Goal: Task Accomplishment & Management: Complete application form

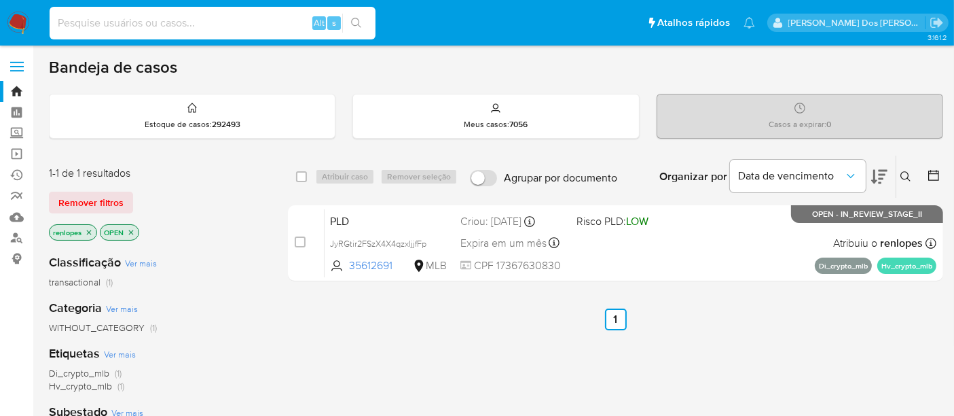
click at [211, 20] on input at bounding box center [213, 23] width 326 height 18
paste input "2538054010"
type input "2538054010"
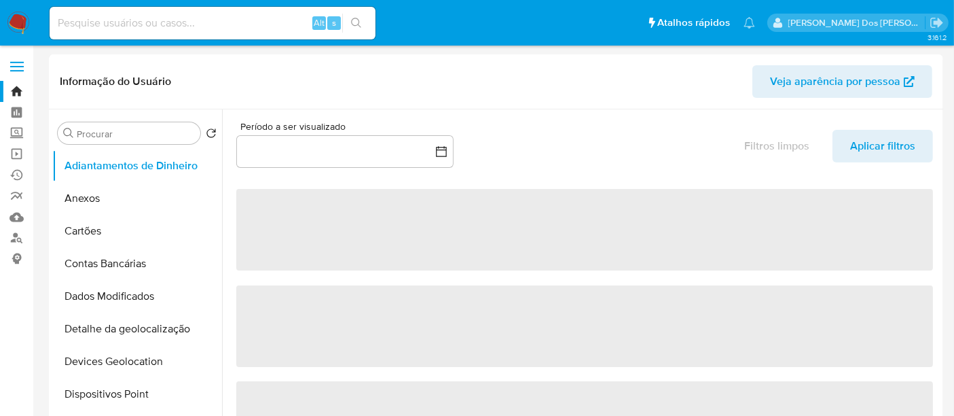
select select "10"
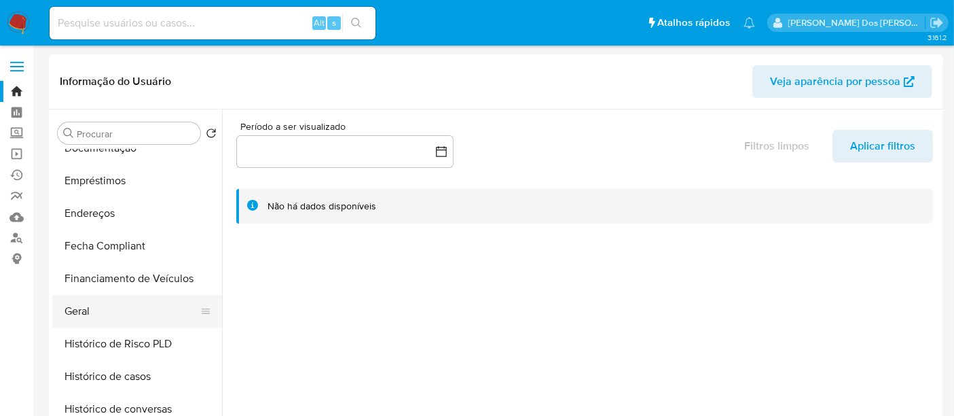
scroll to position [302, 0]
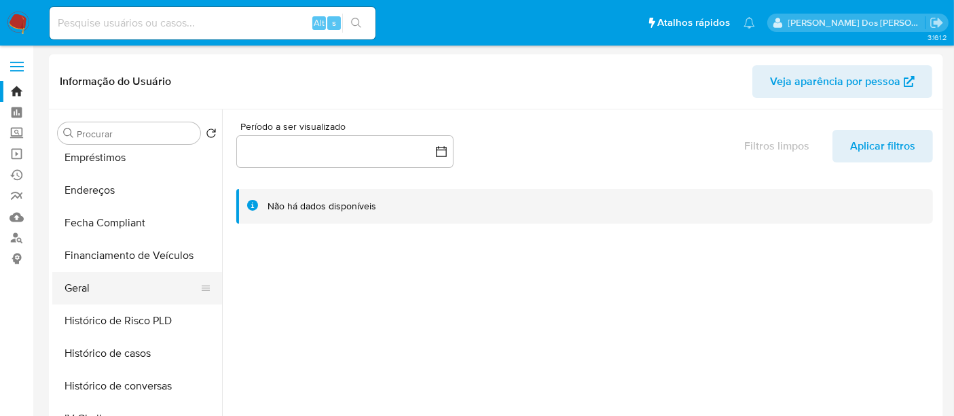
click at [85, 283] on button "Geral" at bounding box center [131, 288] width 159 height 33
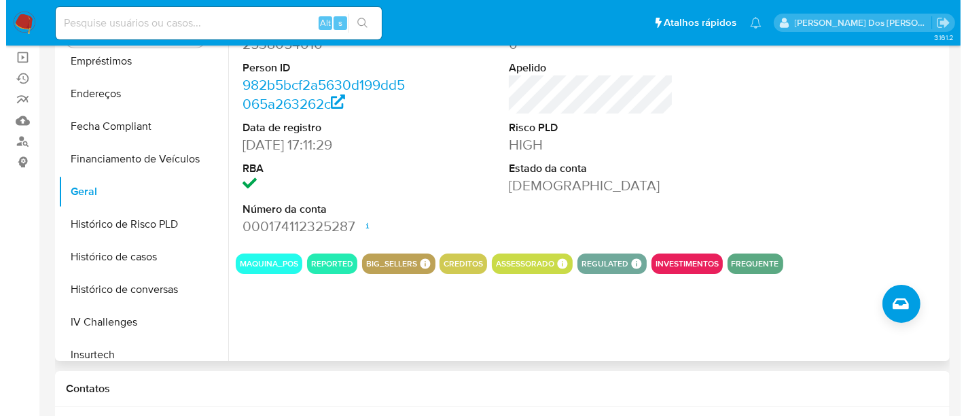
scroll to position [151, 0]
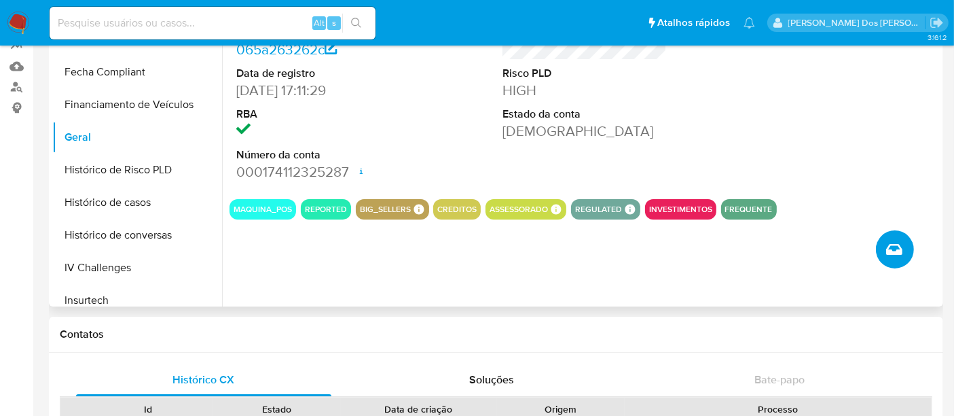
click at [888, 247] on icon "Criar caso manual" at bounding box center [894, 249] width 16 height 16
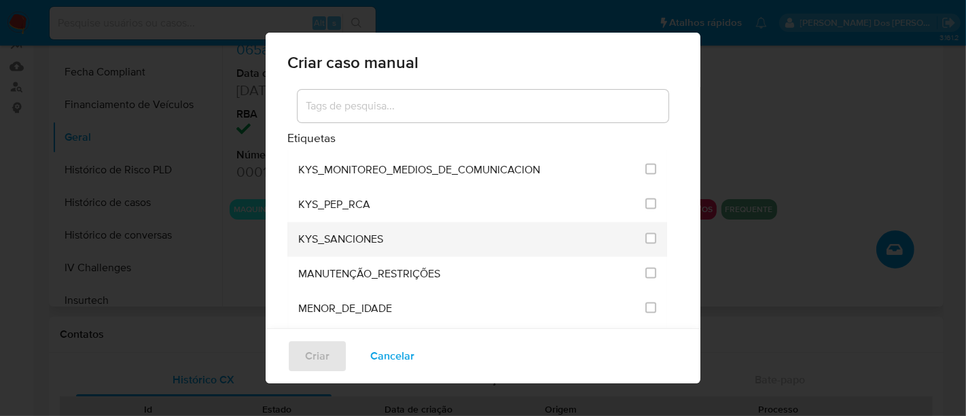
scroll to position [1660, 0]
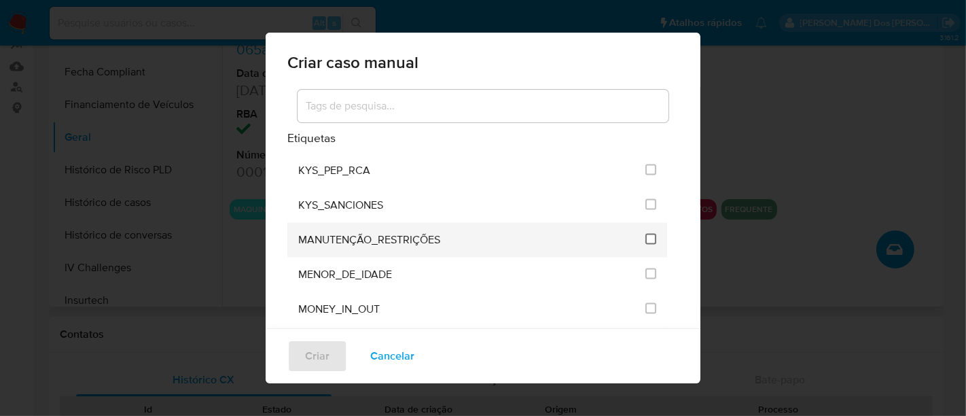
click at [645, 234] on input "2407" at bounding box center [650, 239] width 11 height 11
checkbox input "true"
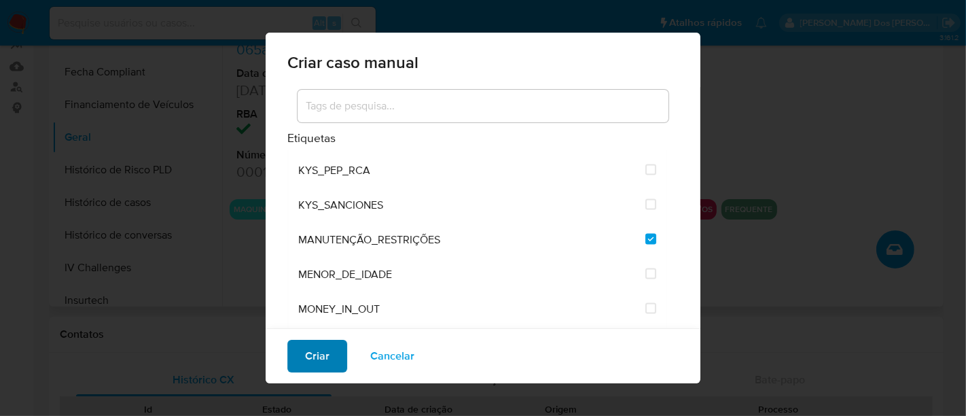
click at [333, 352] on button "Criar" at bounding box center [317, 356] width 60 height 33
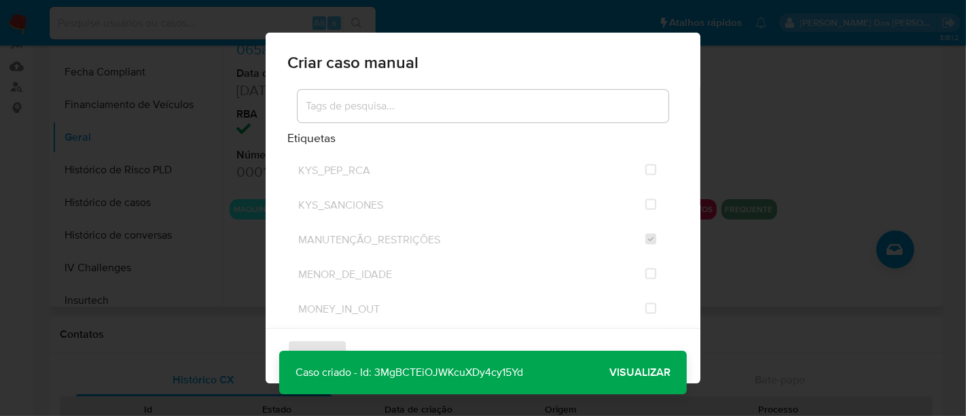
click at [632, 372] on span "Visualizar" at bounding box center [639, 372] width 61 height 0
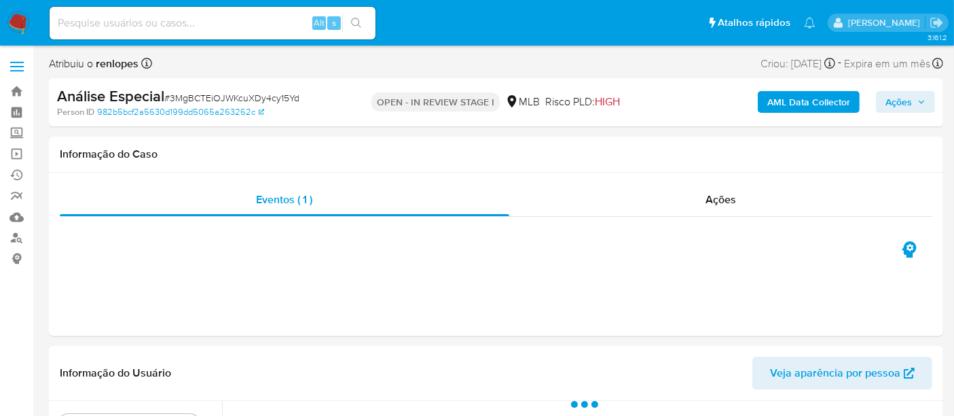
select select "10"
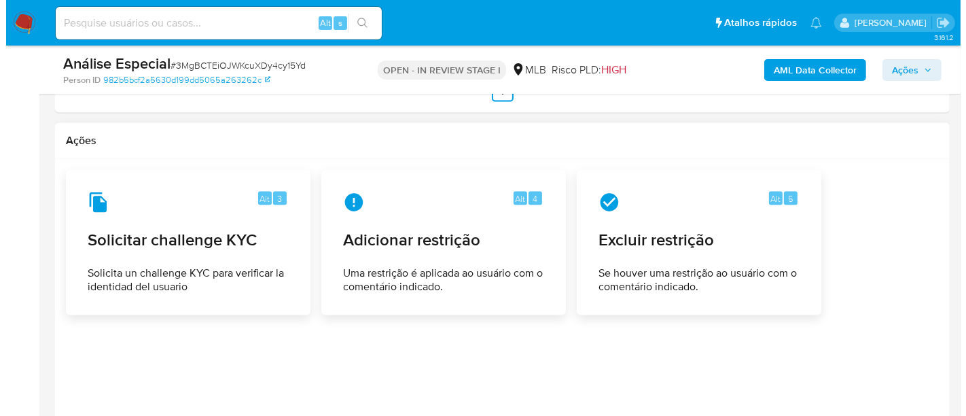
scroll to position [1881, 0]
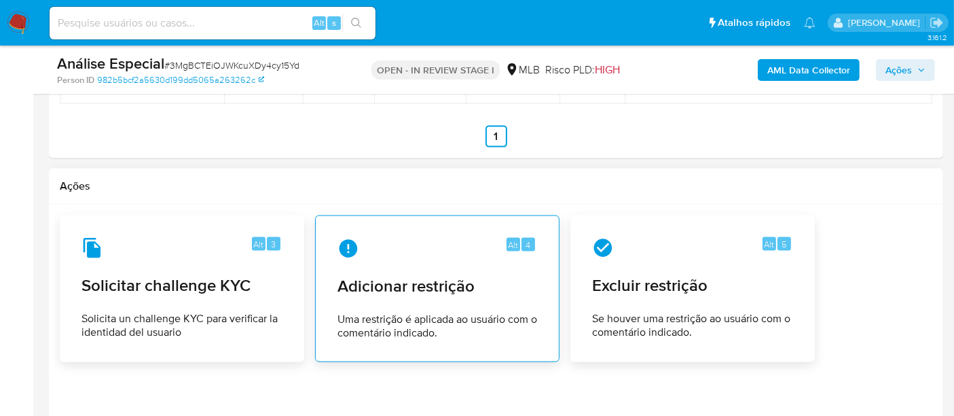
click at [420, 291] on span "Adicionar restrição" at bounding box center [438, 286] width 200 height 20
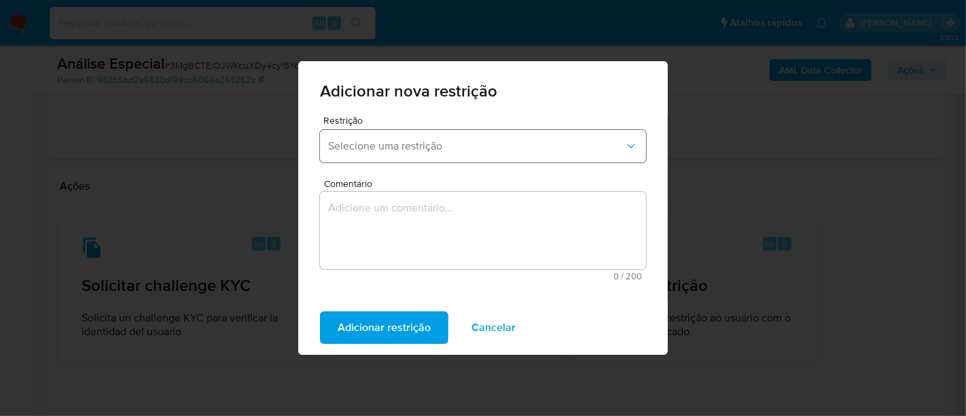
click at [543, 148] on span "Selecione uma restrição" at bounding box center [476, 146] width 296 height 14
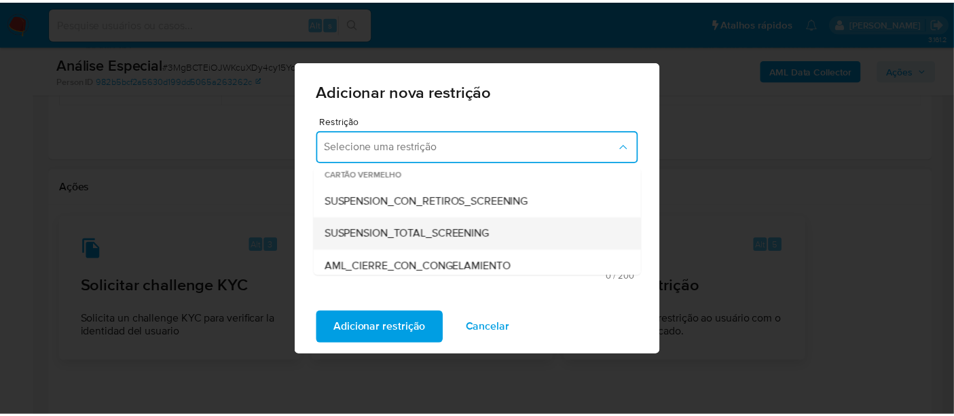
scroll to position [0, 0]
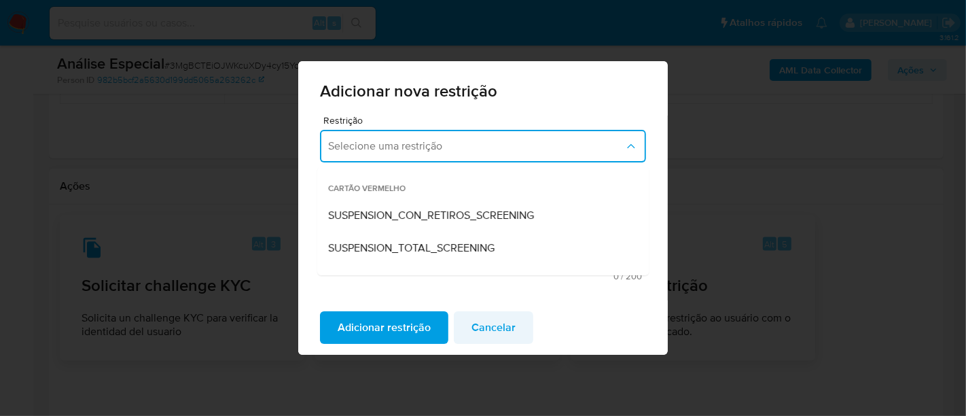
click at [504, 330] on span "Cancelar" at bounding box center [493, 327] width 44 height 30
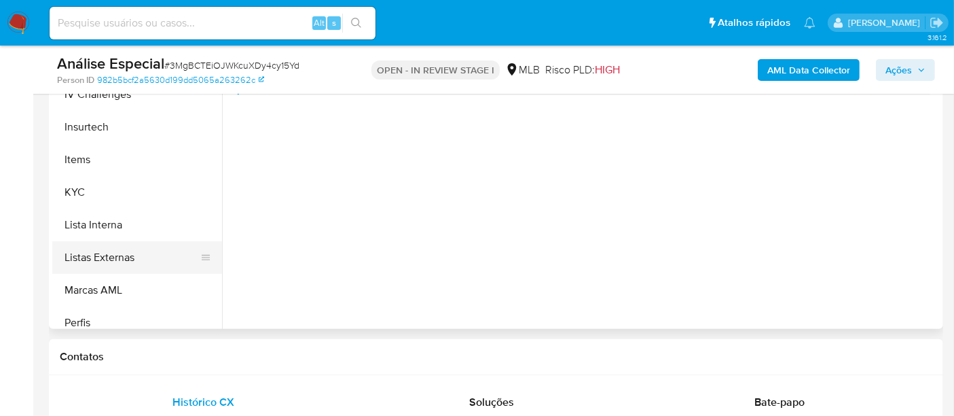
scroll to position [528, 0]
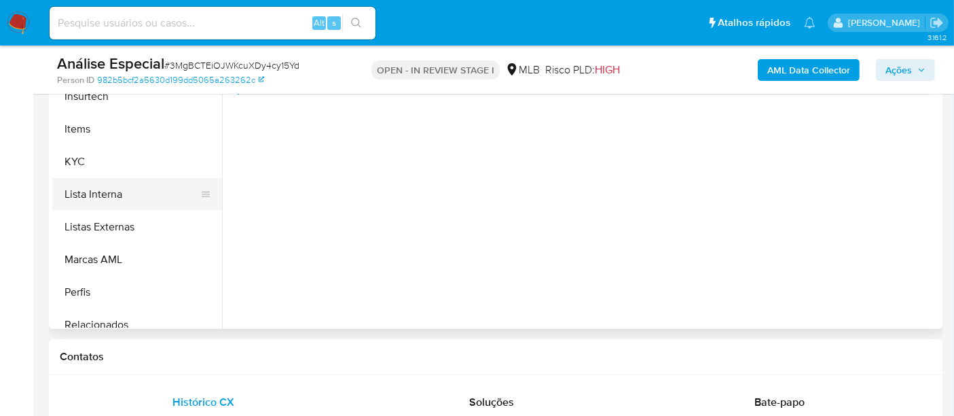
click at [117, 200] on button "Lista Interna" at bounding box center [131, 194] width 159 height 33
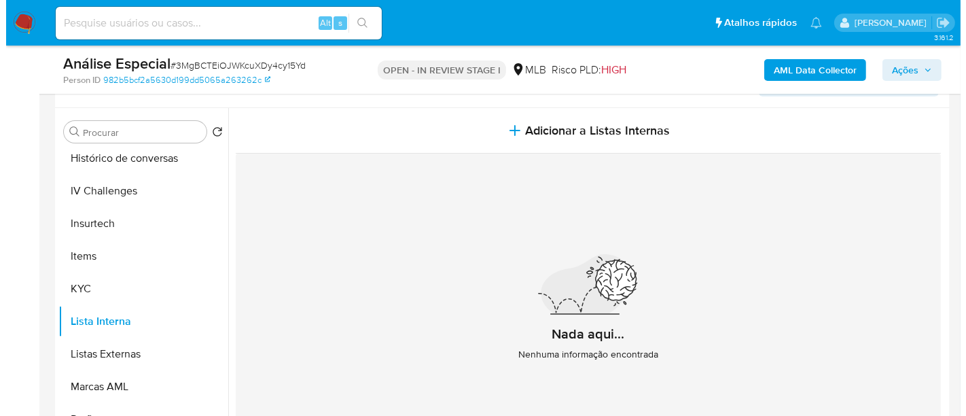
scroll to position [221, 0]
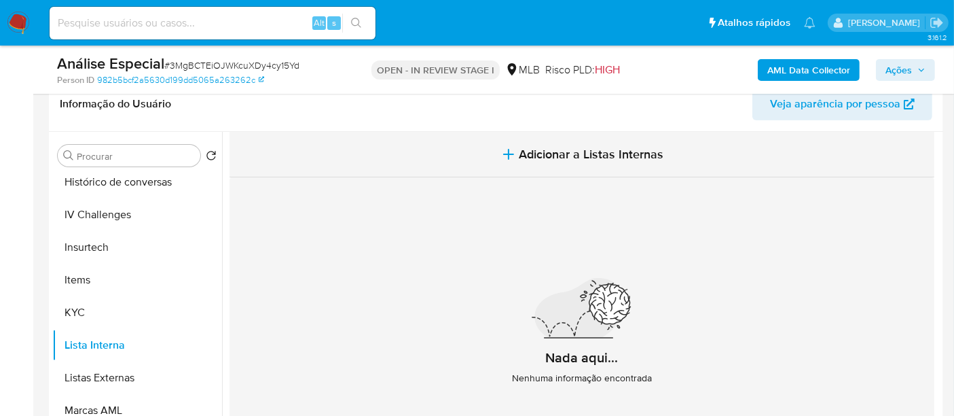
click at [547, 158] on span "Adicionar a Listas Internas" at bounding box center [592, 154] width 145 height 15
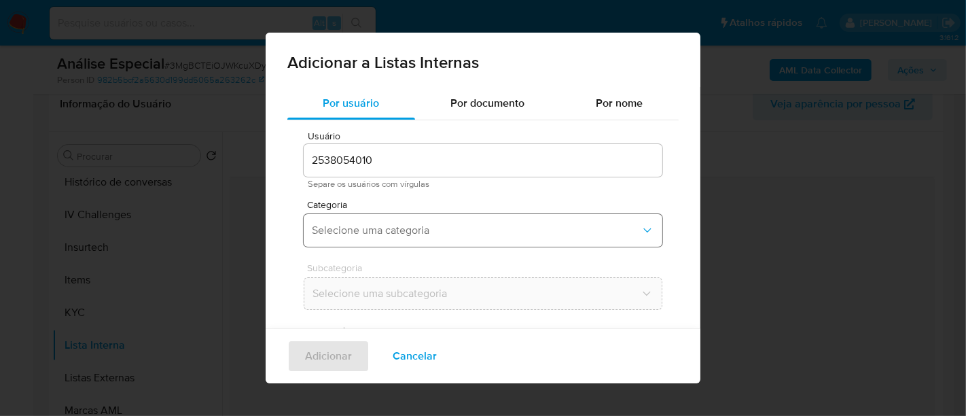
click at [475, 226] on span "Selecione uma categoria" at bounding box center [476, 230] width 329 height 14
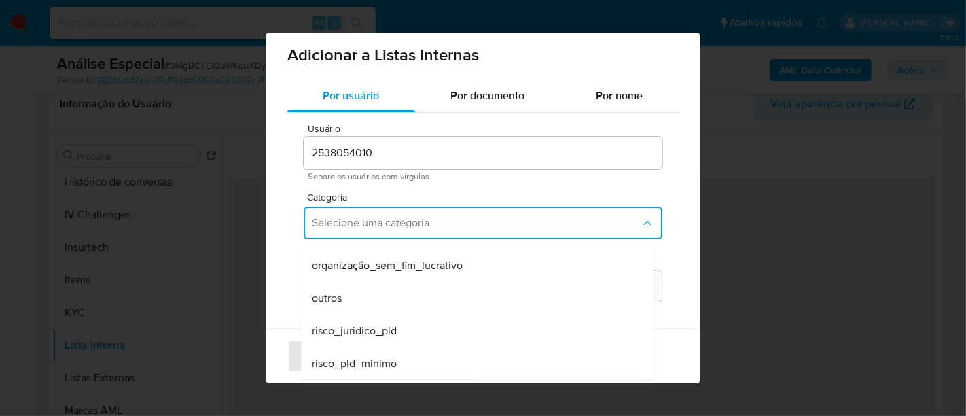
scroll to position [0, 0]
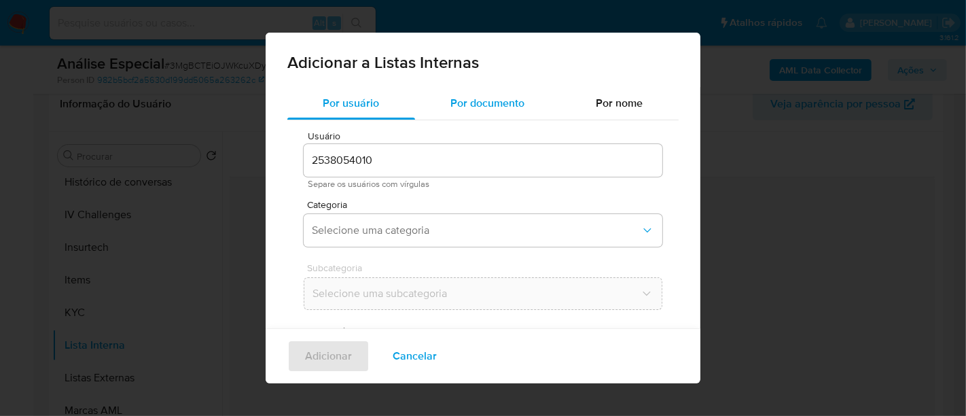
click at [486, 111] on div "Por documento" at bounding box center [487, 103] width 145 height 33
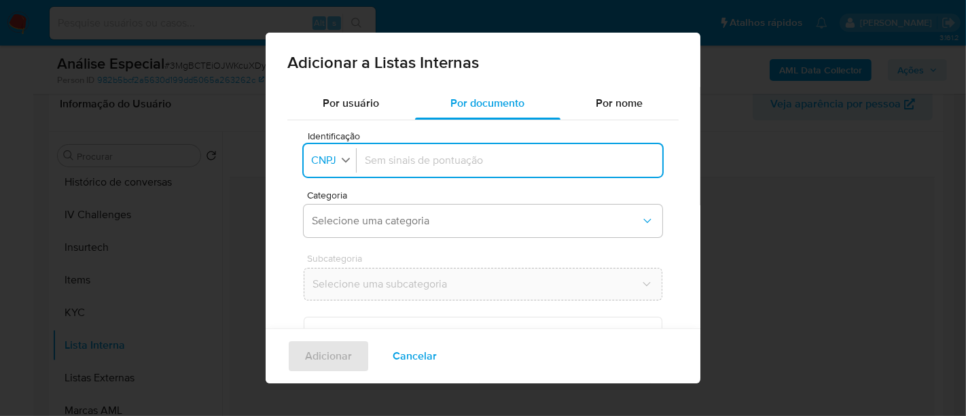
click at [348, 162] on icon "button" at bounding box center [346, 159] width 12 height 12
click at [322, 219] on span "CPF" at bounding box center [322, 219] width 20 height 14
click at [409, 228] on button "Selecione uma categoria" at bounding box center [483, 220] width 359 height 33
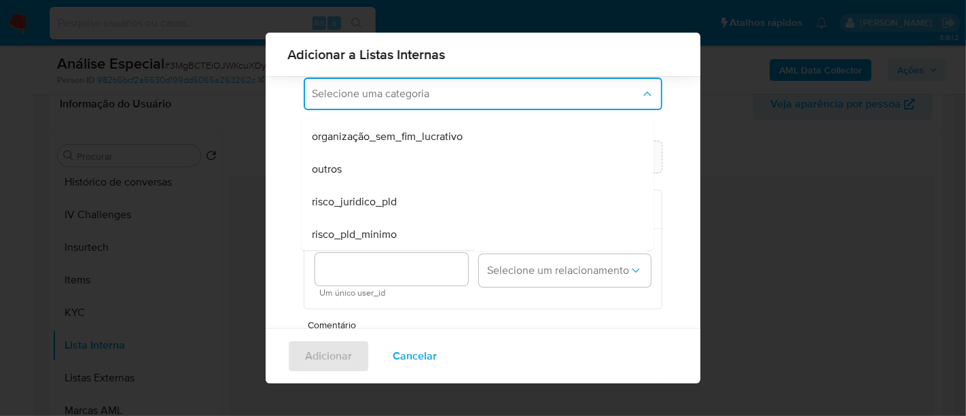
scroll to position [139, 0]
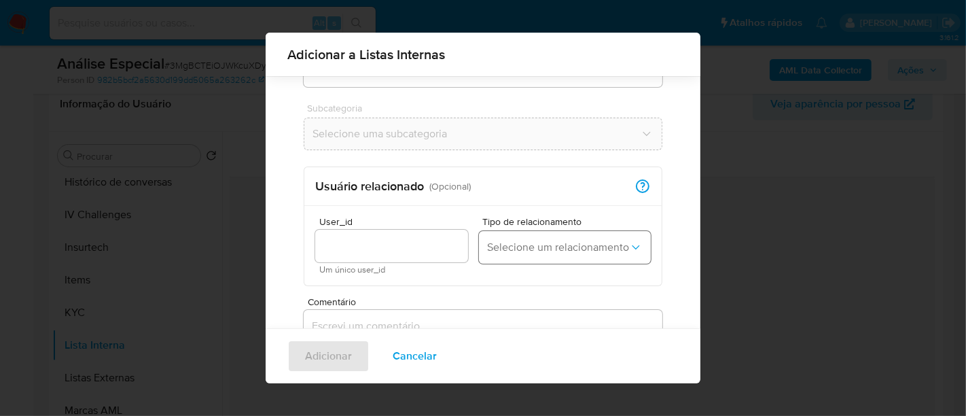
click at [496, 249] on span "Selecione um relacionamento" at bounding box center [558, 247] width 142 height 14
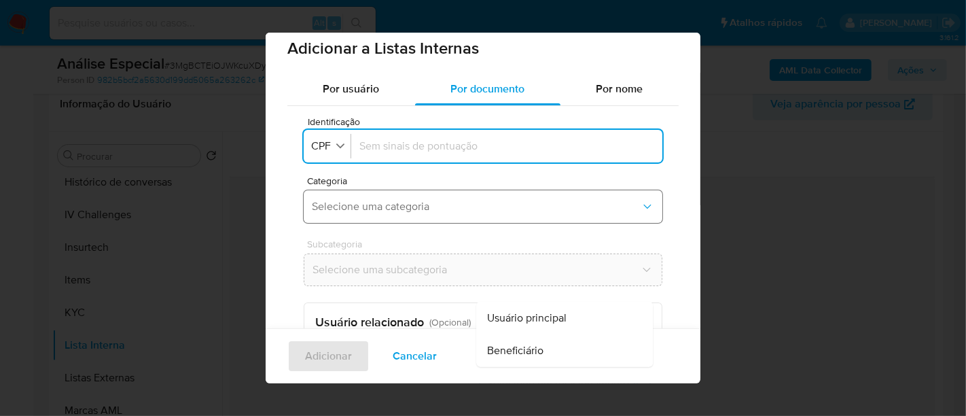
scroll to position [0, 0]
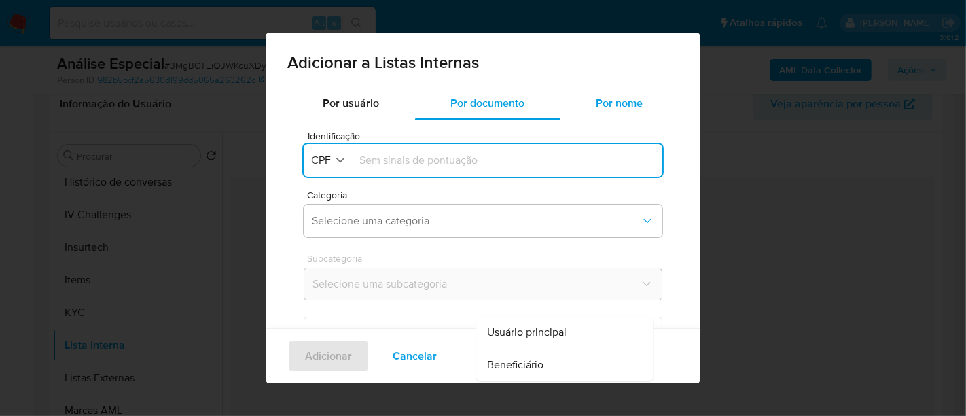
click at [592, 111] on div "Por nome" at bounding box center [619, 103] width 118 height 33
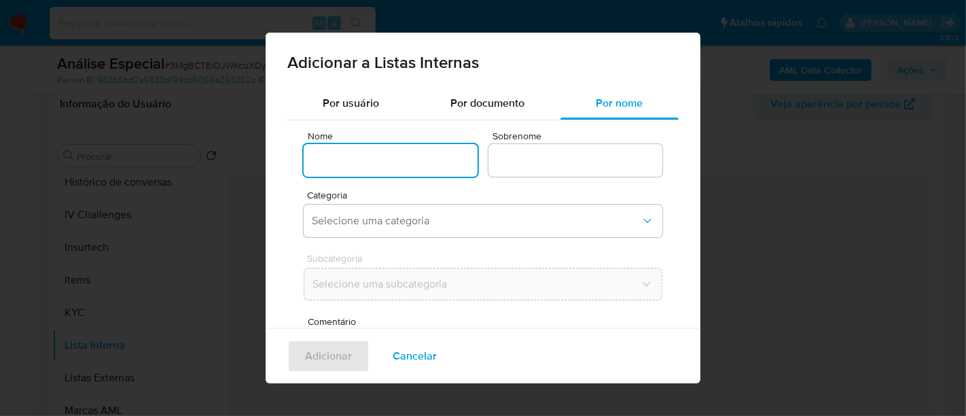
scroll to position [64, 0]
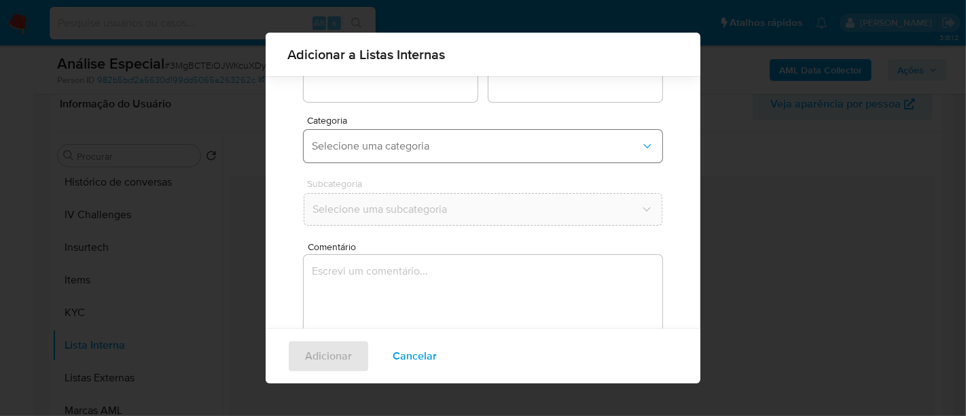
click at [483, 153] on button "Selecione uma categoria" at bounding box center [483, 146] width 359 height 33
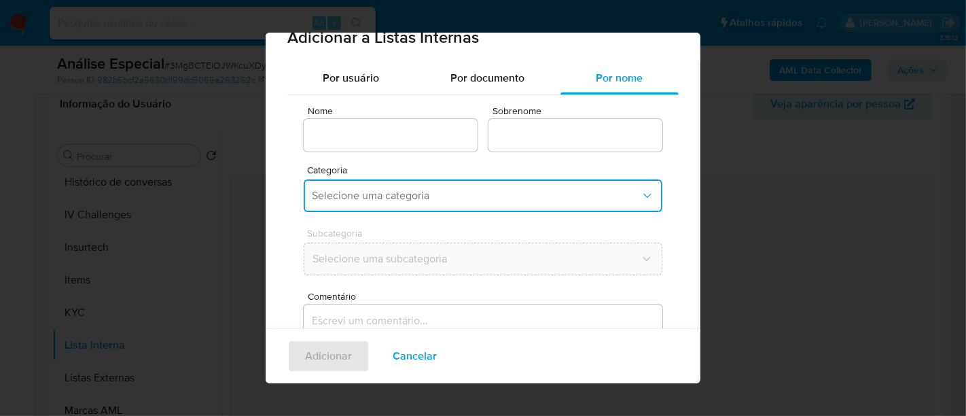
scroll to position [2, 0]
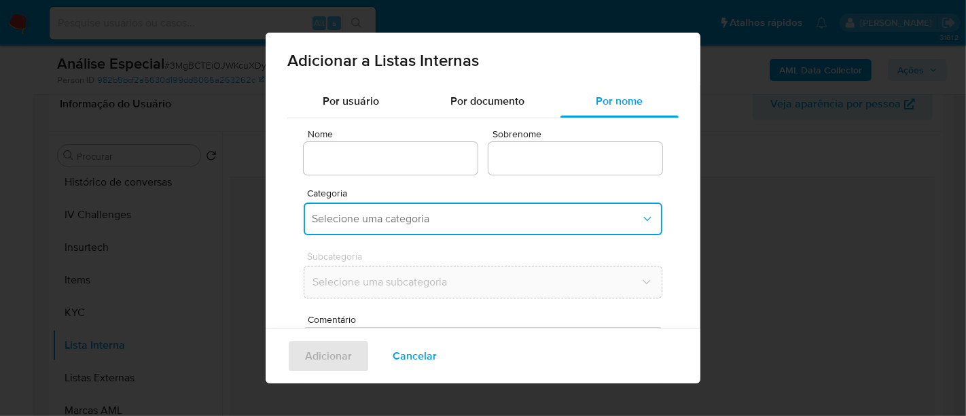
click at [518, 216] on span "Selecione uma categoria" at bounding box center [476, 219] width 329 height 14
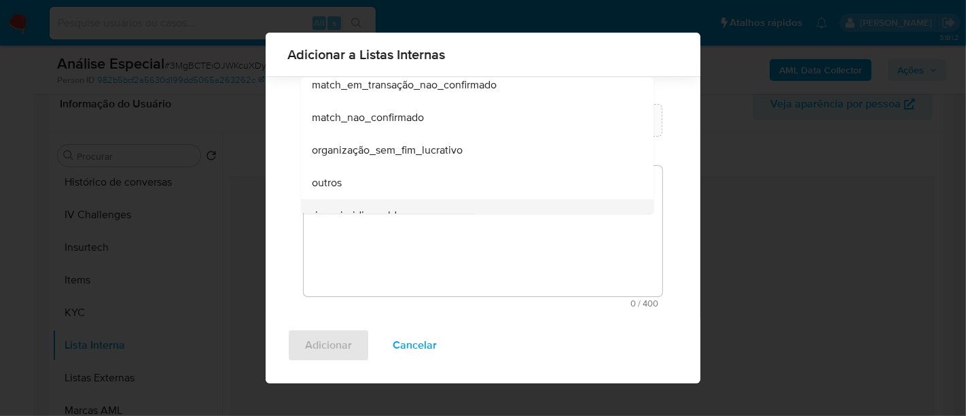
scroll to position [302, 0]
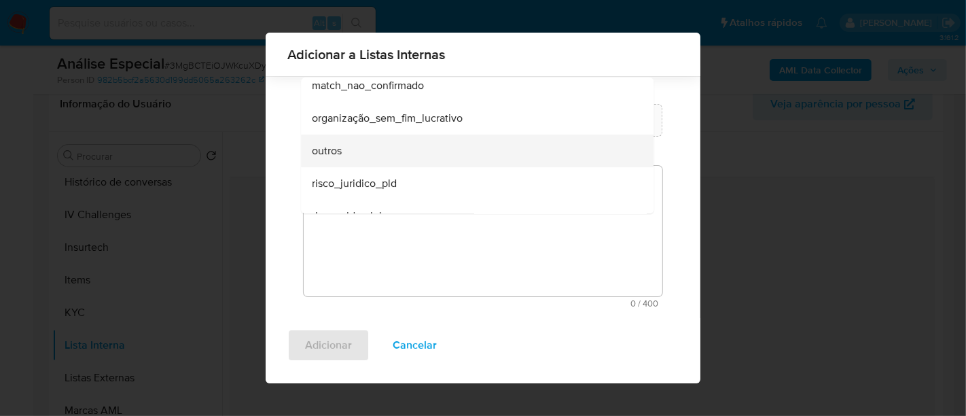
click at [342, 156] on span "outros" at bounding box center [327, 151] width 30 height 14
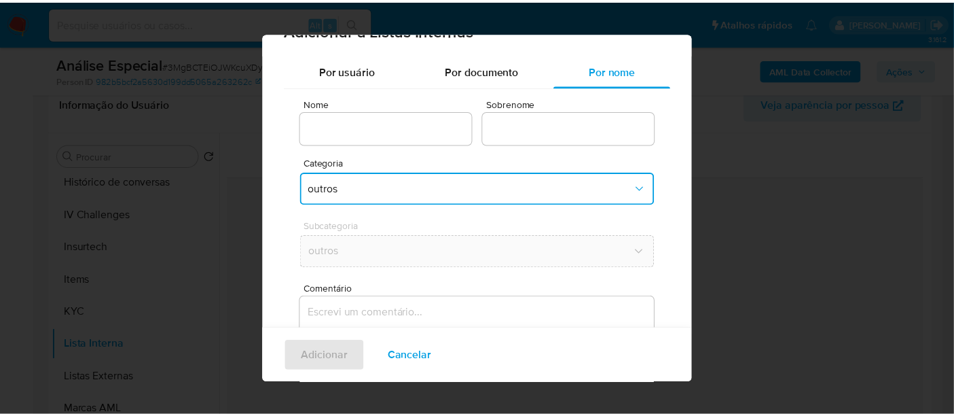
scroll to position [0, 0]
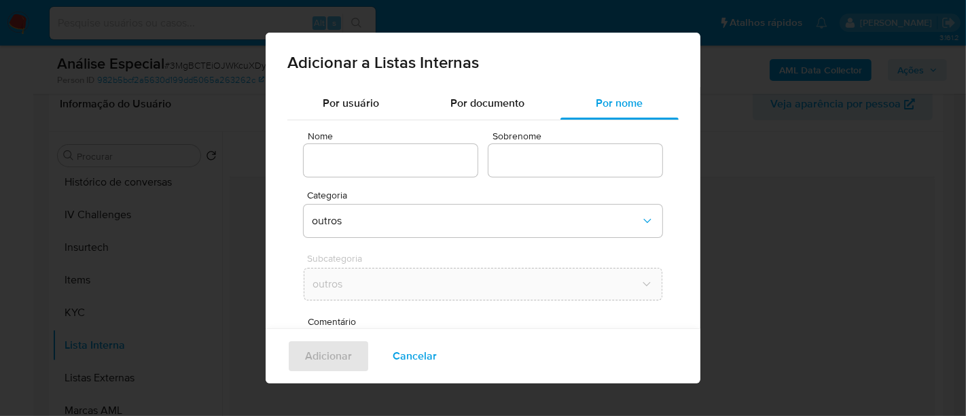
click at [748, 177] on div "Adicionar a Listas Internas Por usuário Por documento Por nome Nome Sobrenome C…" at bounding box center [483, 208] width 966 height 416
click at [435, 354] on button "Cancelar" at bounding box center [414, 356] width 79 height 33
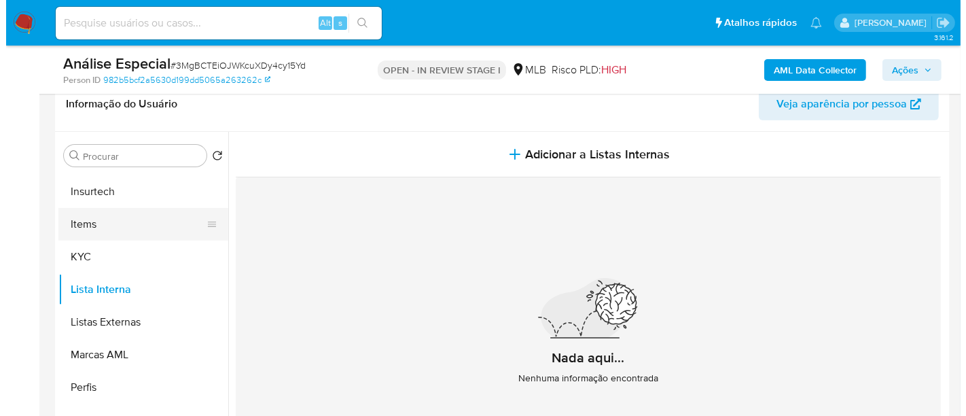
scroll to position [603, 0]
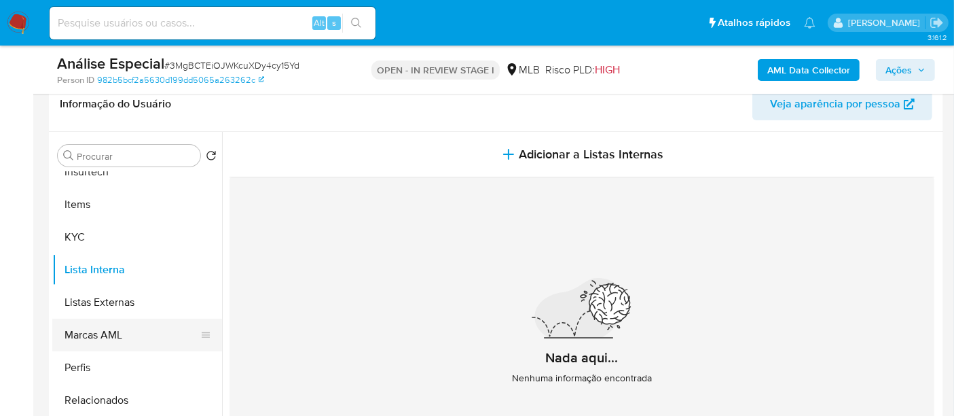
click at [136, 331] on button "Marcas AML" at bounding box center [131, 335] width 159 height 33
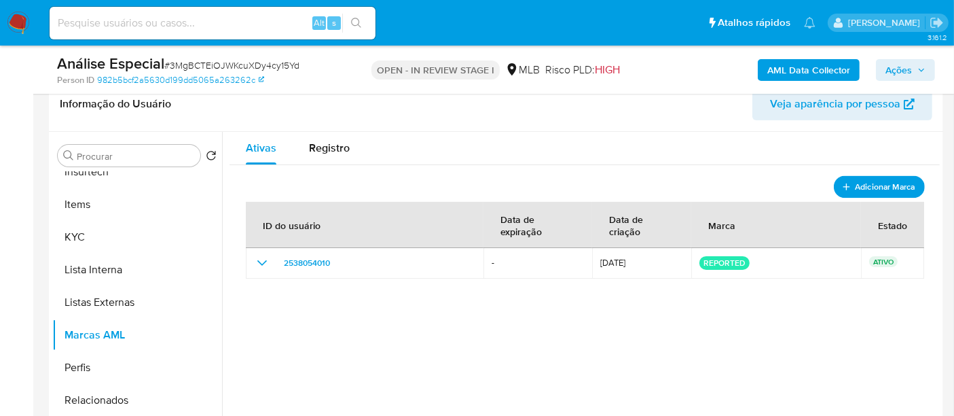
click at [859, 179] on span "Adicionar Marca" at bounding box center [885, 186] width 60 height 17
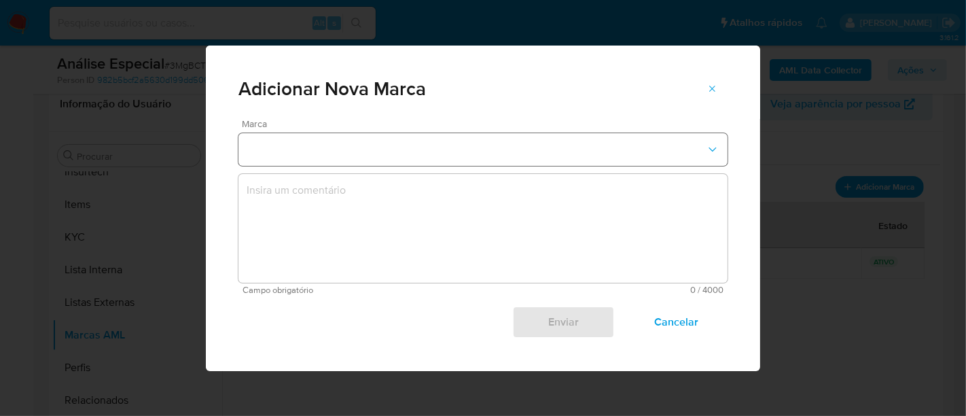
click at [483, 151] on button "marks-modal" at bounding box center [482, 149] width 489 height 33
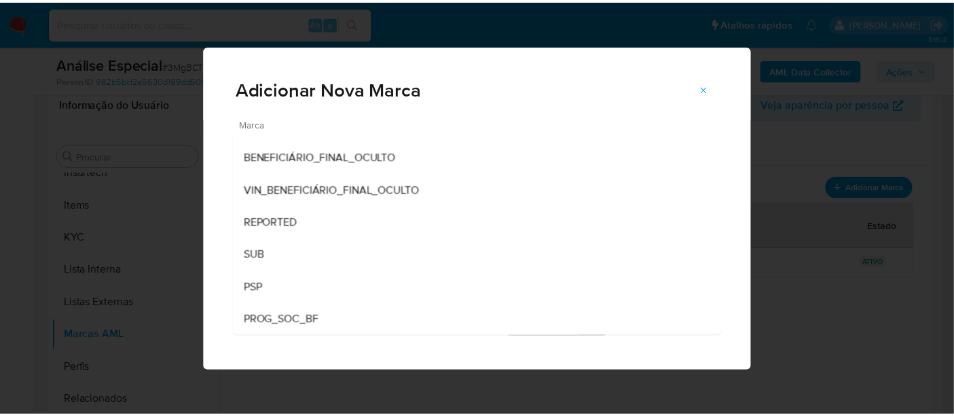
scroll to position [111, 0]
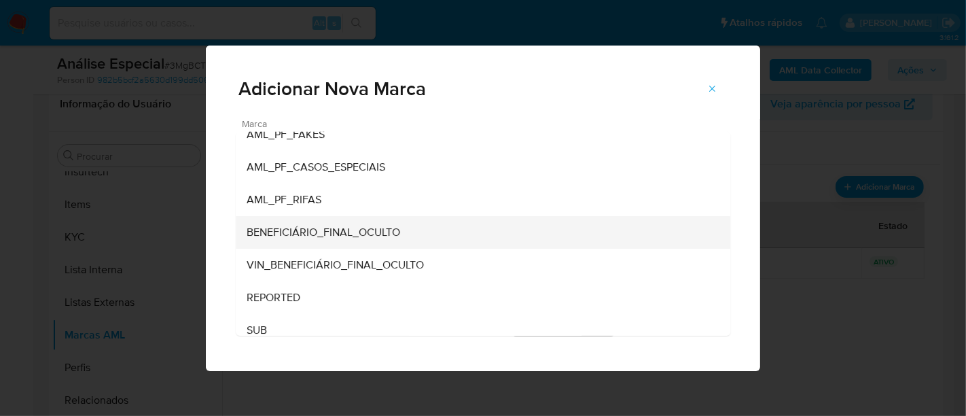
click at [368, 238] on span "BENEFICIÁRIO_FINAL_OCULTO" at bounding box center [323, 232] width 153 height 14
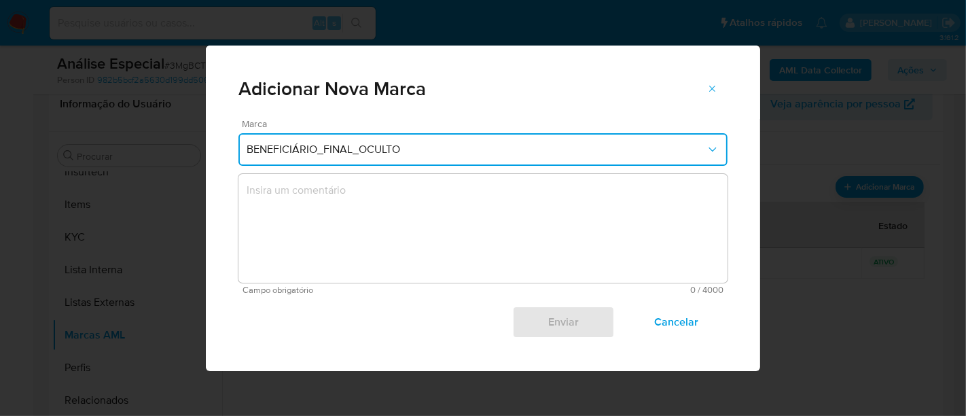
click at [412, 212] on textarea "marks-modal" at bounding box center [482, 228] width 489 height 109
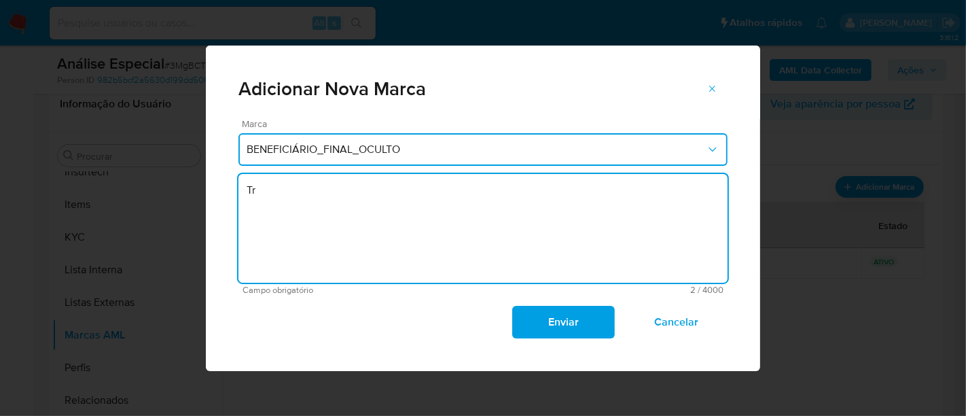
type textarea "T"
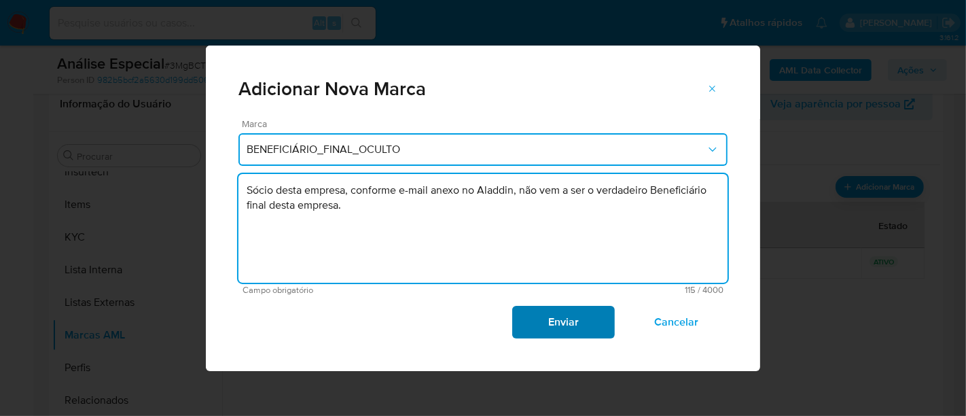
type textarea "Sócio desta empresa, conforme e-mail anexo no Aladdin, não vem a ser o verdadei…"
click at [587, 315] on span "Enviar" at bounding box center [563, 322] width 67 height 30
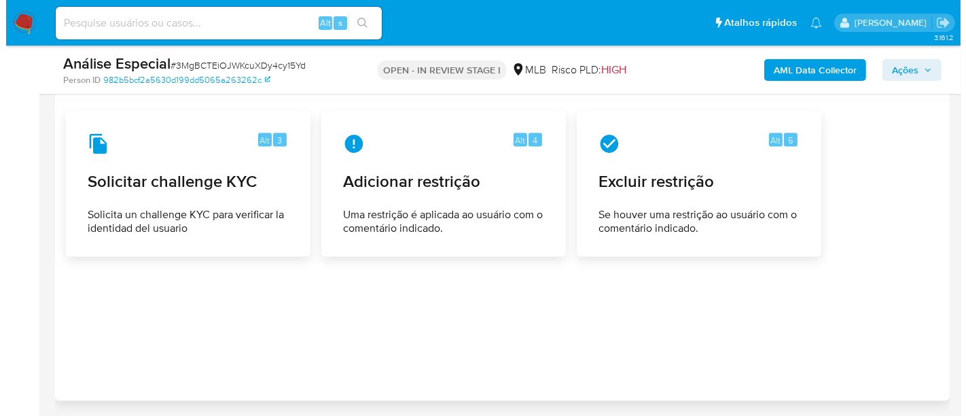
scroll to position [2031, 0]
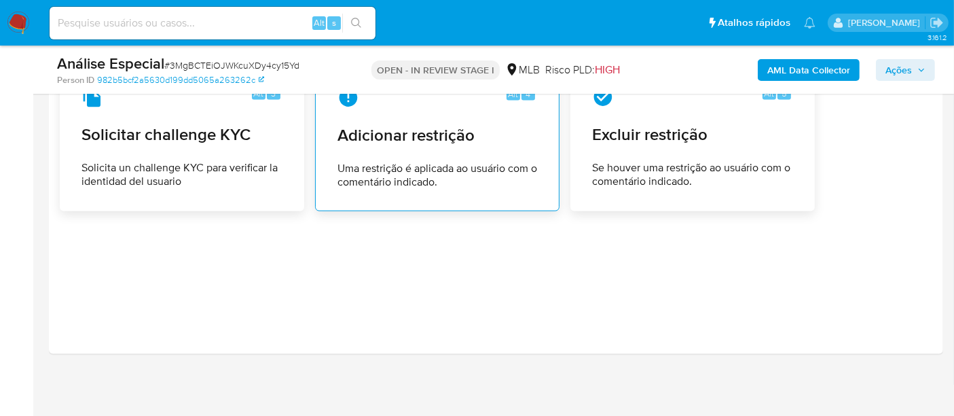
click at [395, 146] on div "Alt 4 Adicionar restrição Uma restrição é aplicada ao usuário com o comentário …" at bounding box center [437, 138] width 221 height 124
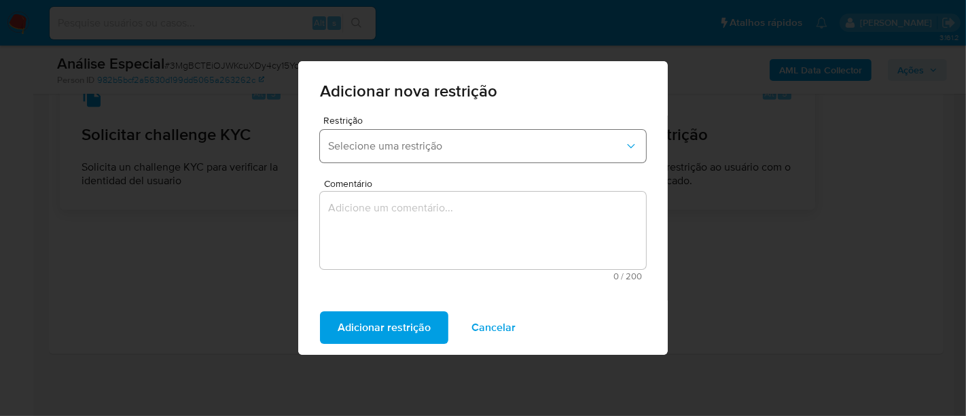
click at [507, 151] on span "Selecione uma restrição" at bounding box center [476, 146] width 296 height 14
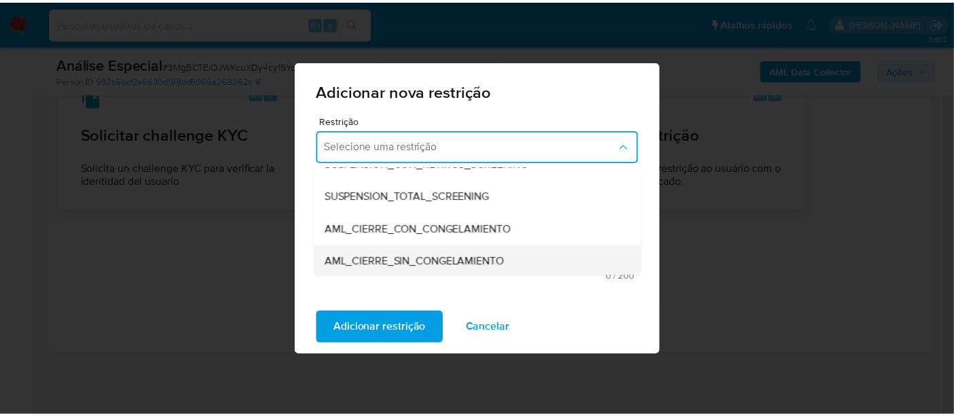
scroll to position [75, 0]
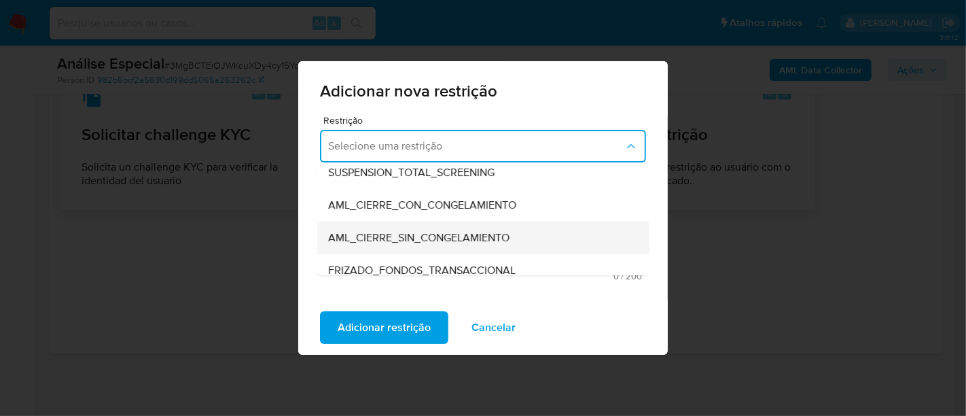
click at [457, 241] on span "AML_CIERRE_SIN_CONGELAMIENTO" at bounding box center [418, 238] width 181 height 14
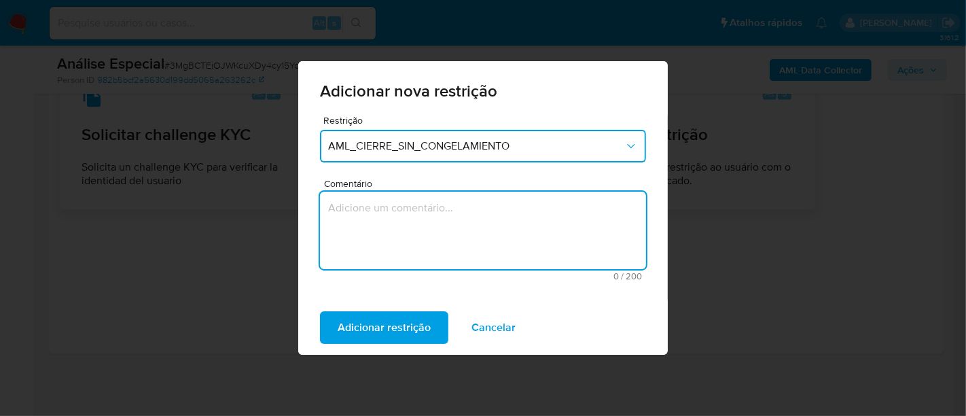
click at [456, 242] on textarea "Comentário" at bounding box center [483, 230] width 326 height 77
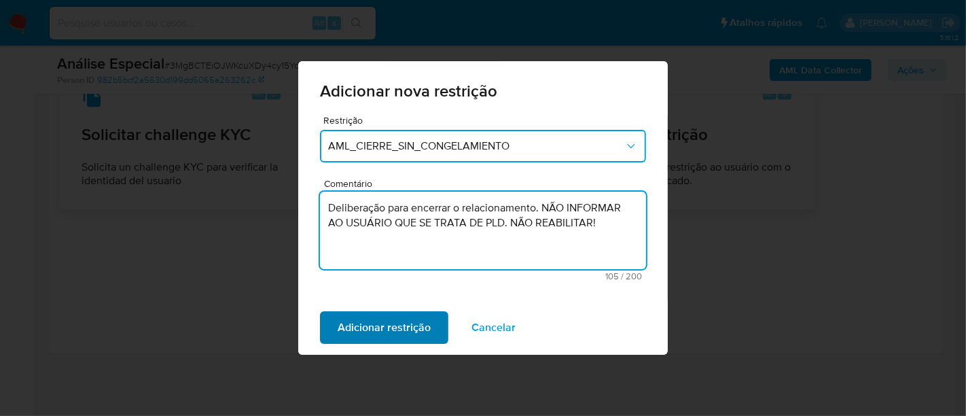
type textarea "Deliberação para encerrar o relacionamento. NÃO INFORMAR AO USUÁRIO QUE SE TRAT…"
click at [401, 326] on span "Adicionar restrição" at bounding box center [384, 327] width 93 height 30
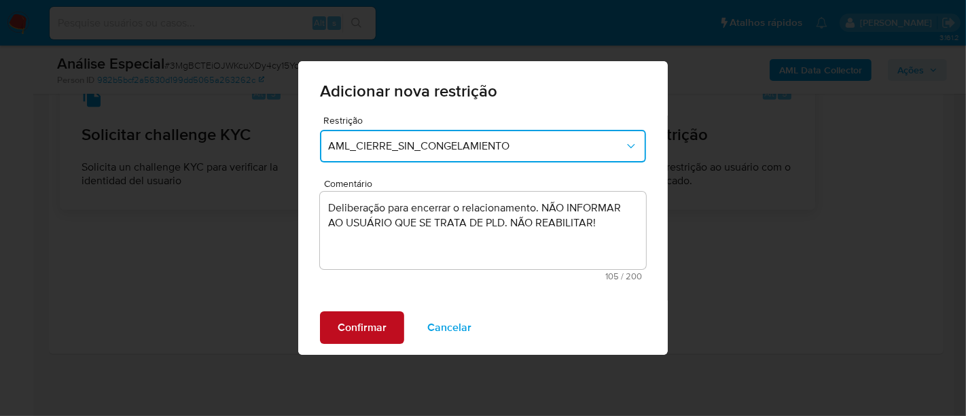
click at [345, 322] on span "Confirmar" at bounding box center [362, 327] width 49 height 30
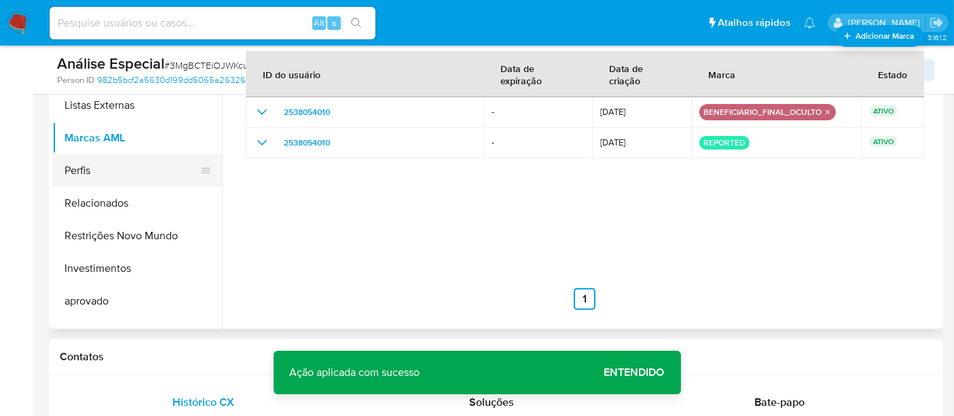
scroll to position [704, 0]
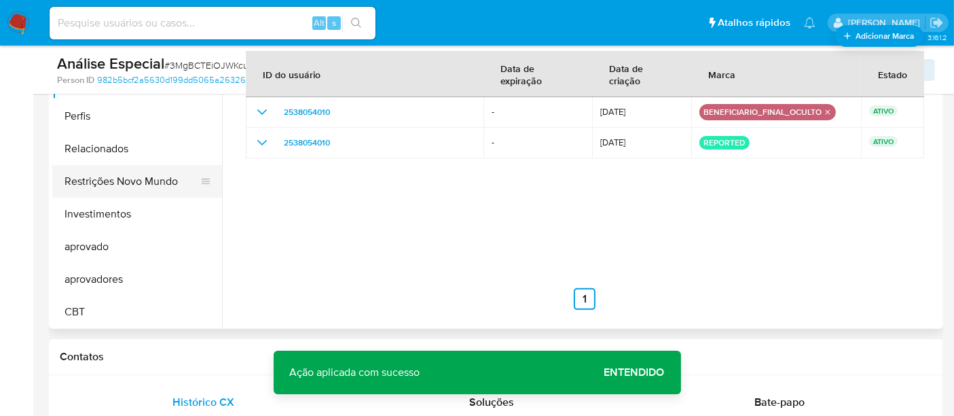
drag, startPoint x: 140, startPoint y: 173, endPoint x: 169, endPoint y: 185, distance: 31.7
click at [140, 173] on button "Restrições Novo Mundo" at bounding box center [131, 181] width 159 height 33
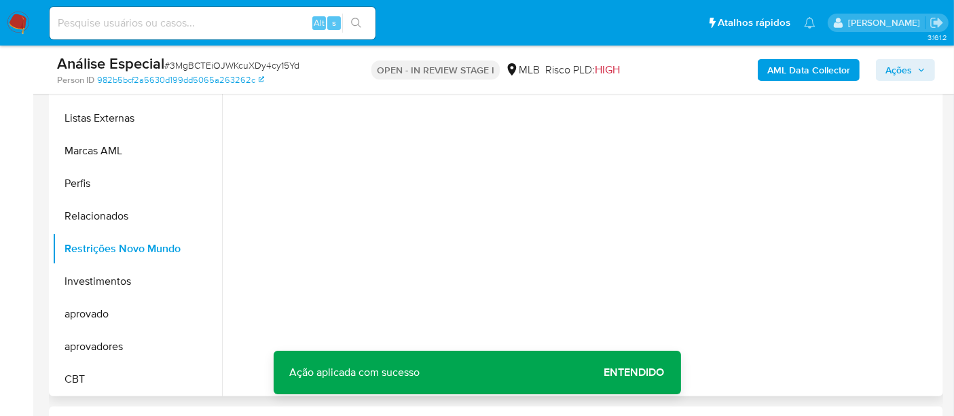
scroll to position [221, 0]
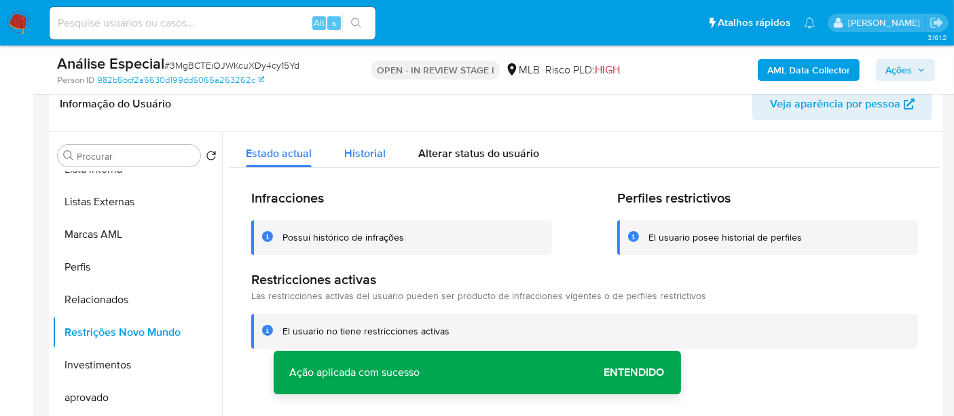
click at [367, 154] on span "Historial" at bounding box center [364, 153] width 41 height 16
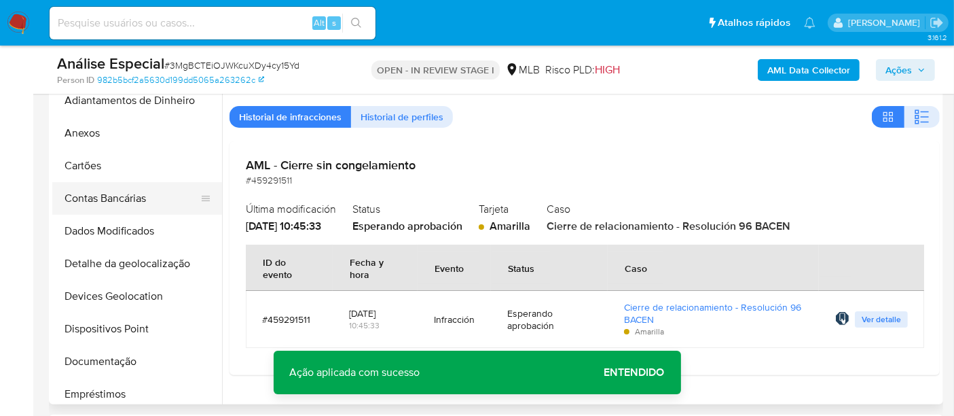
scroll to position [0, 0]
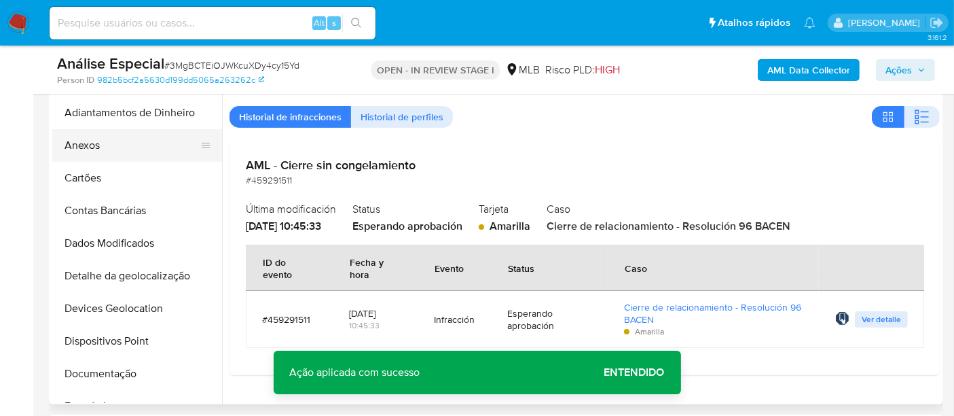
click at [95, 150] on button "Anexos" at bounding box center [131, 145] width 159 height 33
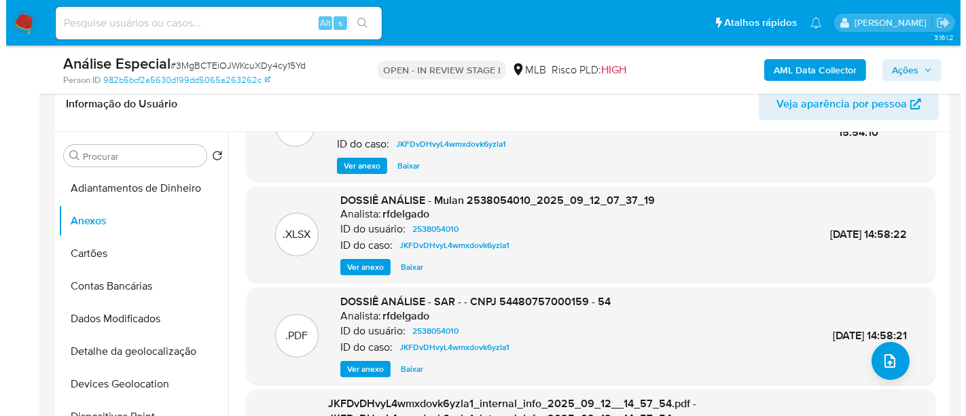
scroll to position [143, 0]
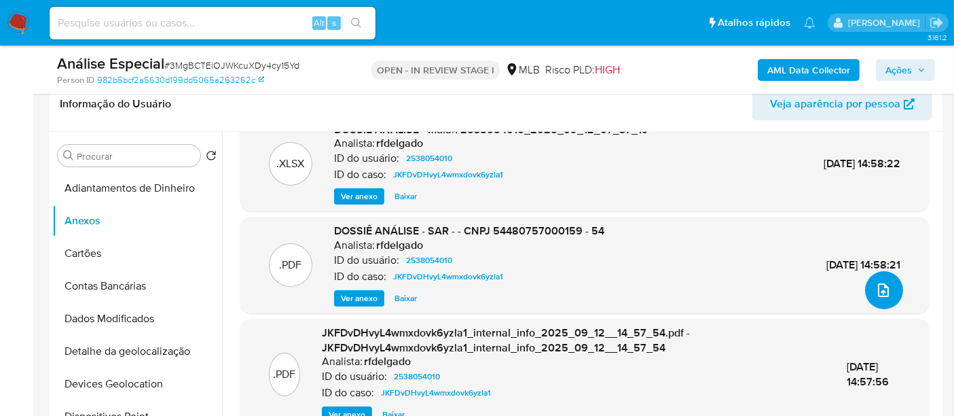
click at [877, 289] on icon "upload-file" at bounding box center [883, 290] width 16 height 16
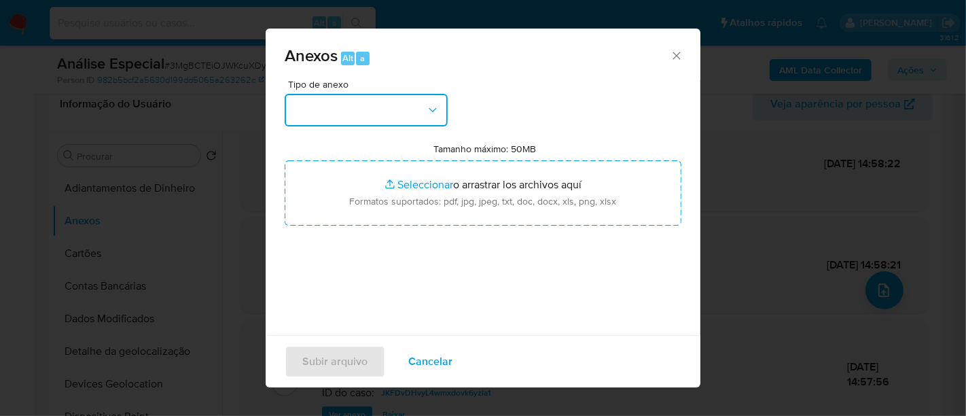
click at [369, 115] on button "button" at bounding box center [366, 110] width 163 height 33
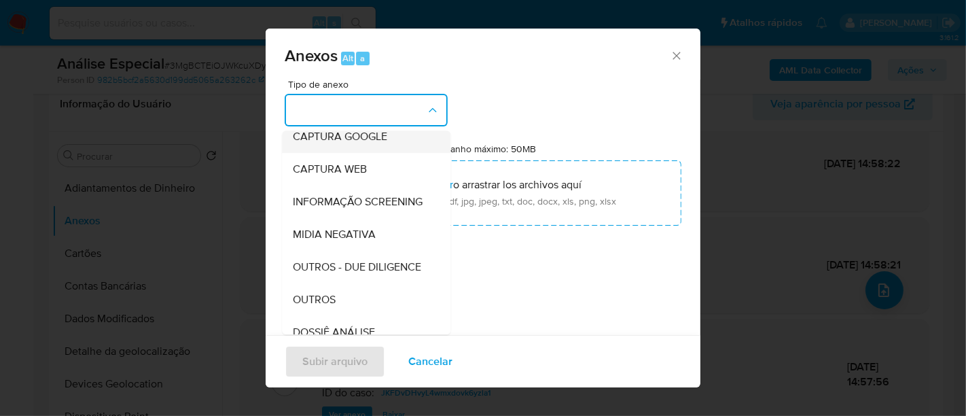
scroll to position [151, 0]
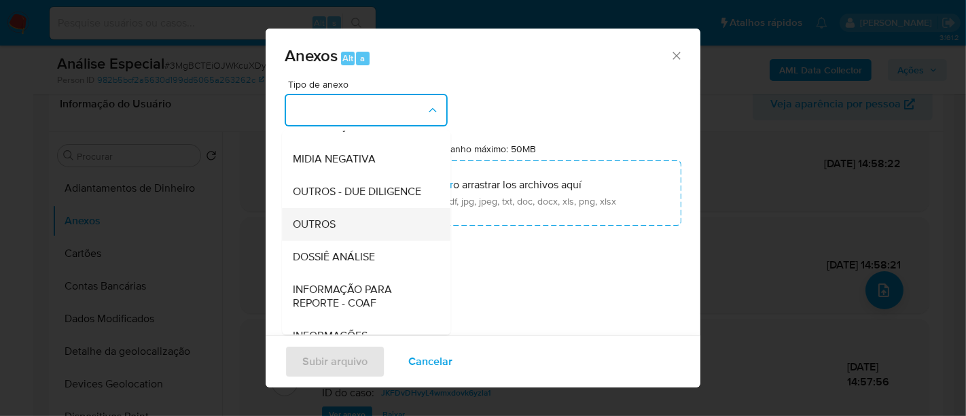
click at [337, 240] on div "OUTROS" at bounding box center [362, 224] width 139 height 33
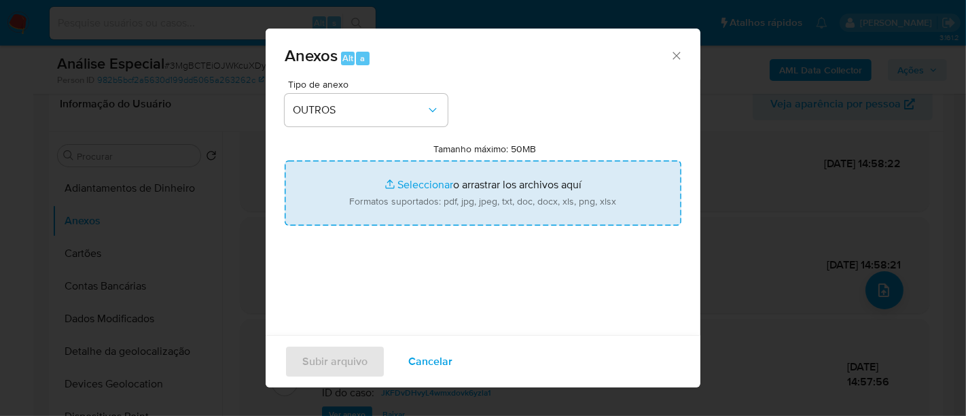
click at [395, 185] on input "Tamanho máximo: 50MB Seleccionar archivos" at bounding box center [483, 192] width 397 height 65
type input "C:\fakepath\E-mail de Mercadolibre SRL - Cliente 54.480.757 MATEUS OSVALDO DA S…"
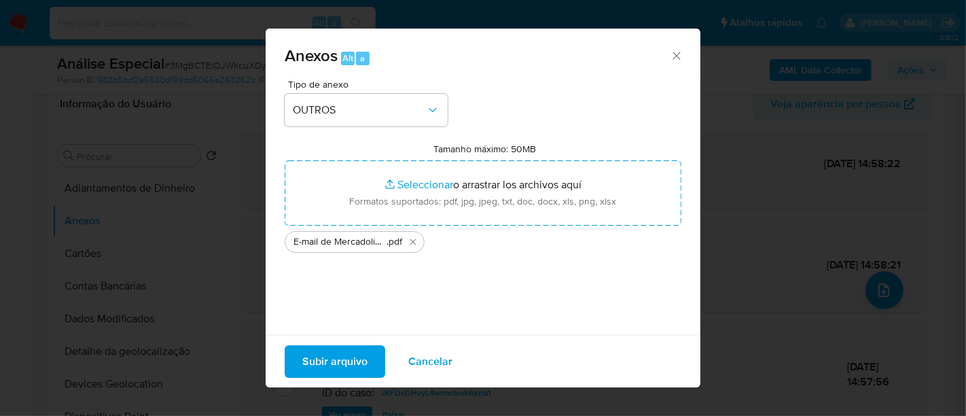
click at [304, 360] on span "Subir arquivo" at bounding box center [334, 361] width 65 height 30
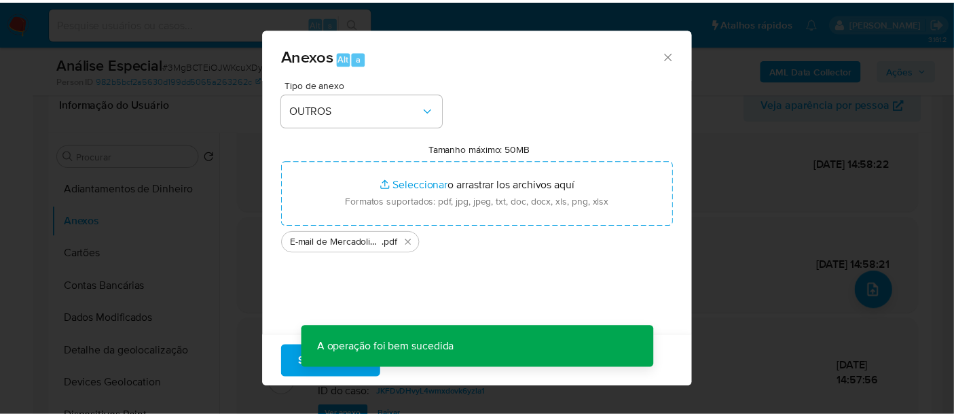
scroll to position [112, 0]
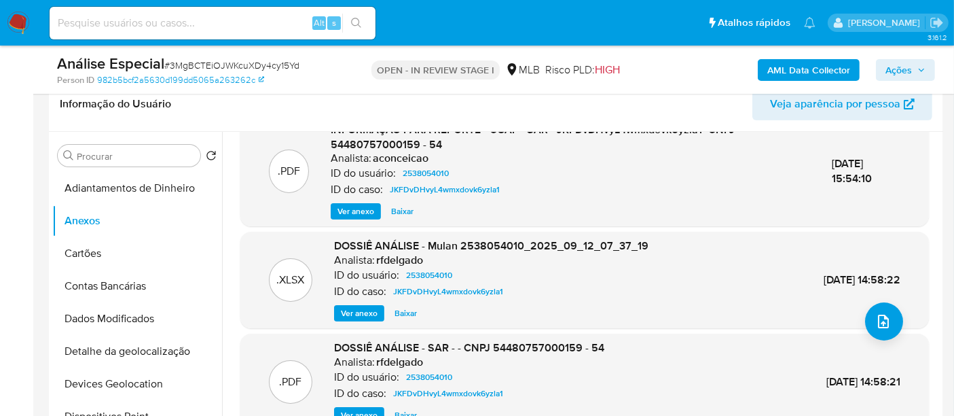
click at [228, 62] on span "# 3MgBCTEiOJWKcuXDy4cy15Yd" at bounding box center [231, 65] width 135 height 14
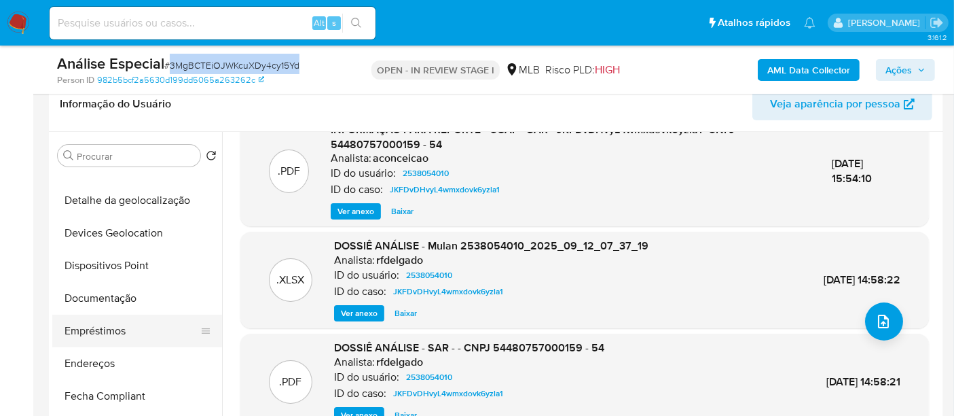
scroll to position [302, 0]
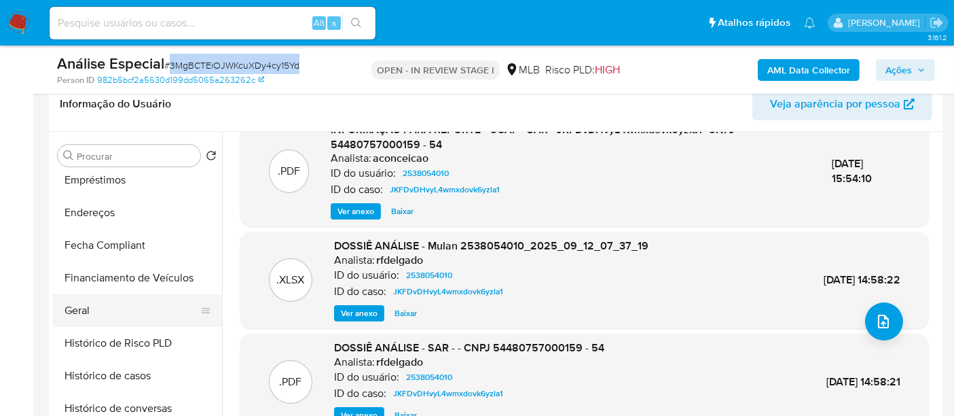
click at [81, 310] on button "Geral" at bounding box center [131, 310] width 159 height 33
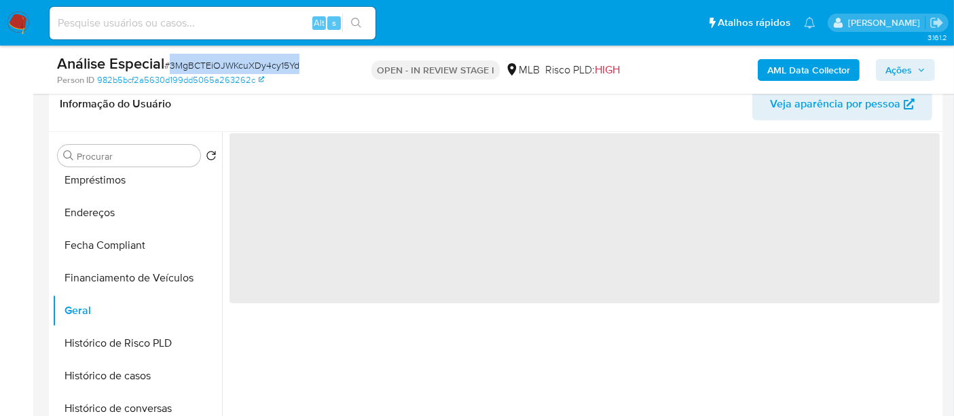
scroll to position [0, 0]
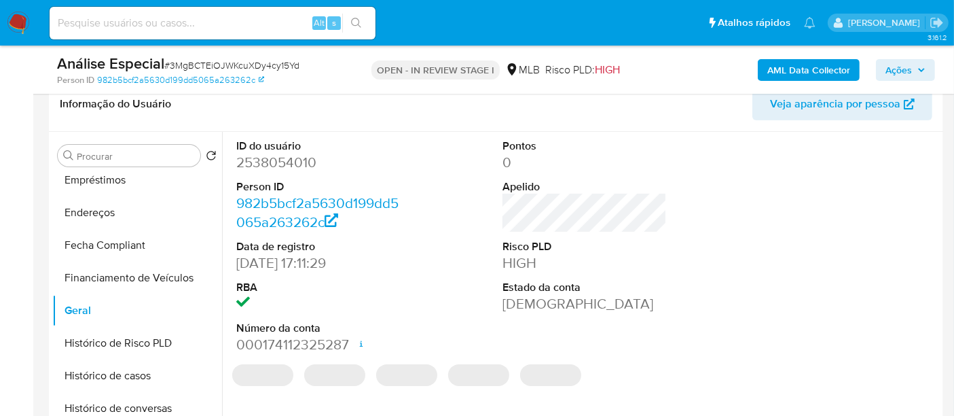
click at [287, 161] on dd "2538054010" at bounding box center [318, 162] width 164 height 19
click at [287, 160] on dd "2538054010" at bounding box center [318, 162] width 164 height 19
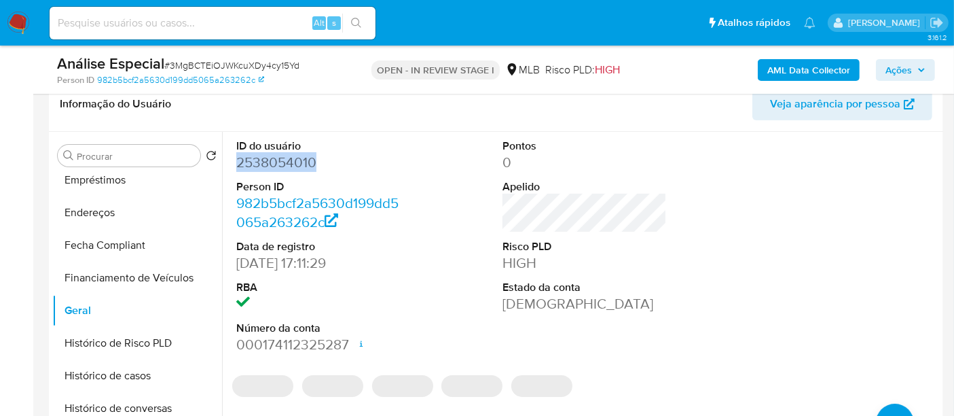
copy dd "2538054010"
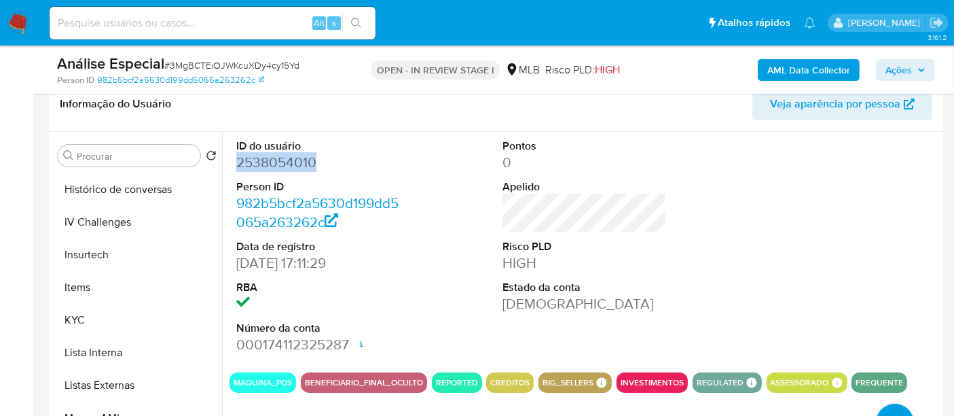
scroll to position [679, 0]
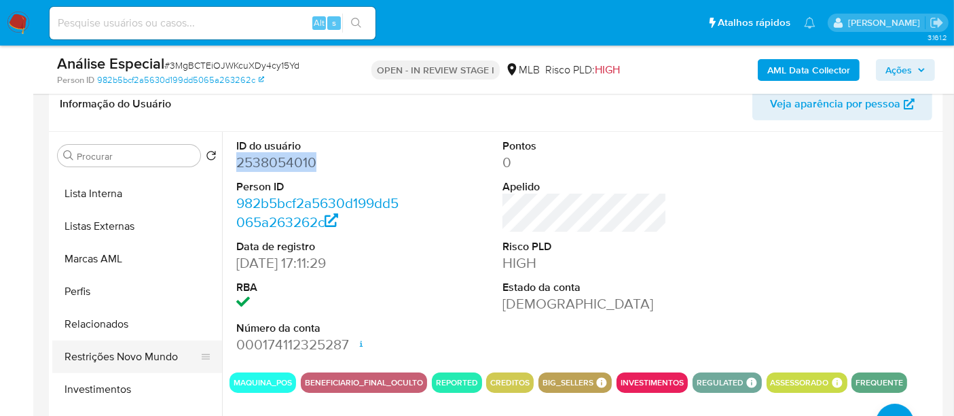
drag, startPoint x: 139, startPoint y: 362, endPoint x: 147, endPoint y: 358, distance: 9.1
click at [139, 362] on button "Restrições Novo Mundo" at bounding box center [131, 356] width 159 height 33
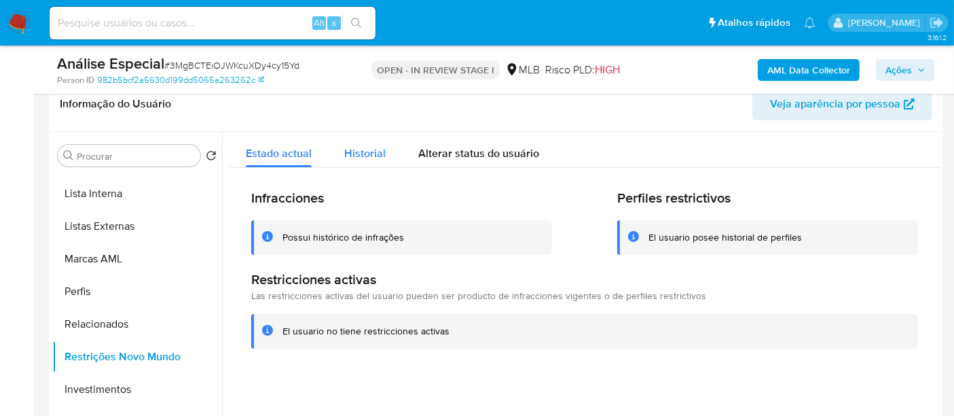
click at [357, 153] on span "Historial" at bounding box center [364, 153] width 41 height 16
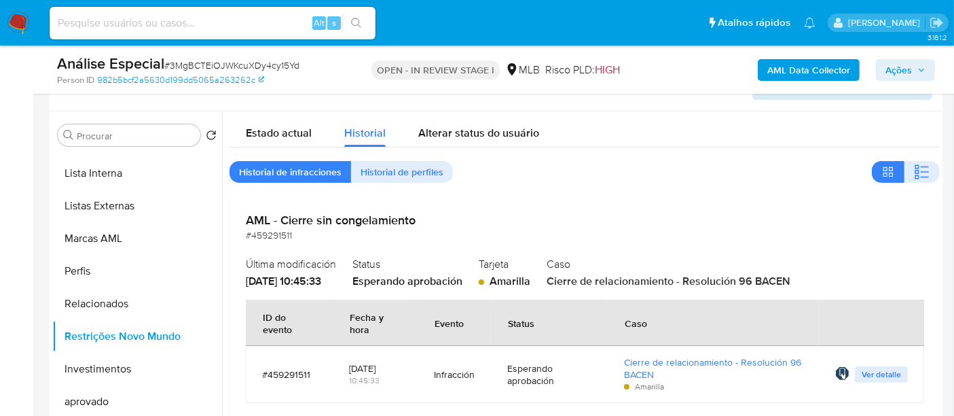
scroll to position [145, 0]
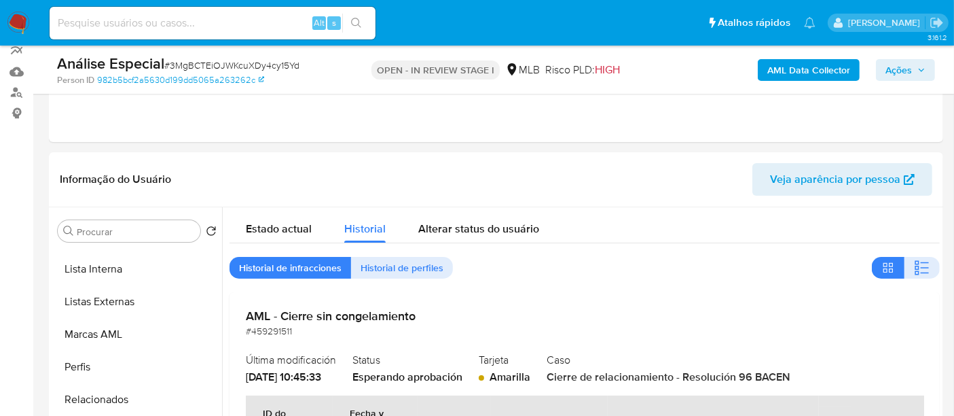
click at [911, 66] on span "Ações" at bounding box center [899, 70] width 26 height 22
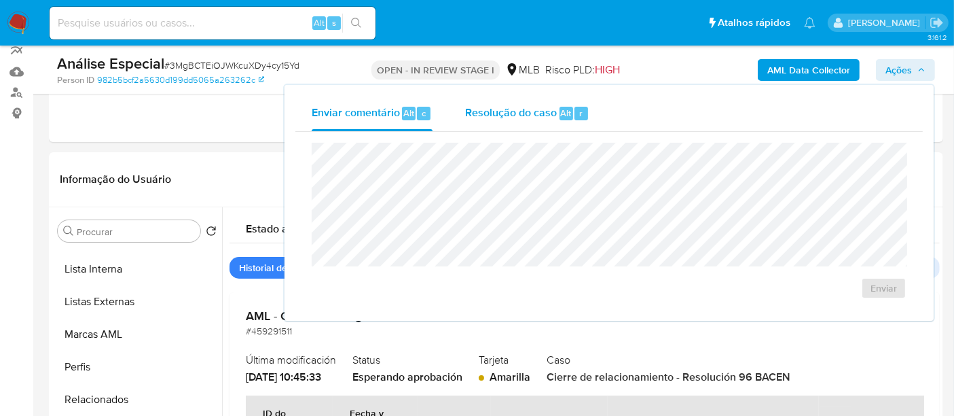
click at [538, 115] on span "Resolução do caso" at bounding box center [511, 113] width 92 height 16
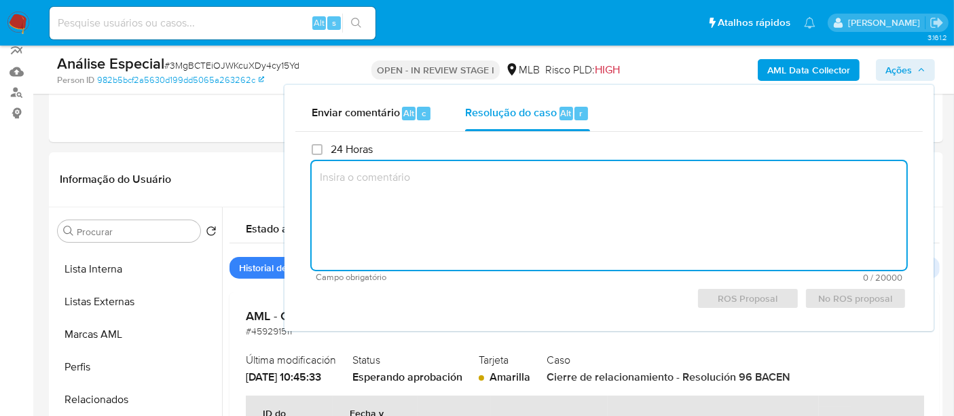
click at [548, 204] on textarea at bounding box center [609, 215] width 595 height 109
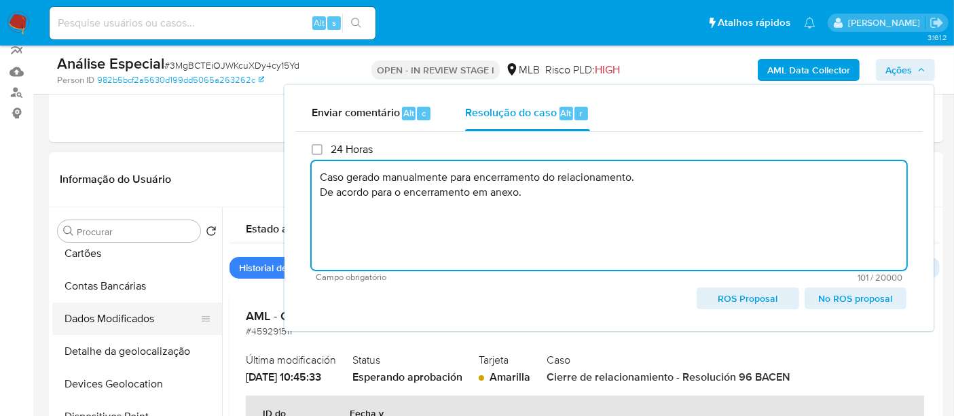
scroll to position [0, 0]
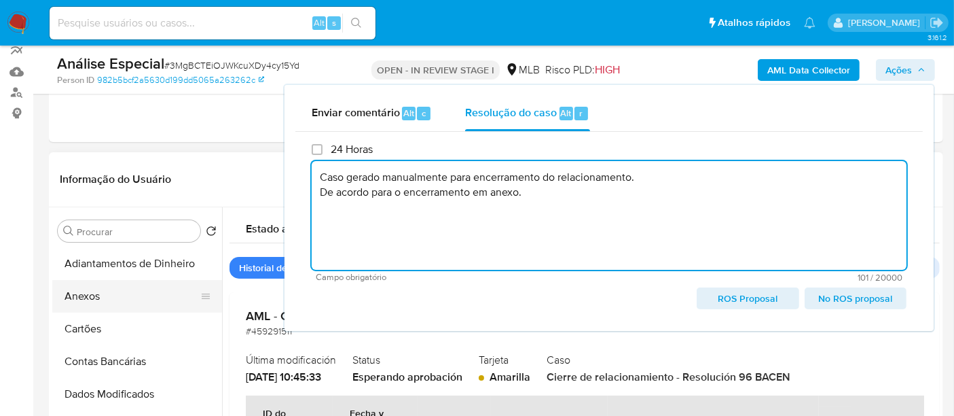
type textarea "Caso gerado manualmente para encerramento do relacionamento. De acordo para o e…"
click at [87, 299] on button "Anexos" at bounding box center [131, 296] width 159 height 33
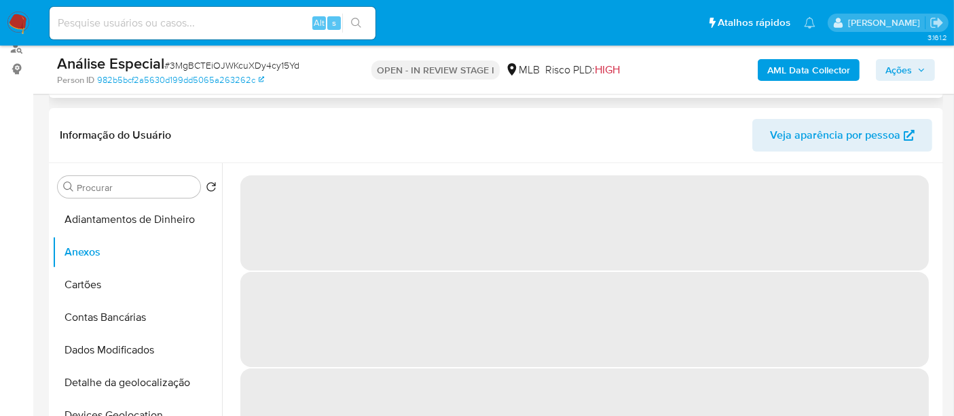
scroll to position [221, 0]
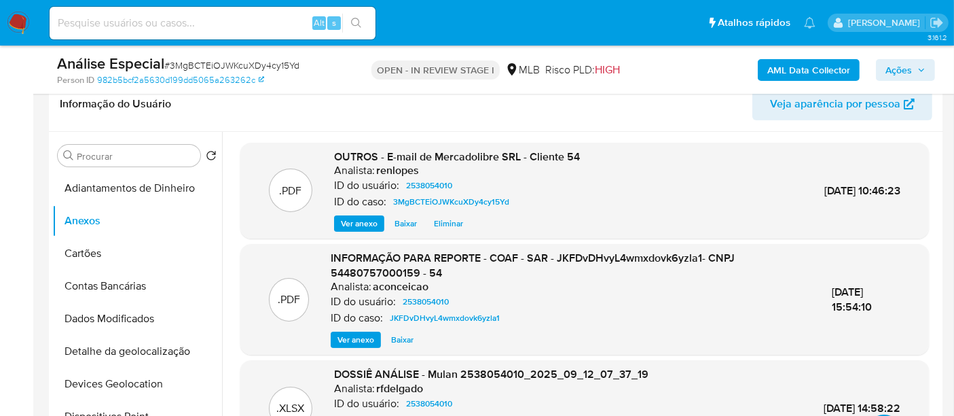
click at [922, 69] on icon "button" at bounding box center [922, 70] width 8 height 8
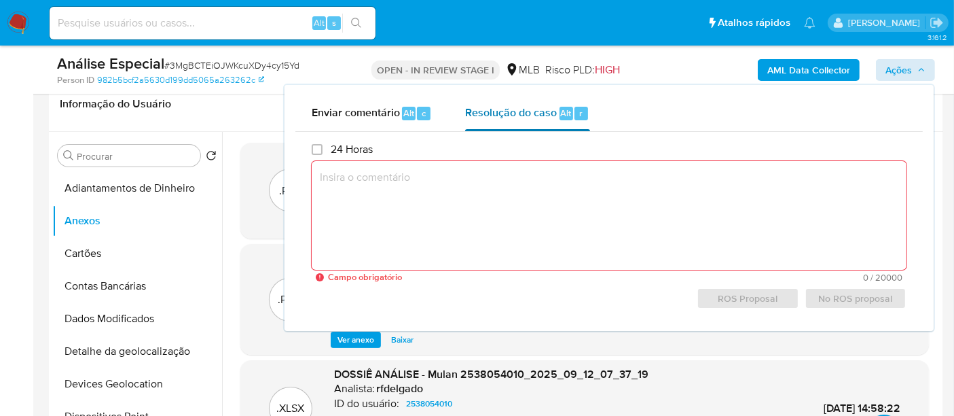
click at [530, 110] on span "Resolução do caso" at bounding box center [511, 113] width 92 height 16
click at [477, 180] on textarea at bounding box center [609, 215] width 595 height 109
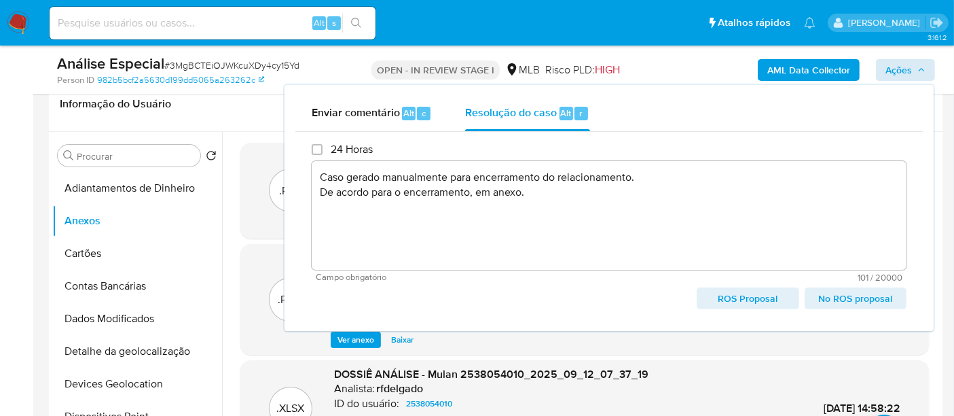
click at [818, 299] on span "No ROS proposal" at bounding box center [855, 298] width 83 height 19
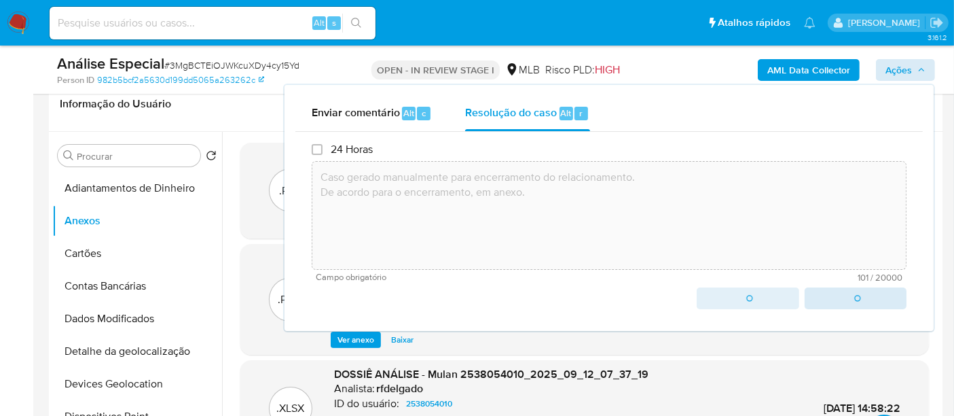
type textarea "Caso gerado manualmente para encerramento do relacionamento. De acordo para o e…"
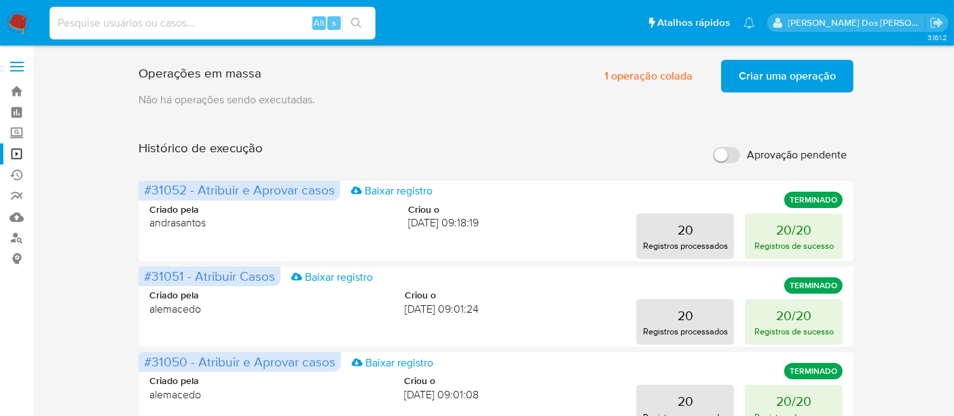
click at [178, 26] on input at bounding box center [213, 23] width 326 height 18
type input "3CwZomGaiJihkFgadh1agSlB"
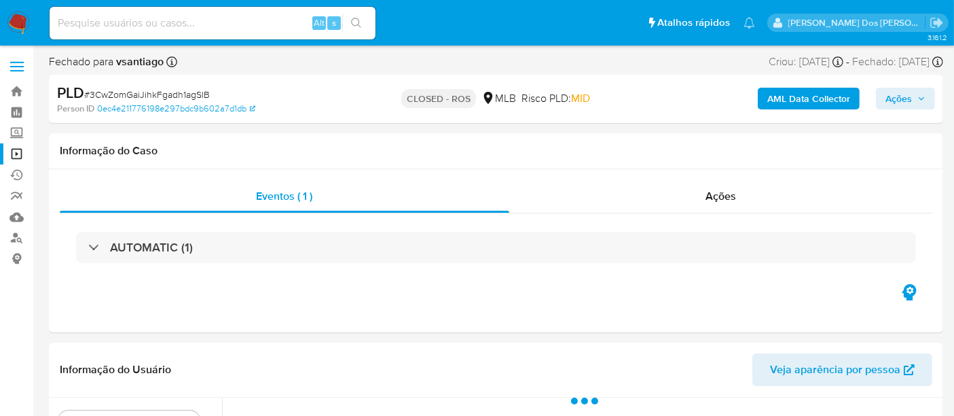
select select "10"
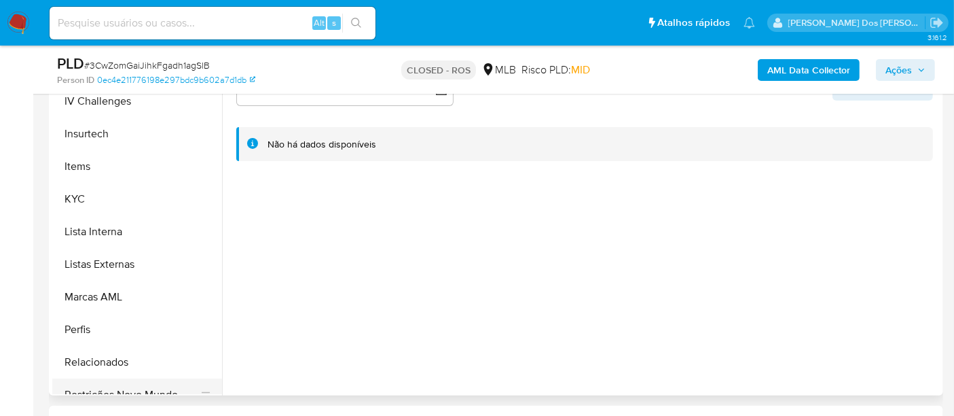
scroll to position [603, 0]
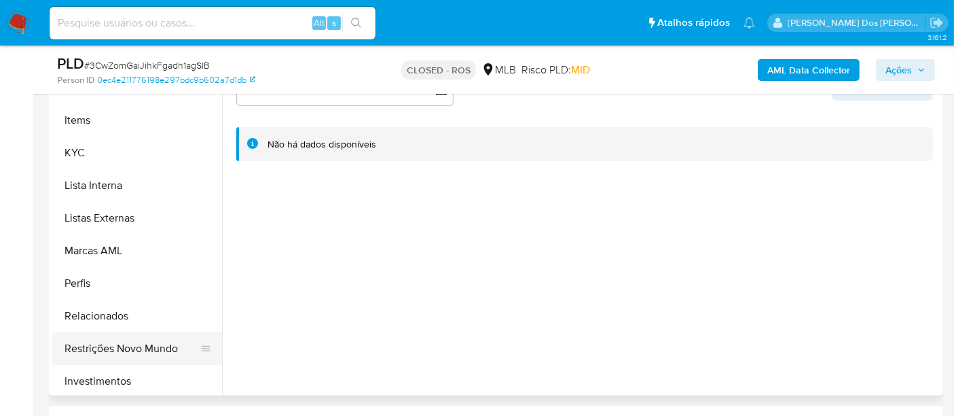
click at [167, 340] on button "Restrições Novo Mundo" at bounding box center [131, 348] width 159 height 33
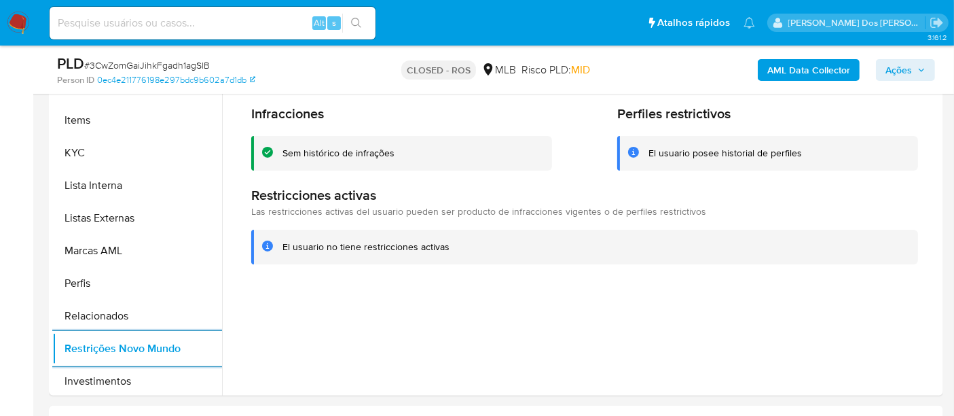
click at [169, 16] on input at bounding box center [213, 23] width 326 height 18
paste input "VJWbraa70fZwbfWCjMJNePdu"
type input "VJWbraa70fZwbfWCjMJNePdu"
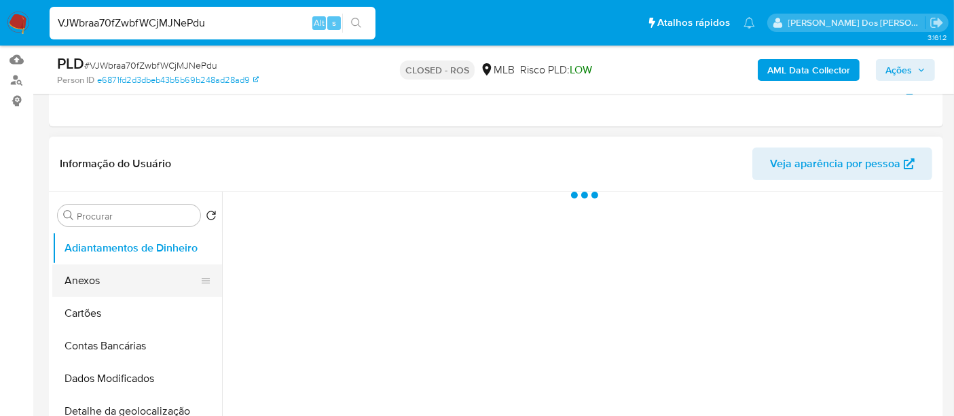
scroll to position [226, 0]
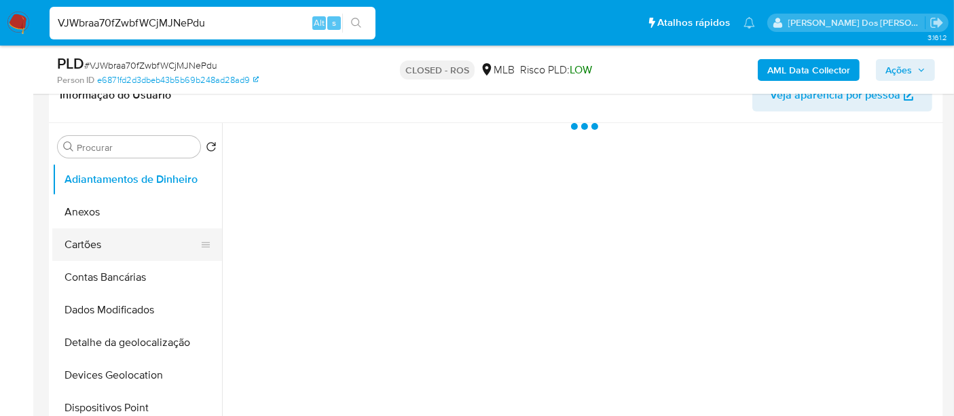
select select "10"
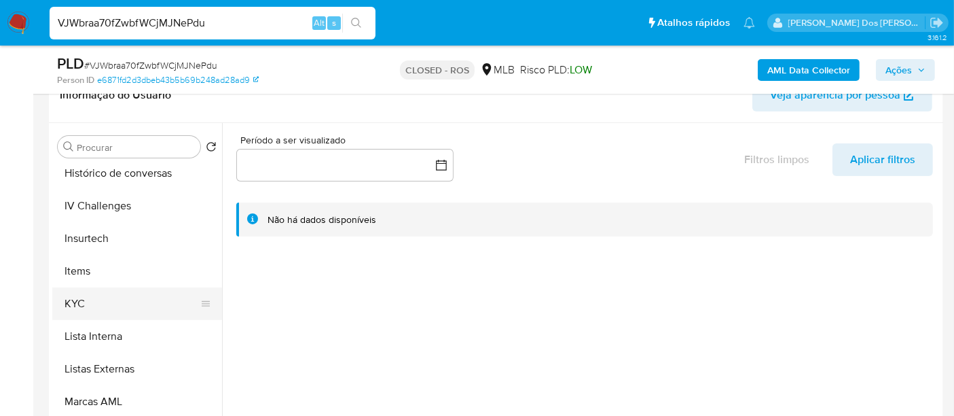
scroll to position [678, 0]
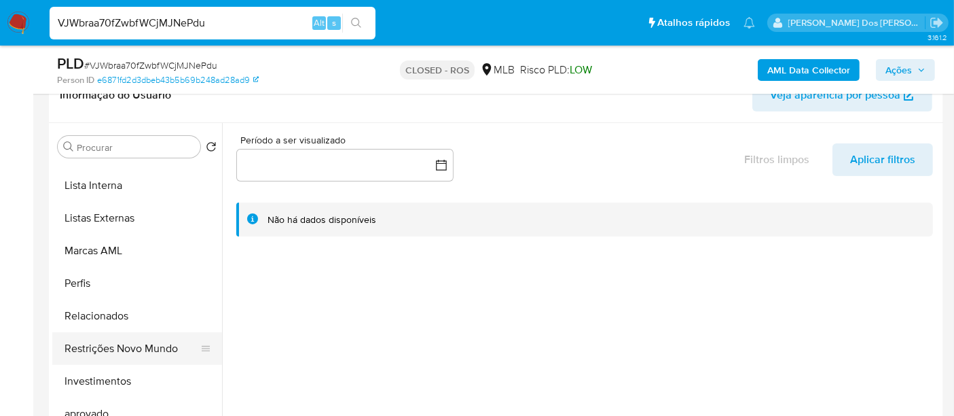
click at [140, 353] on button "Restrições Novo Mundo" at bounding box center [131, 348] width 159 height 33
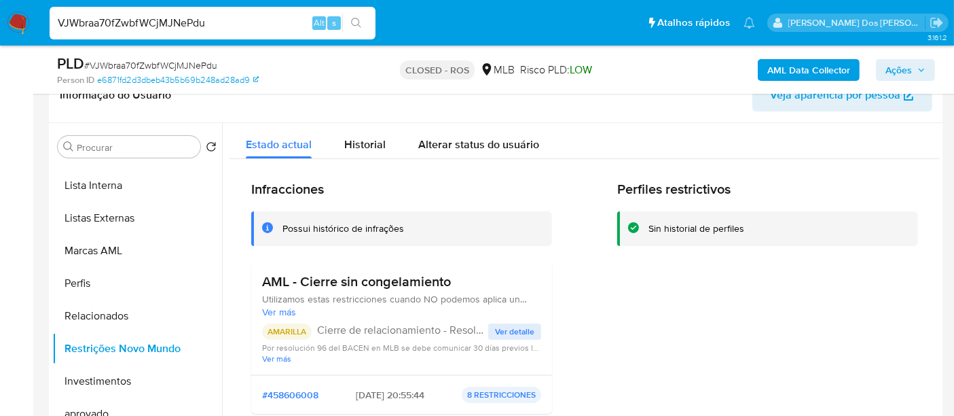
click at [505, 331] on span "Ver detalle" at bounding box center [514, 332] width 39 height 14
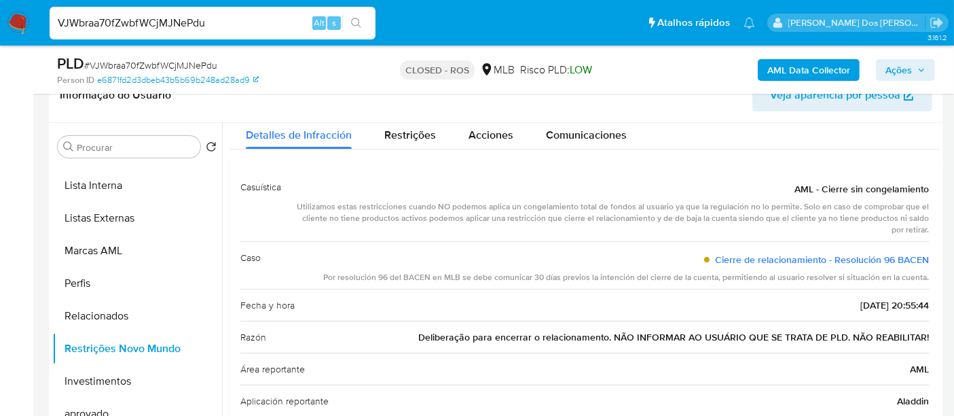
scroll to position [75, 0]
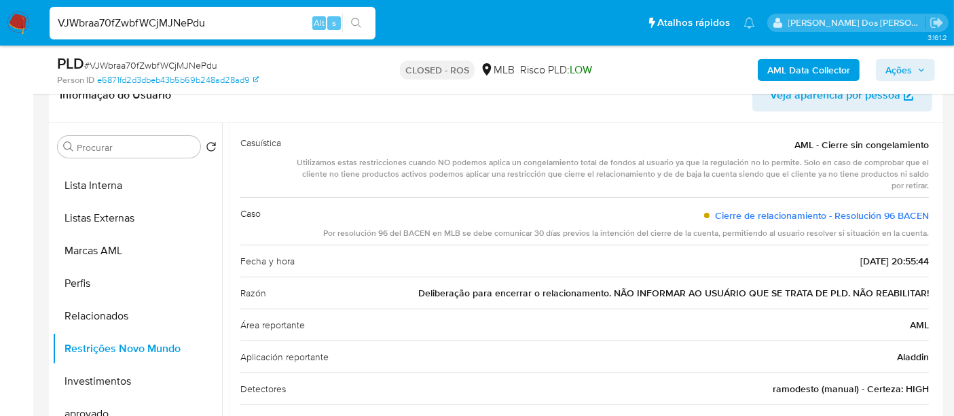
click at [615, 295] on span "Deliberação para encerrar o relacionamento. NÃO INFORMAR AO USUÁRIO QUE SE TRAT…" at bounding box center [673, 293] width 511 height 14
click at [599, 293] on span "Deliberação para encerrar o relacionamento. NÃO INFORMAR AO USUÁRIO QUE SE TRAT…" at bounding box center [673, 293] width 511 height 14
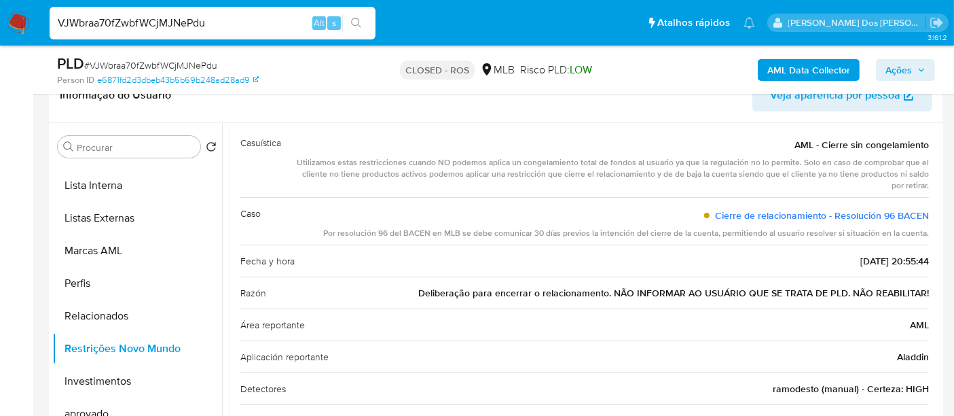
click at [599, 293] on span "Deliberação para encerrar o relacionamento. NÃO INFORMAR AO USUÁRIO QUE SE TRAT…" at bounding box center [673, 293] width 511 height 14
click at [219, 24] on input "VJWbraa70fZwbfWCjMJNePdu" at bounding box center [213, 23] width 326 height 18
paste input "619CKvBZ3iMFWZRL8xoQp6Ca"
type input "619CKvBZ3iMFWZRL8xoQp6Ca"
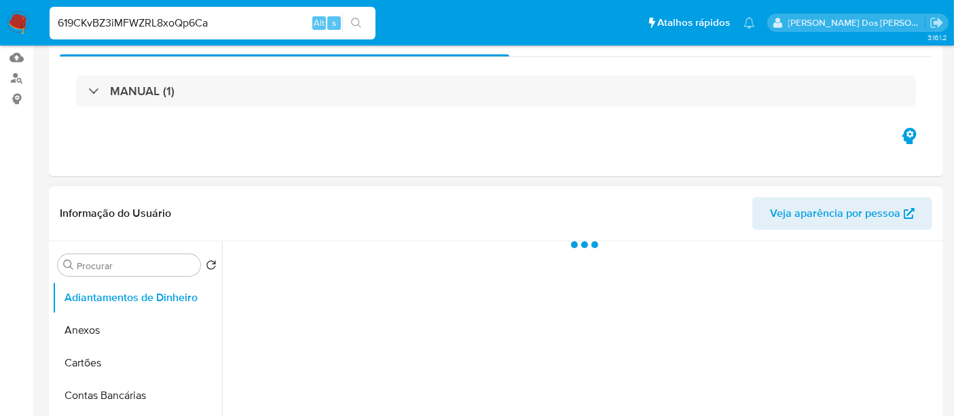
select select "10"
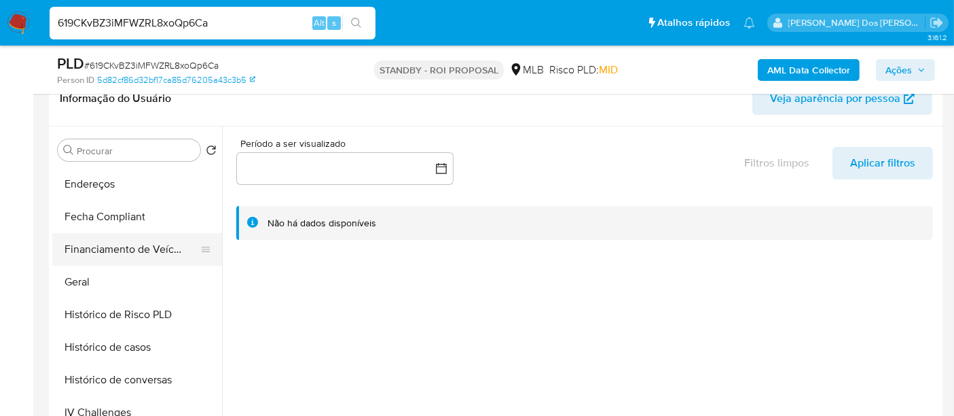
scroll to position [452, 0]
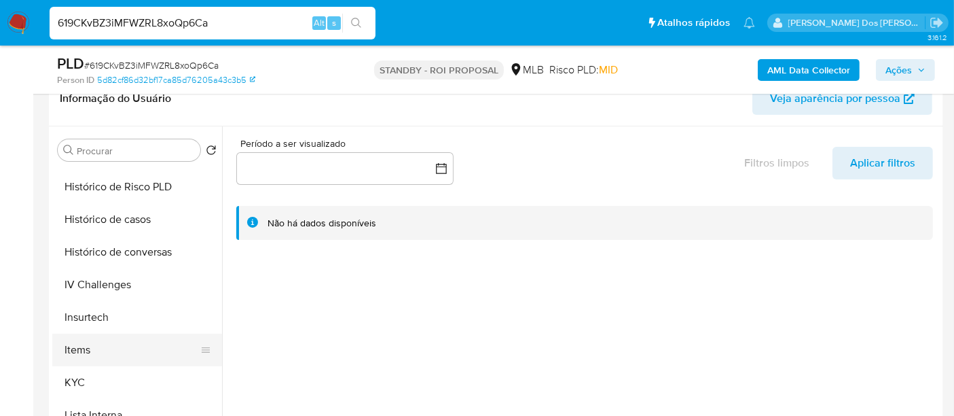
click at [83, 363] on button "Items" at bounding box center [131, 349] width 159 height 33
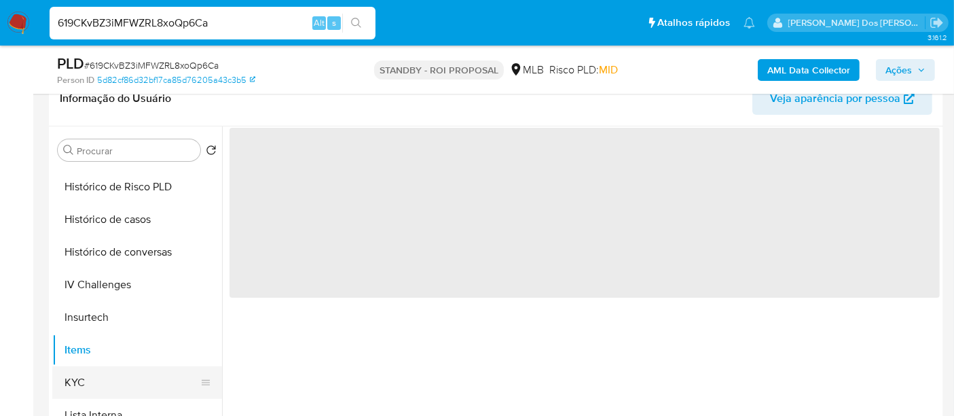
click at [85, 374] on button "KYC" at bounding box center [131, 382] width 159 height 33
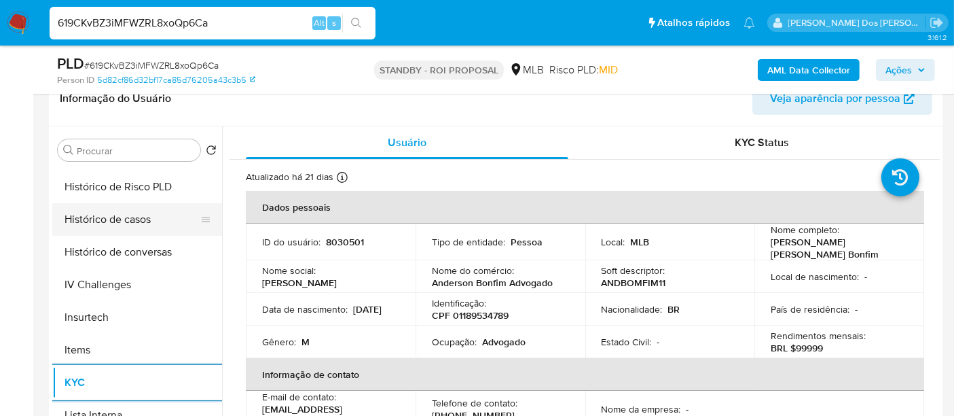
click at [126, 223] on button "Histórico de casos" at bounding box center [131, 219] width 159 height 33
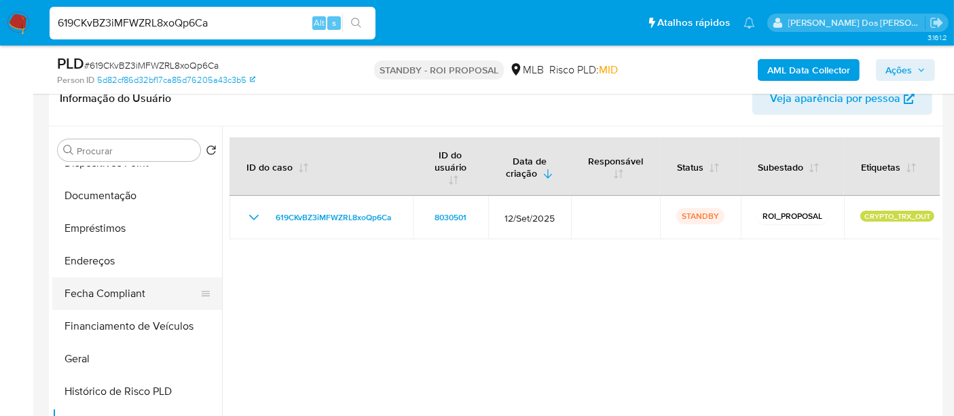
scroll to position [226, 0]
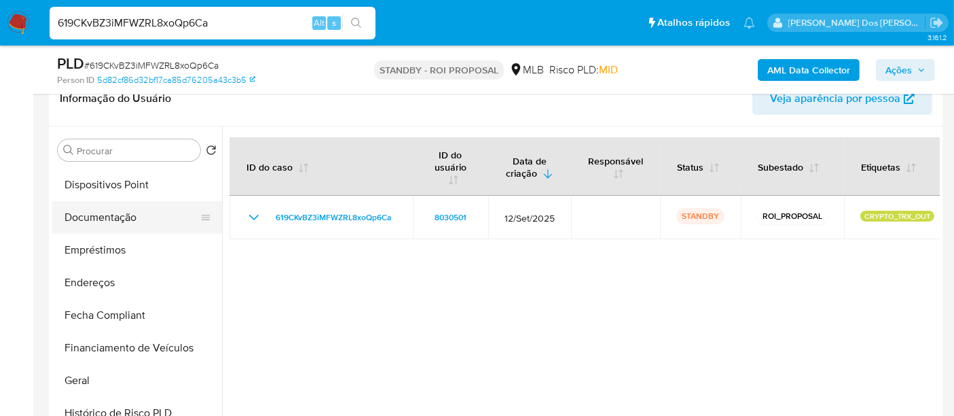
click at [107, 215] on button "Documentação" at bounding box center [131, 217] width 159 height 33
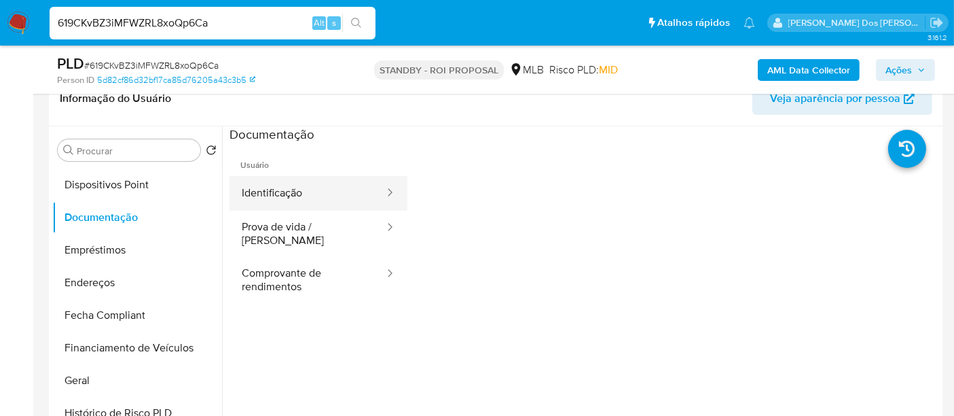
click at [276, 186] on button "Identificação" at bounding box center [308, 193] width 156 height 35
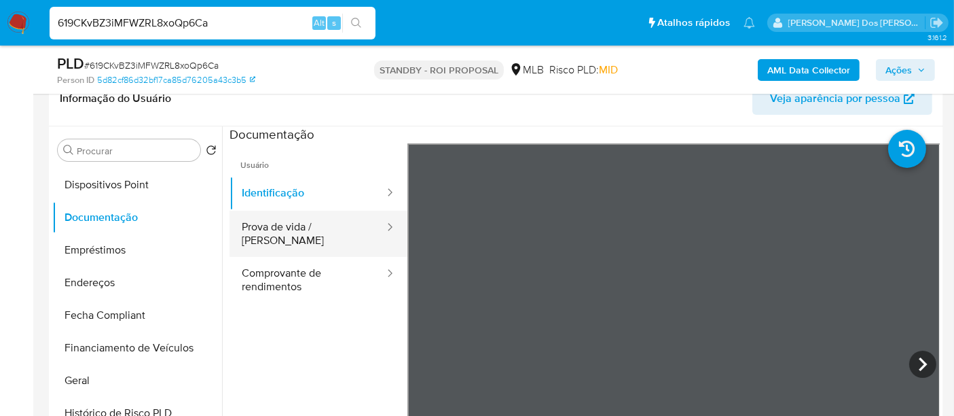
click at [291, 232] on button "Prova de vida / Selfie" at bounding box center [308, 234] width 156 height 46
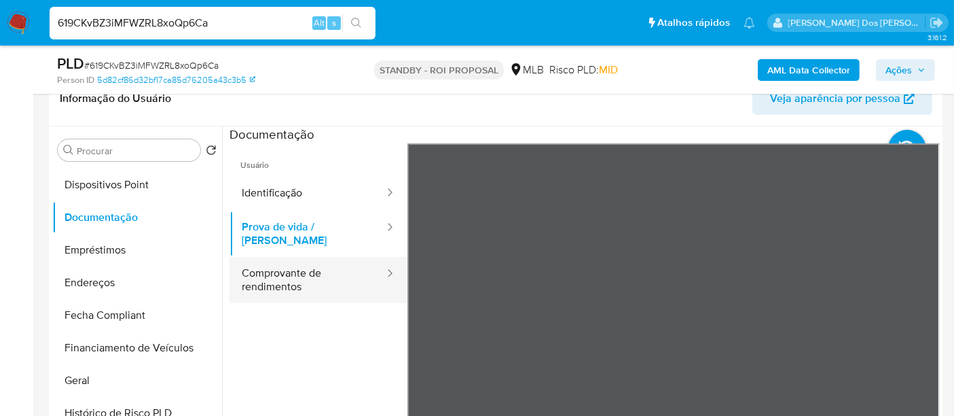
click at [303, 273] on button "Comprovante de rendimentos" at bounding box center [308, 280] width 156 height 46
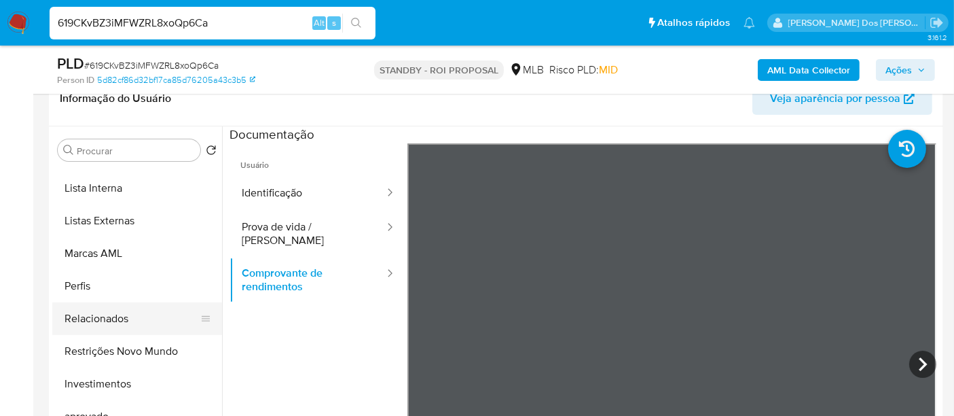
scroll to position [704, 0]
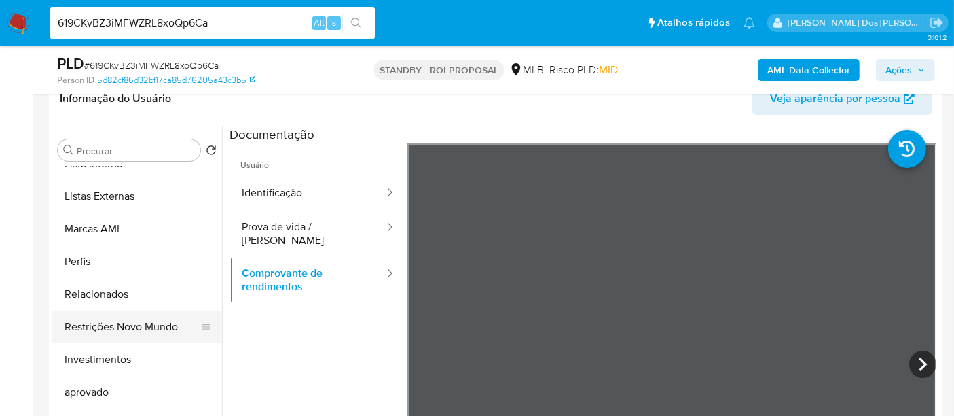
click at [142, 326] on button "Restrições Novo Mundo" at bounding box center [131, 326] width 159 height 33
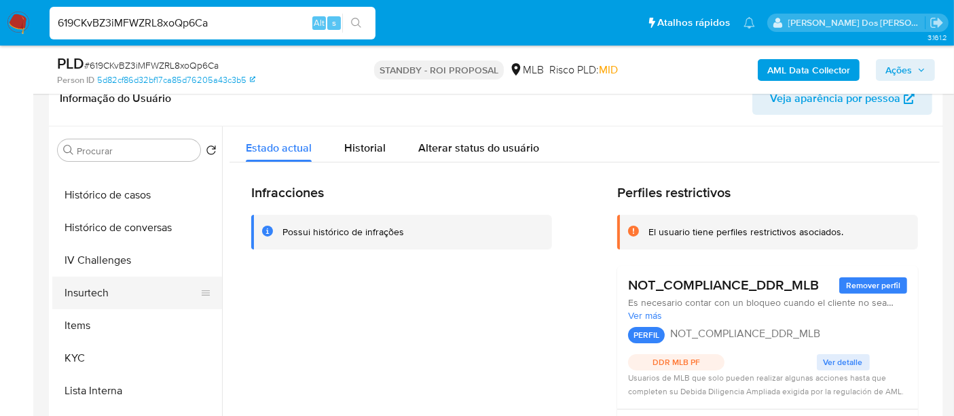
scroll to position [326, 0]
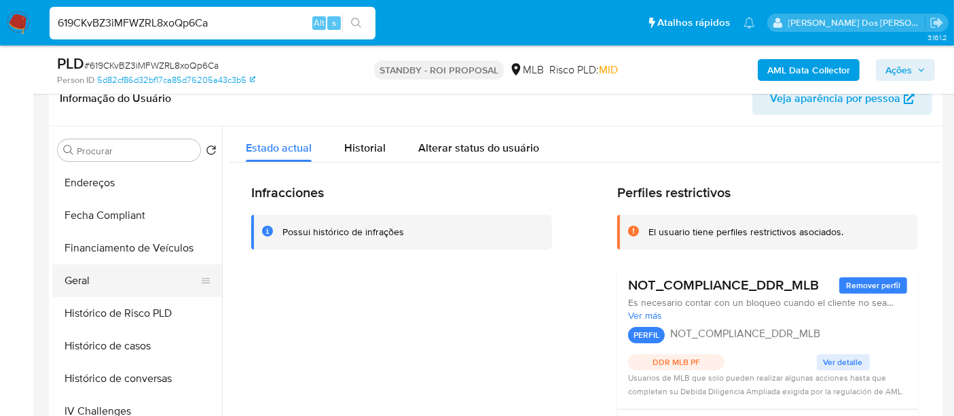
click at [85, 279] on button "Geral" at bounding box center [131, 280] width 159 height 33
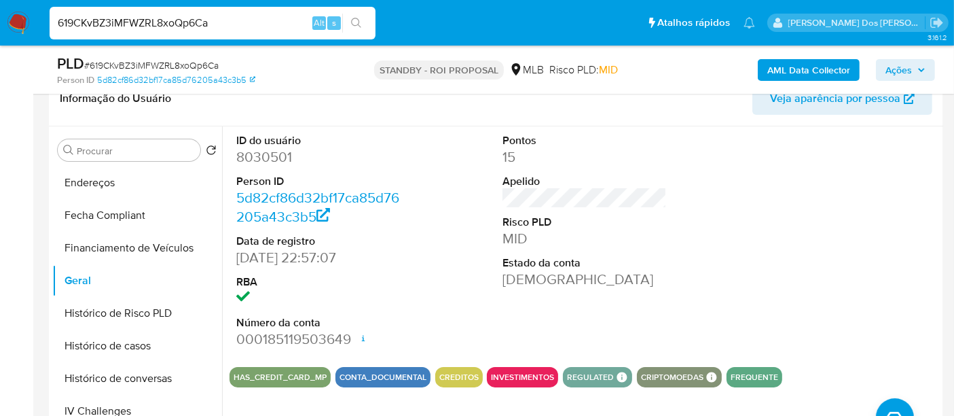
click at [196, 18] on input "619CKvBZ3iMFWZRL8xoQp6Ca" at bounding box center [213, 23] width 326 height 18
paste input "M7WMTYBvML5Lvq7irwiU6e1s"
type input "M7WMTYBvML5Lvq7irwiU6e1s"
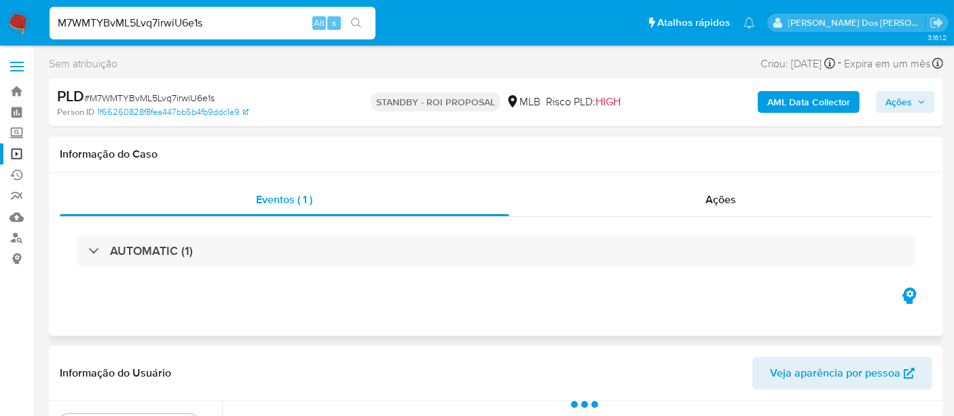
select select "10"
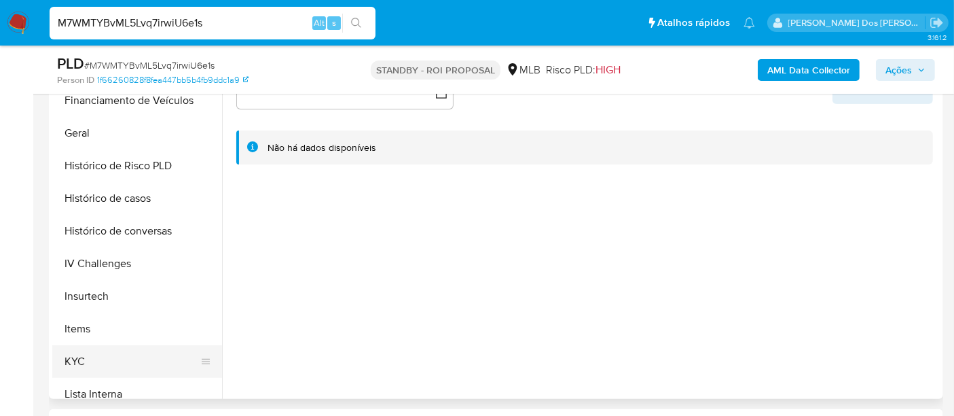
scroll to position [452, 0]
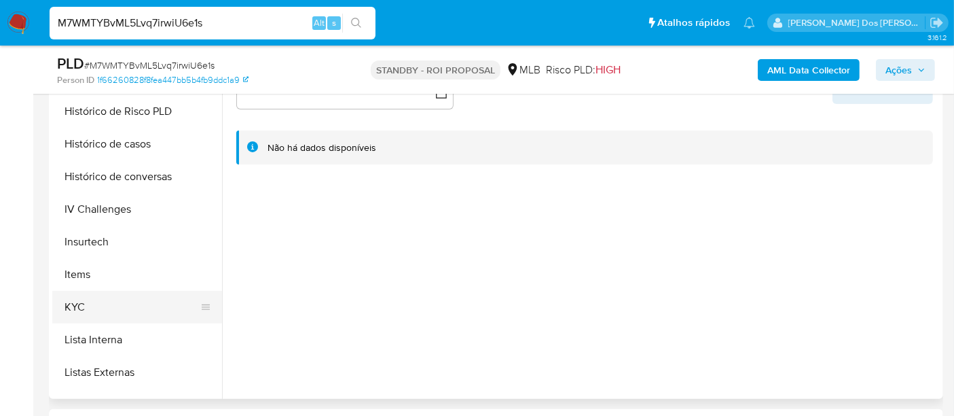
click at [77, 308] on button "KYC" at bounding box center [131, 307] width 159 height 33
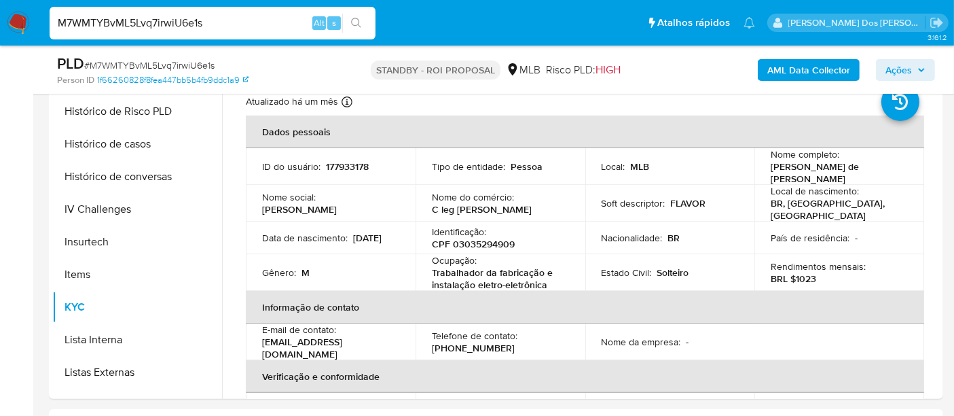
click at [21, 20] on img at bounding box center [18, 23] width 23 height 23
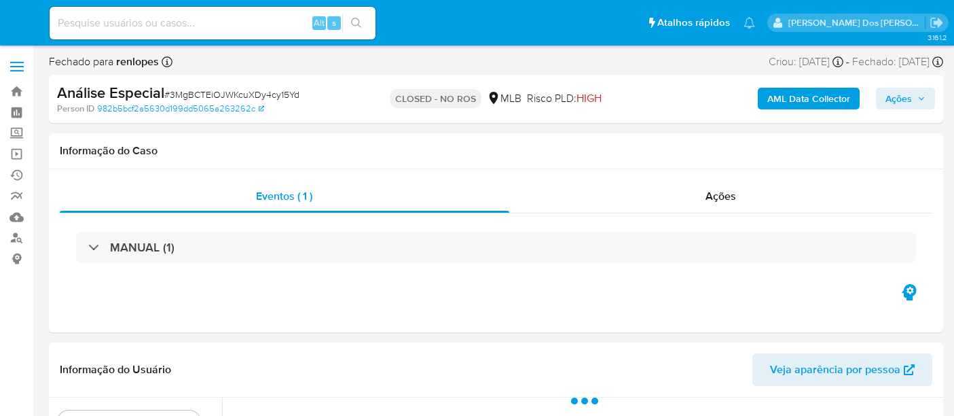
select select "10"
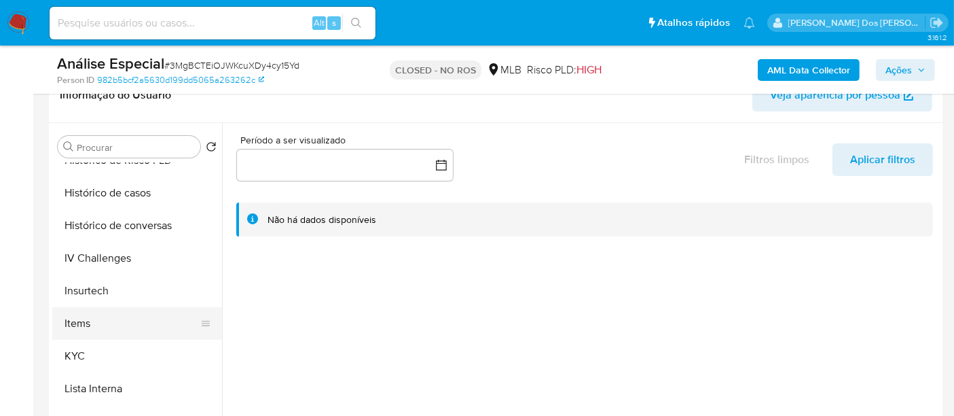
scroll to position [452, 0]
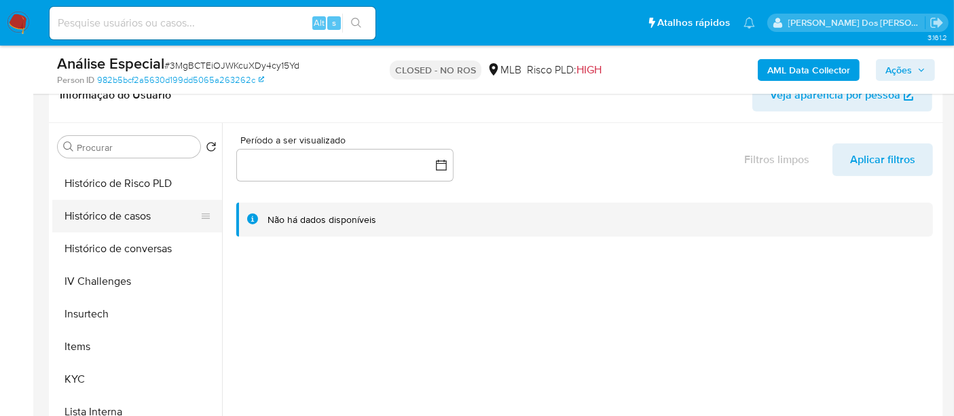
click at [130, 216] on button "Histórico de casos" at bounding box center [131, 216] width 159 height 33
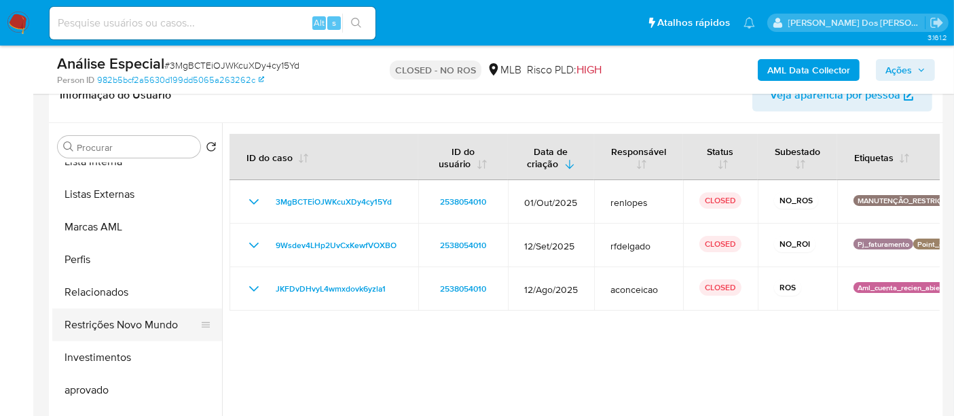
scroll to position [704, 0]
click at [161, 321] on button "Restrições Novo Mundo" at bounding box center [131, 323] width 159 height 33
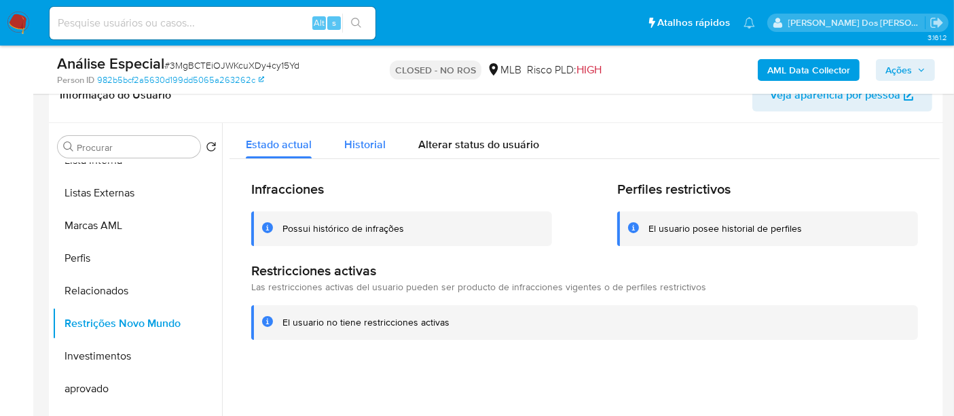
click at [352, 141] on span "Historial" at bounding box center [364, 145] width 41 height 16
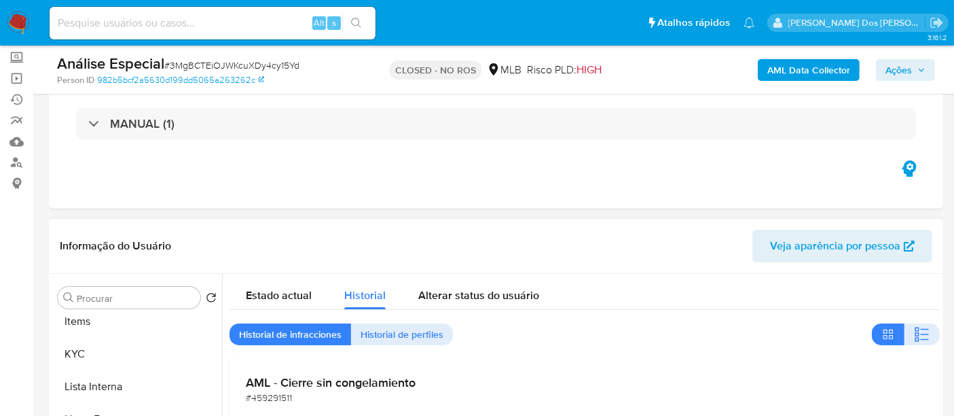
scroll to position [0, 0]
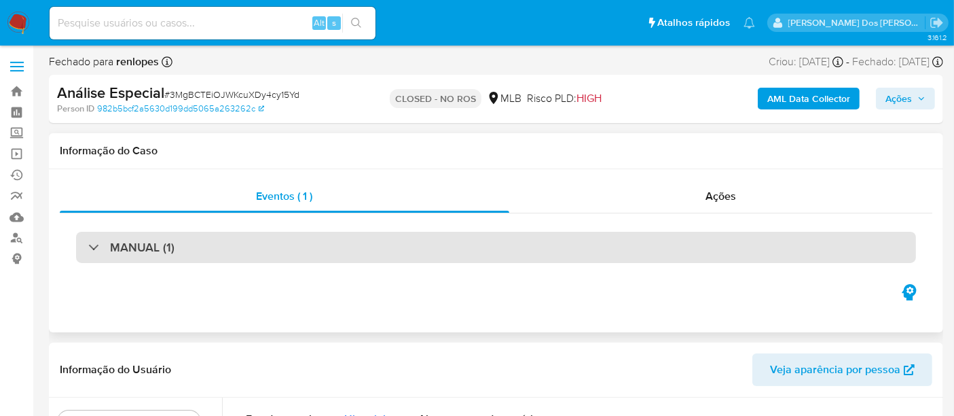
click at [312, 255] on div "MANUAL (1)" at bounding box center [496, 247] width 840 height 31
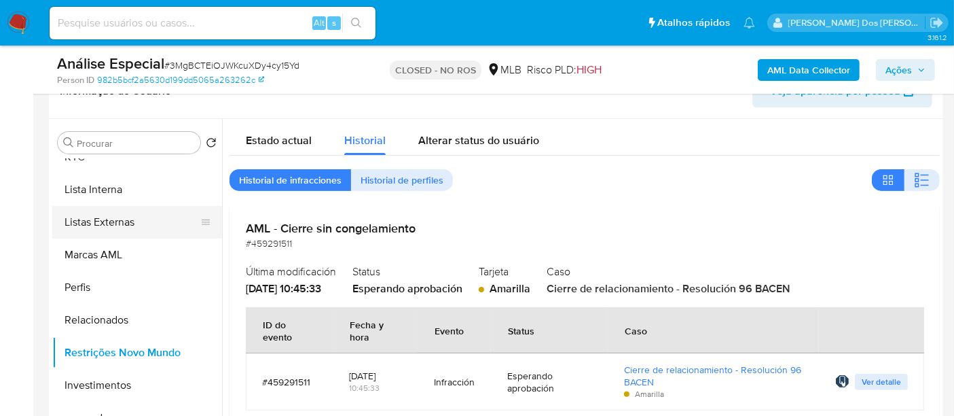
scroll to position [704, 0]
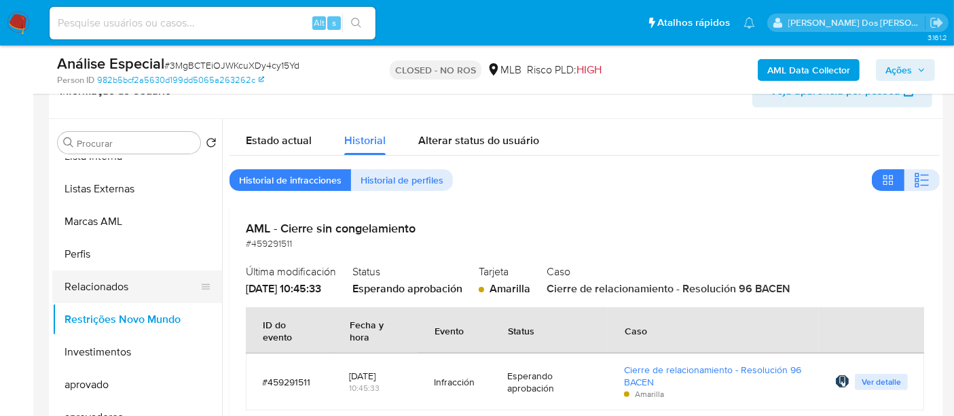
click at [114, 285] on button "Relacionados" at bounding box center [131, 286] width 159 height 33
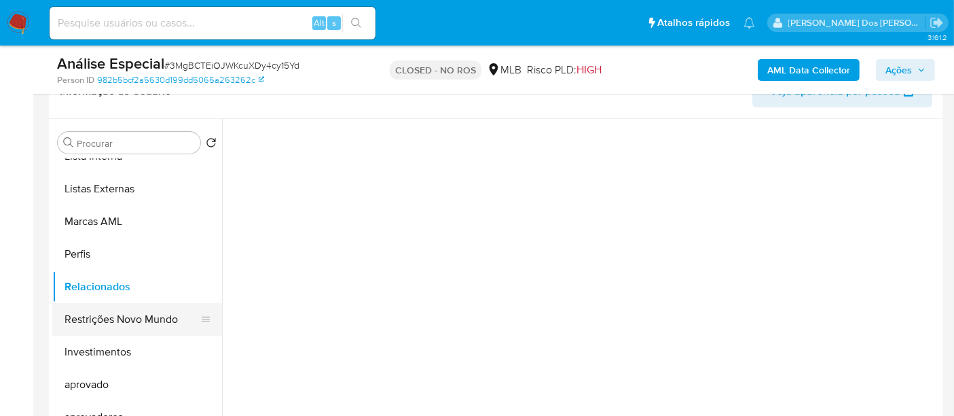
click at [132, 316] on div "Procurar Retornar ao pedido padrão Adiantamentos de Dinheiro Anexos Cartões Con…" at bounding box center [496, 293] width 888 height 348
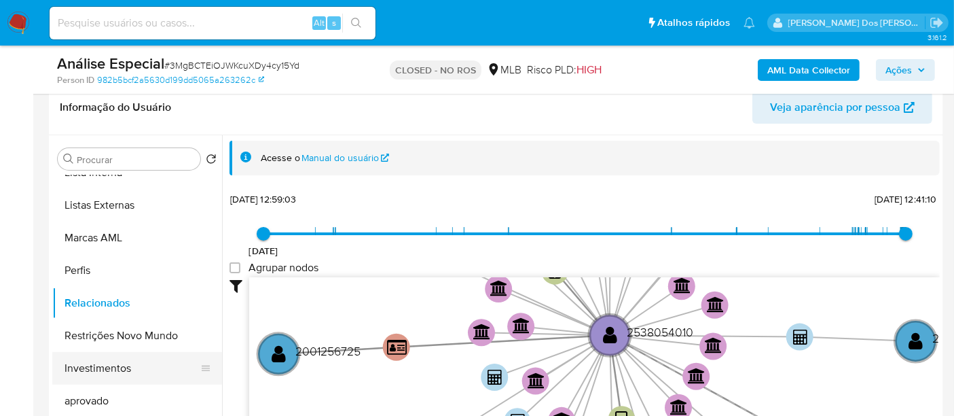
click at [163, 336] on button "Restrições Novo Mundo" at bounding box center [137, 335] width 170 height 33
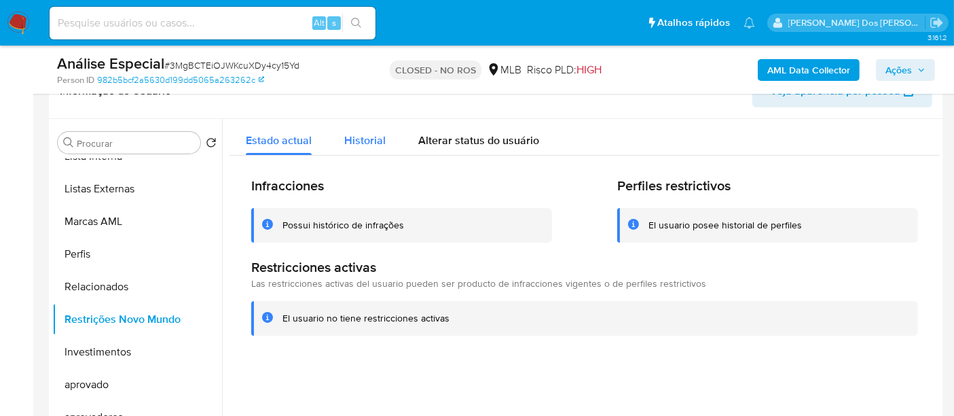
click at [381, 134] on span "Historial" at bounding box center [364, 140] width 41 height 16
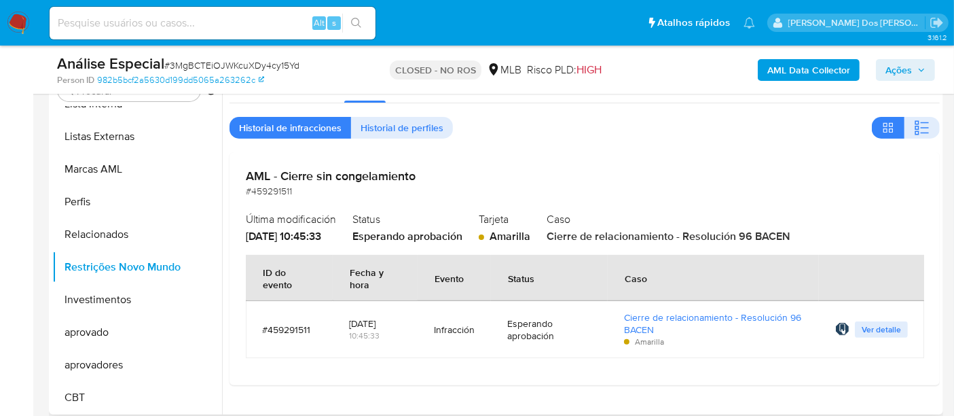
scroll to position [377, 0]
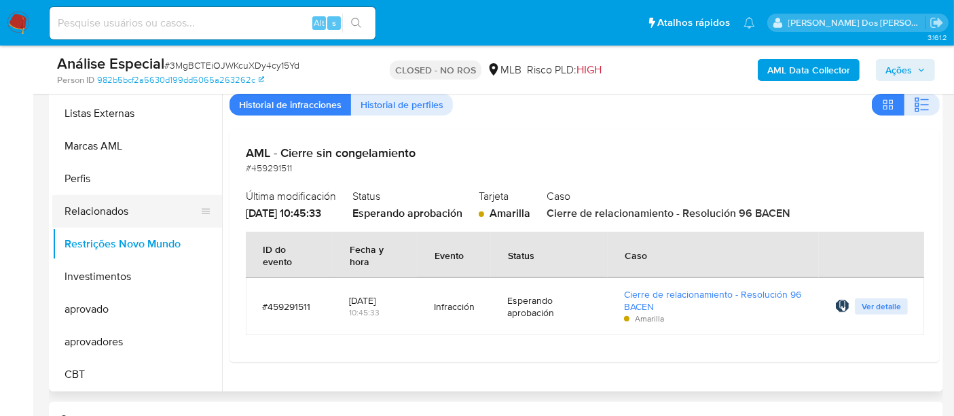
click at [94, 207] on button "Relacionados" at bounding box center [131, 211] width 159 height 33
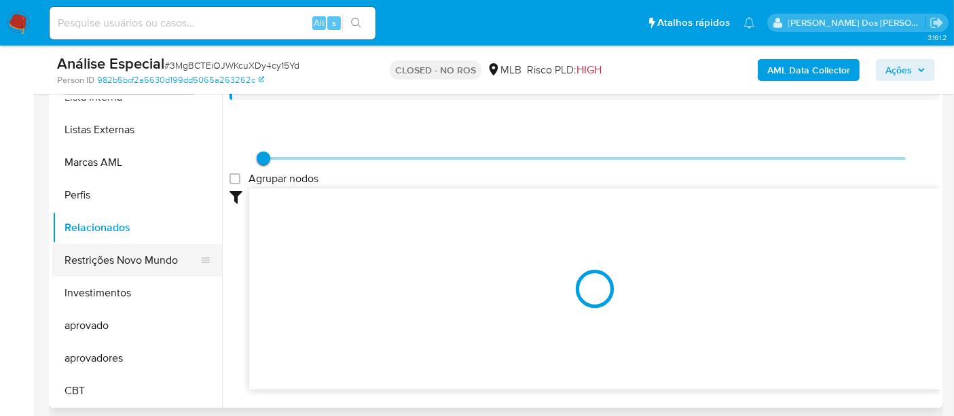
click at [108, 239] on button "Relacionados" at bounding box center [137, 227] width 170 height 33
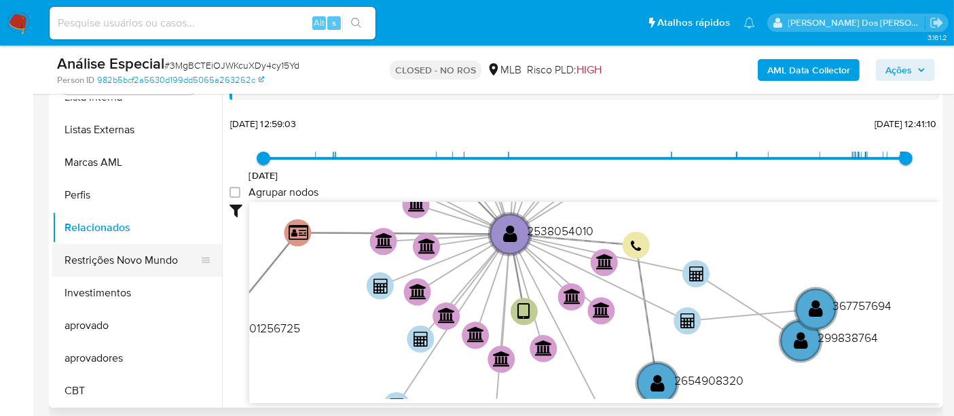
click at [105, 260] on button "Restrições Novo Mundo" at bounding box center [131, 260] width 159 height 33
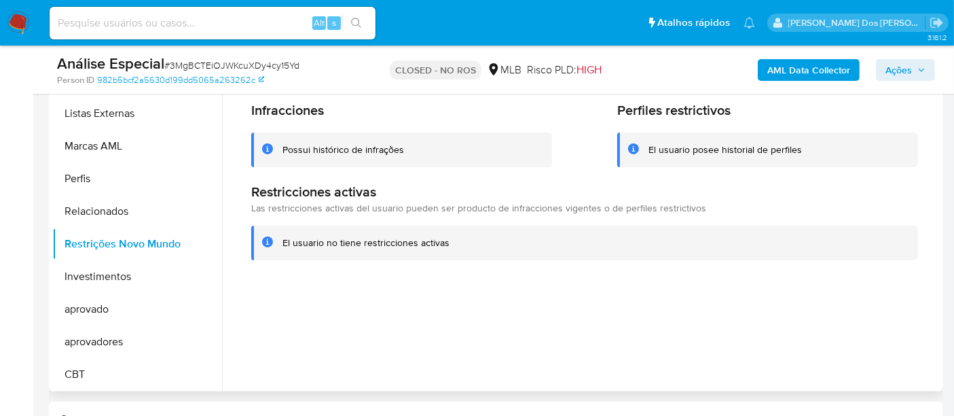
scroll to position [302, 0]
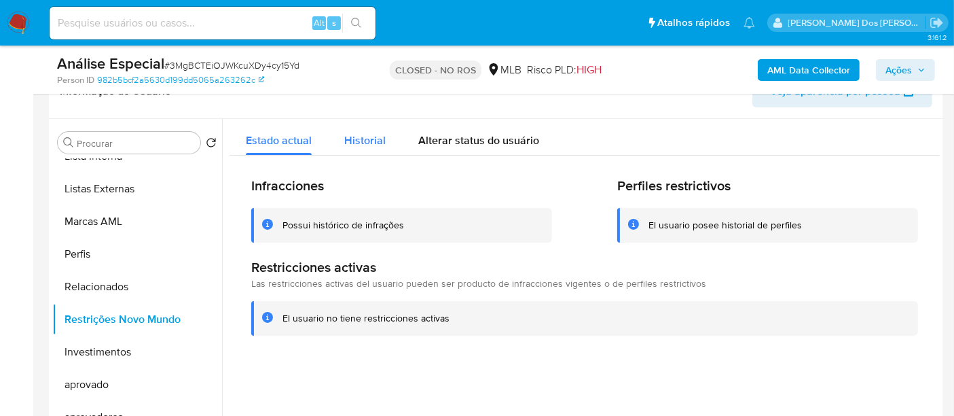
click at [368, 145] on span "Historial" at bounding box center [364, 140] width 41 height 16
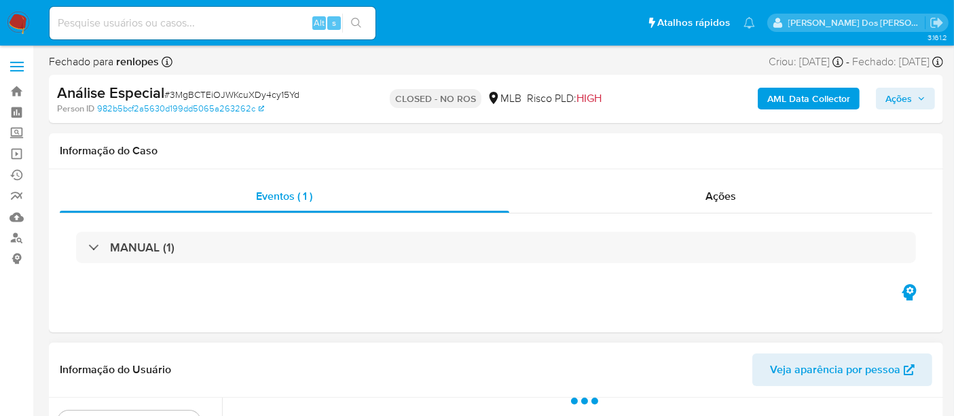
select select "10"
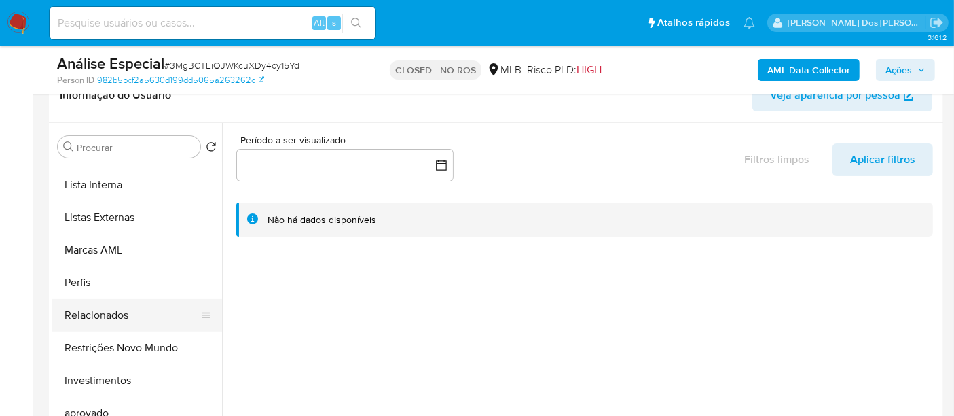
scroll to position [704, 0]
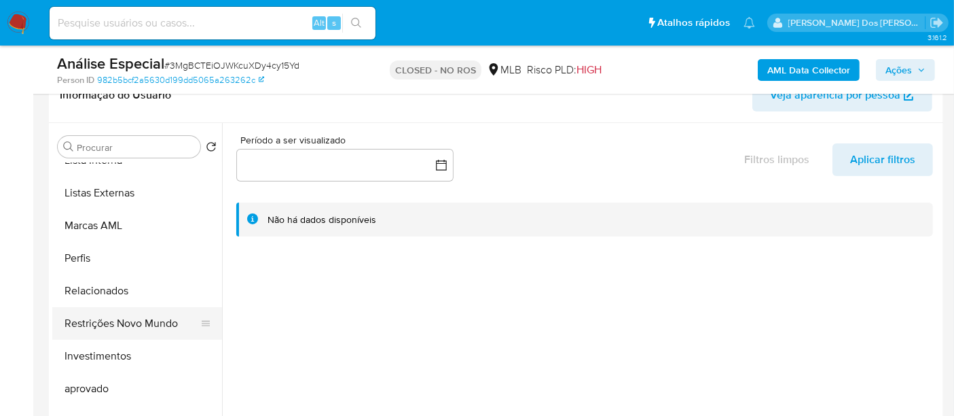
click at [162, 321] on button "Restrições Novo Mundo" at bounding box center [131, 323] width 159 height 33
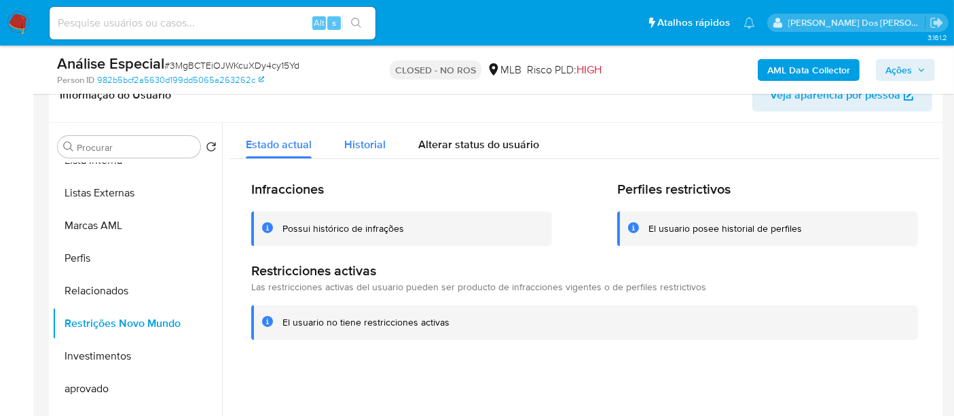
click at [351, 137] on span "Historial" at bounding box center [364, 145] width 41 height 16
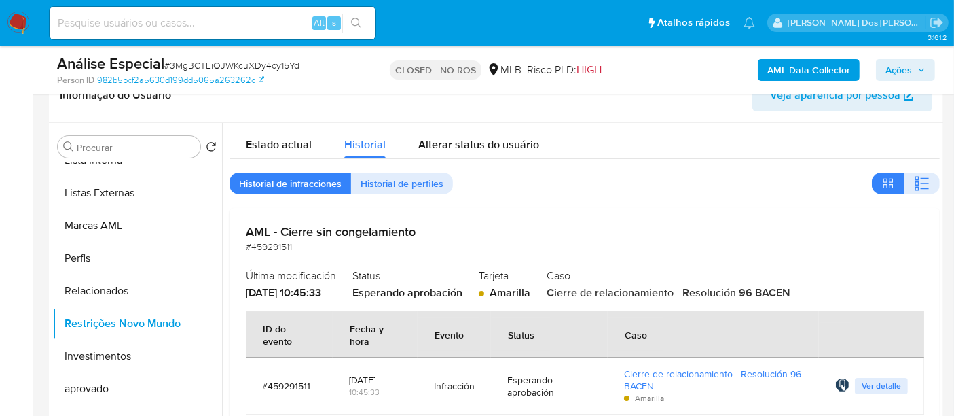
scroll to position [377, 0]
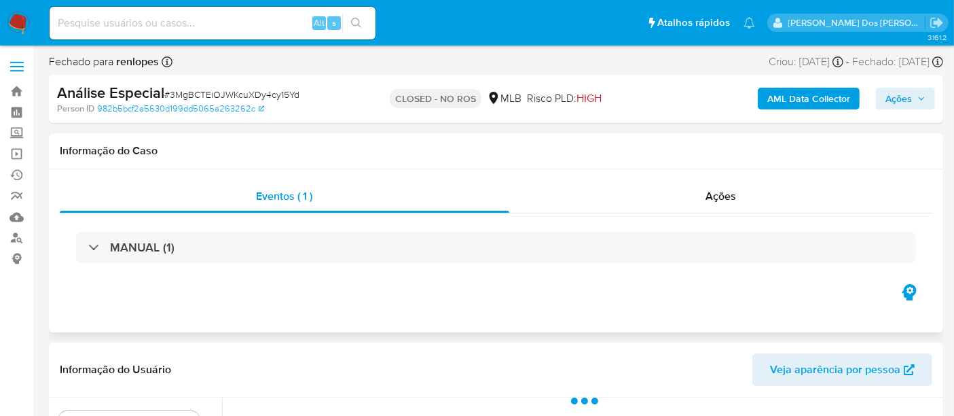
select select "10"
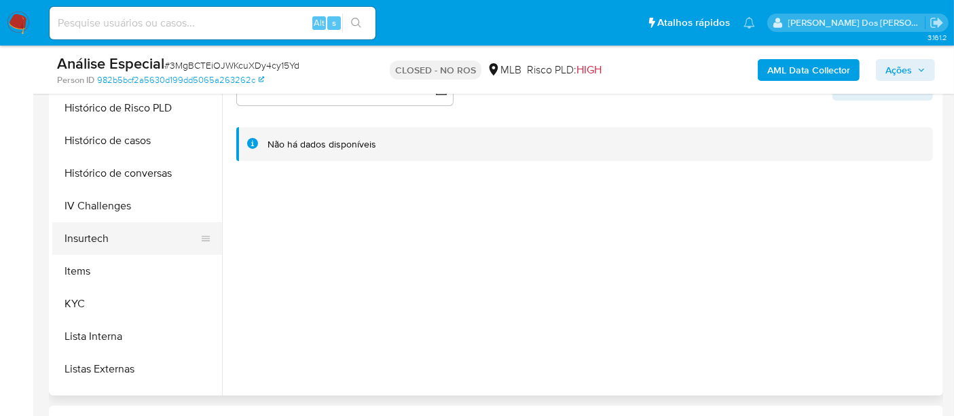
scroll to position [679, 0]
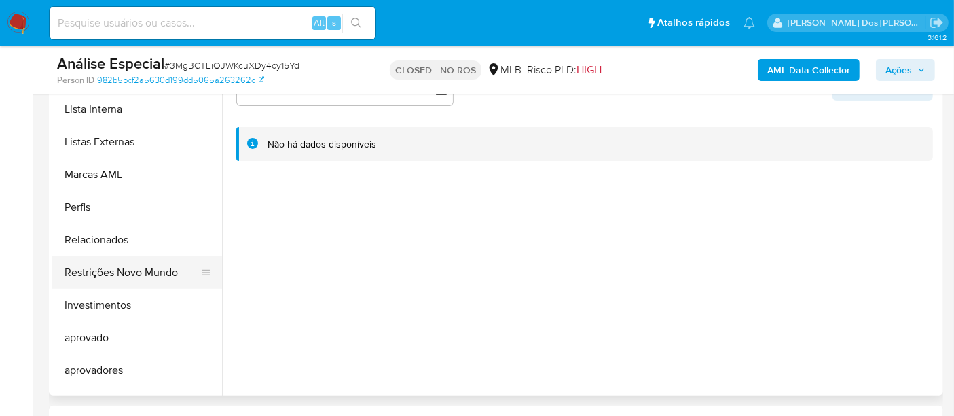
click at [150, 271] on button "Restrições Novo Mundo" at bounding box center [131, 272] width 159 height 33
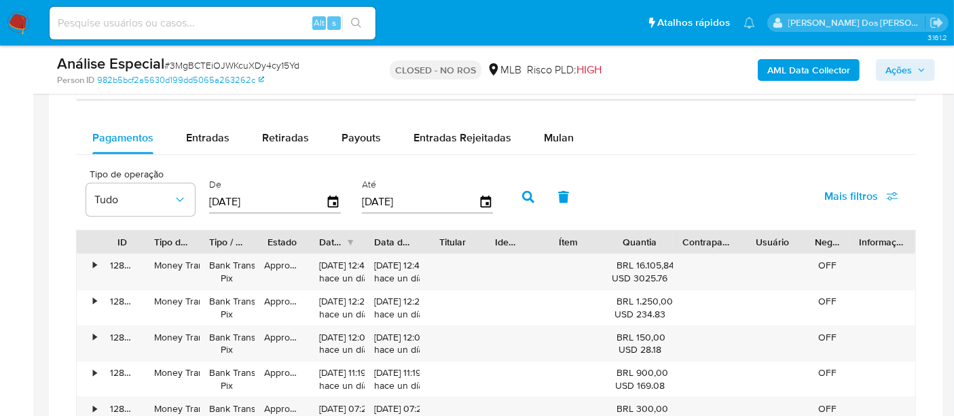
scroll to position [1056, 0]
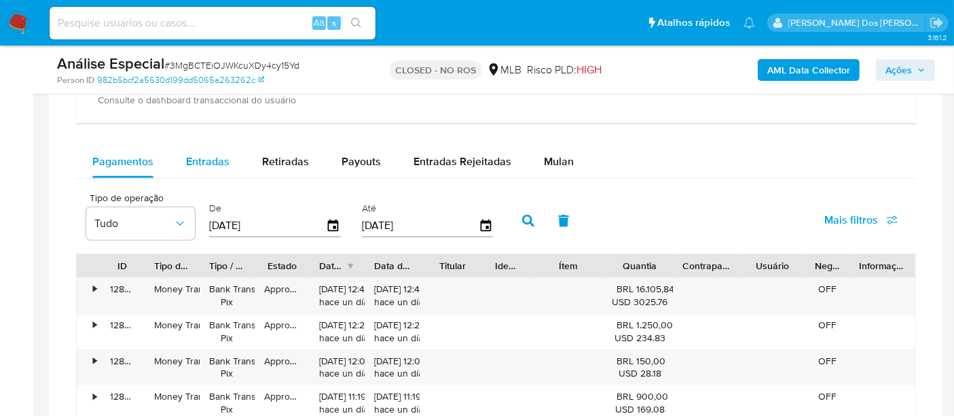
click at [214, 155] on span "Entradas" at bounding box center [207, 161] width 43 height 16
select select "10"
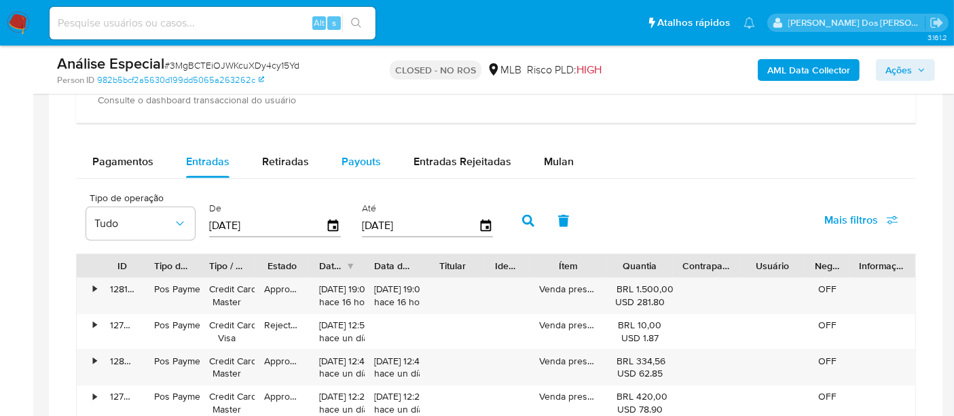
click at [354, 159] on span "Payouts" at bounding box center [361, 161] width 39 height 16
select select "10"
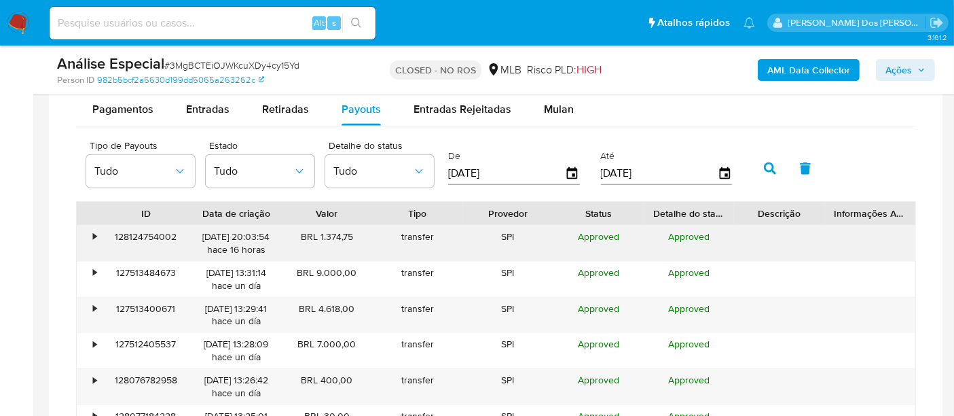
scroll to position [1131, 0]
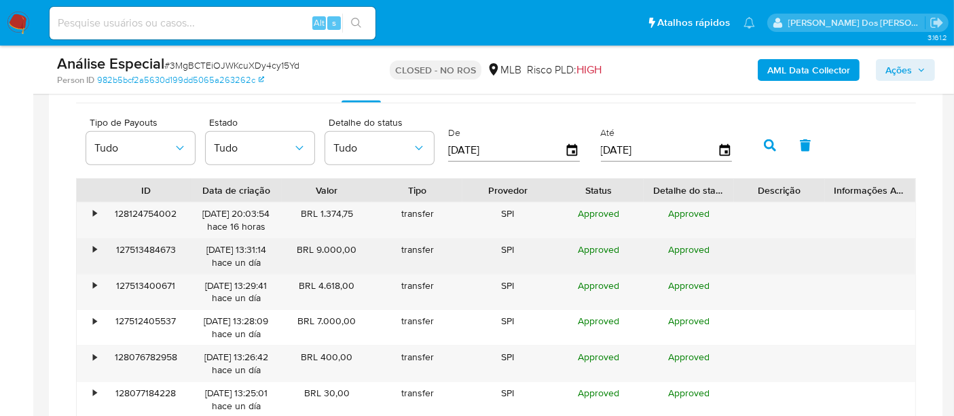
click at [93, 244] on div "•" at bounding box center [94, 249] width 3 height 13
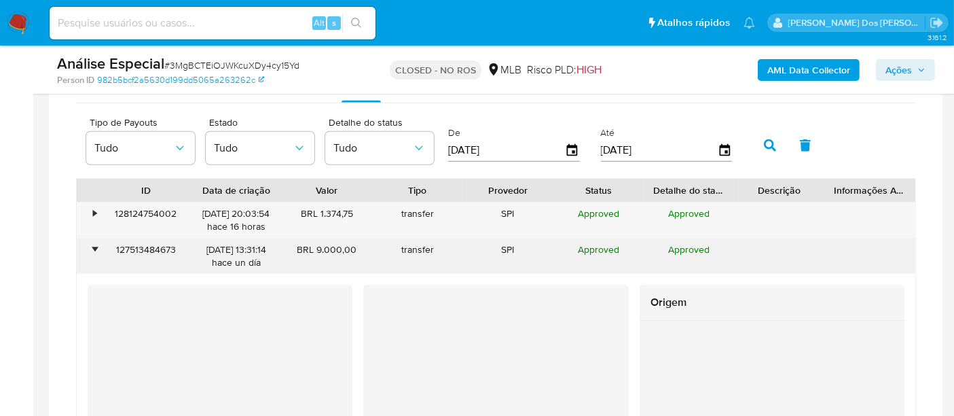
click at [95, 244] on div "•" at bounding box center [94, 249] width 3 height 13
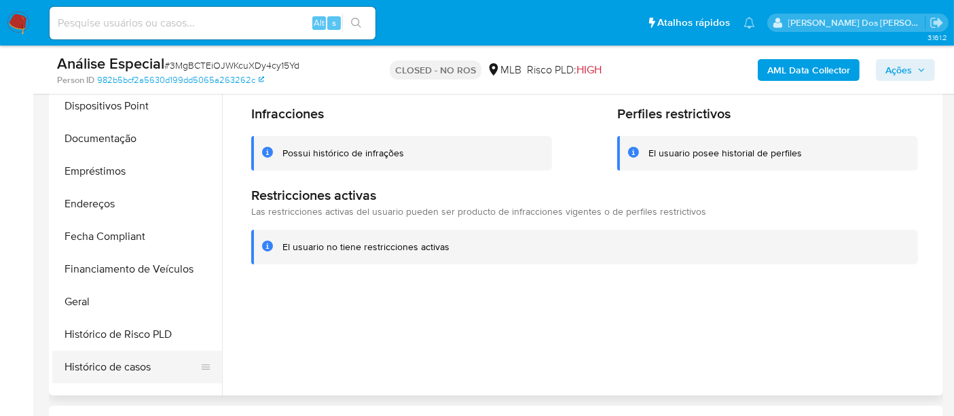
scroll to position [151, 0]
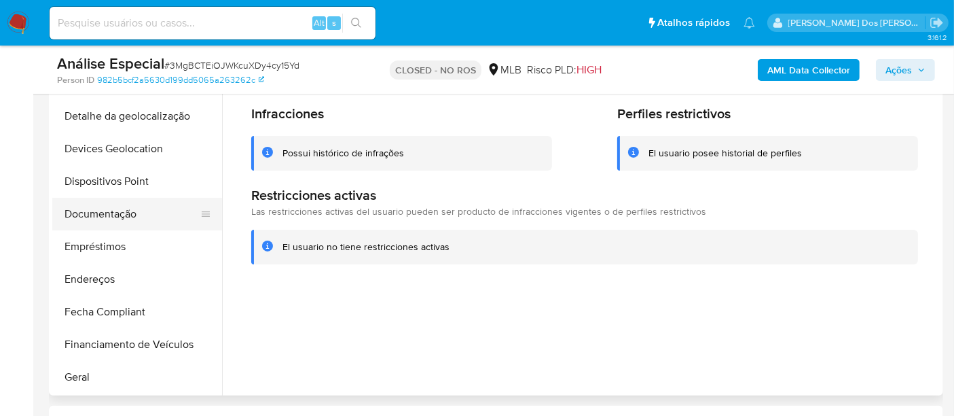
click at [133, 217] on button "Documentação" at bounding box center [131, 214] width 159 height 33
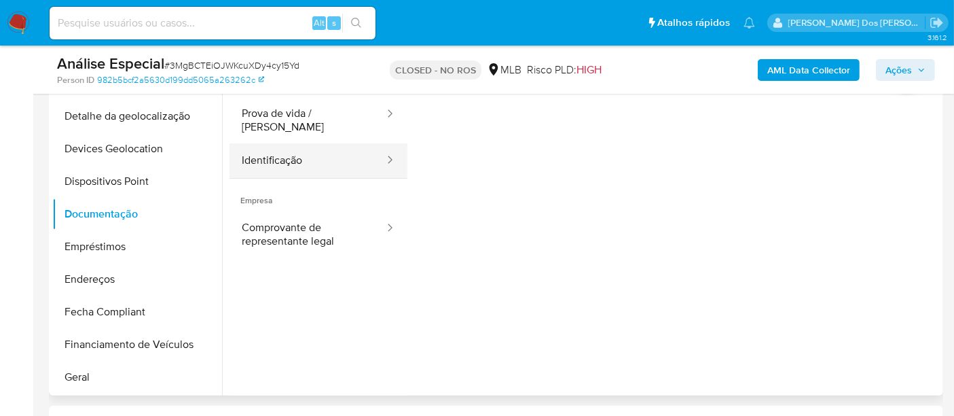
click at [272, 150] on button "Identificação" at bounding box center [308, 160] width 156 height 35
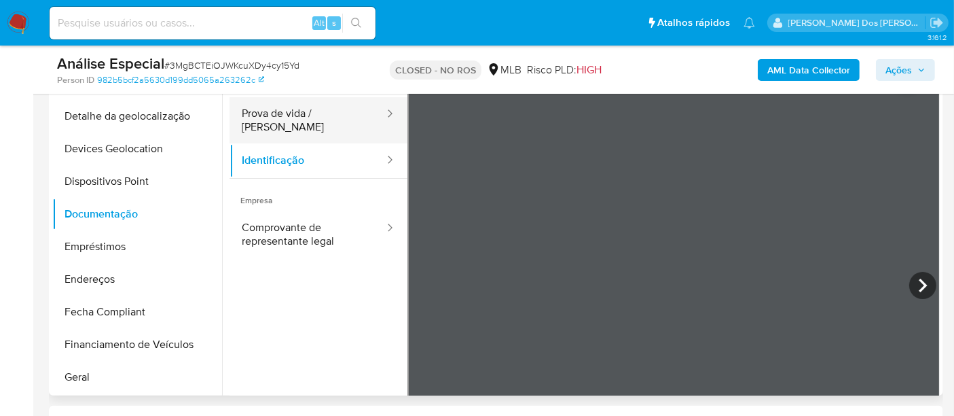
click at [314, 119] on button "Prova de vida / [PERSON_NAME]" at bounding box center [308, 120] width 156 height 46
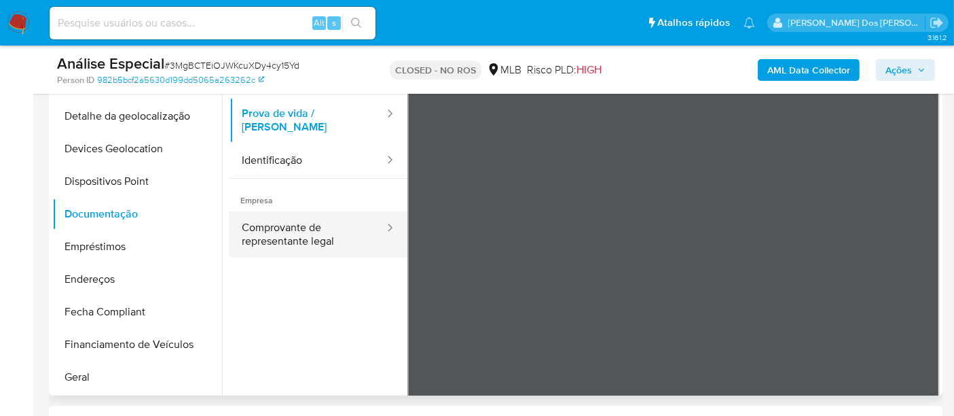
click at [302, 220] on button "Comprovante de representante legal" at bounding box center [308, 234] width 156 height 46
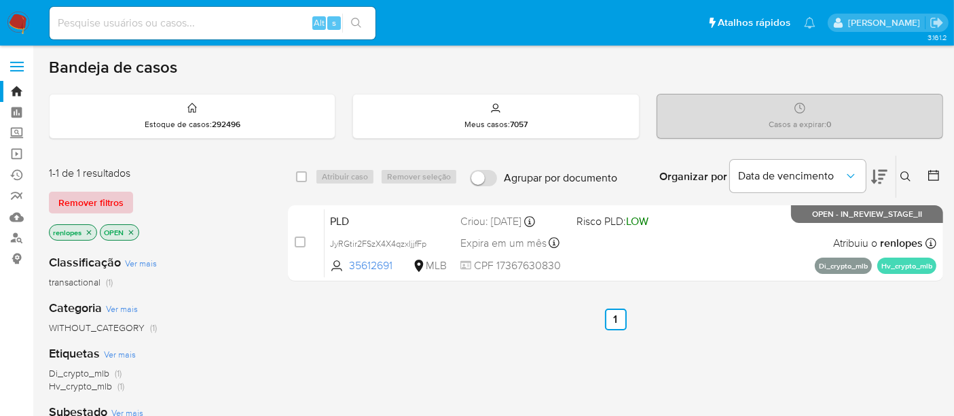
click at [104, 203] on span "Remover filtros" at bounding box center [90, 202] width 65 height 19
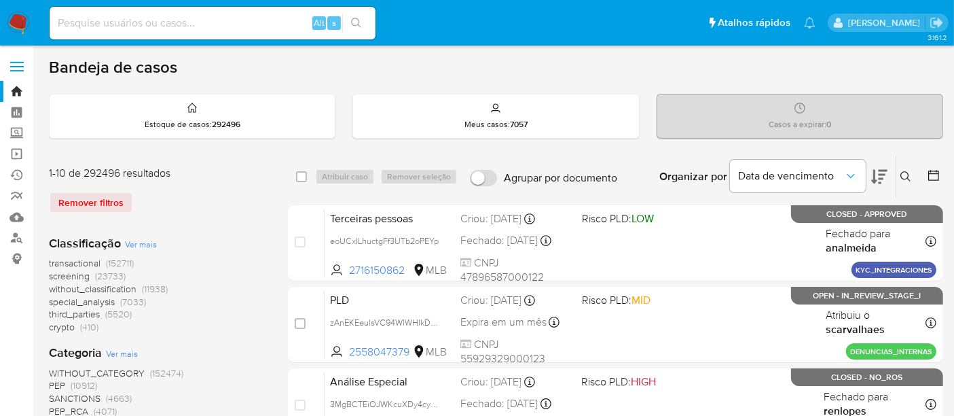
drag, startPoint x: 903, startPoint y: 174, endPoint x: 848, endPoint y: 194, distance: 57.8
click at [902, 174] on icon at bounding box center [906, 176] width 11 height 11
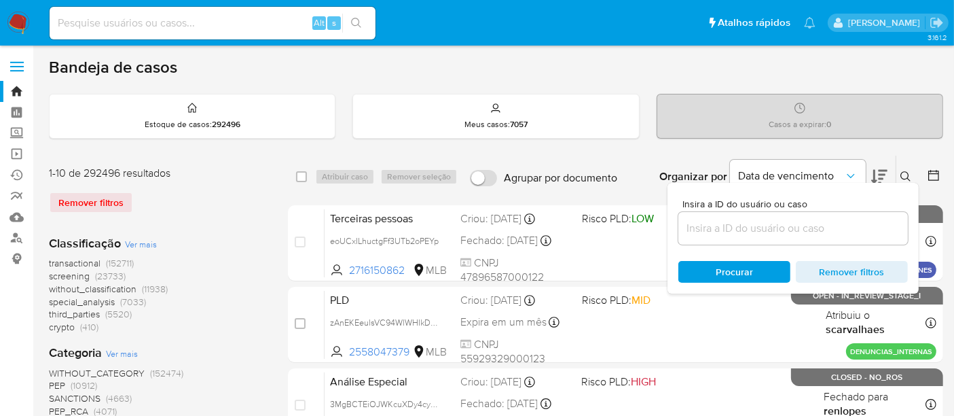
click at [772, 224] on input at bounding box center [793, 228] width 230 height 18
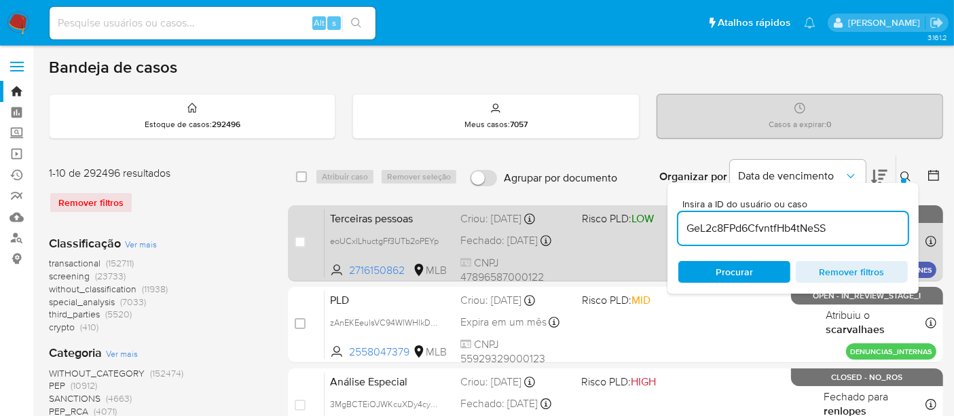
type input "GeL2c8FPd6CfvntfHb4tNeSS"
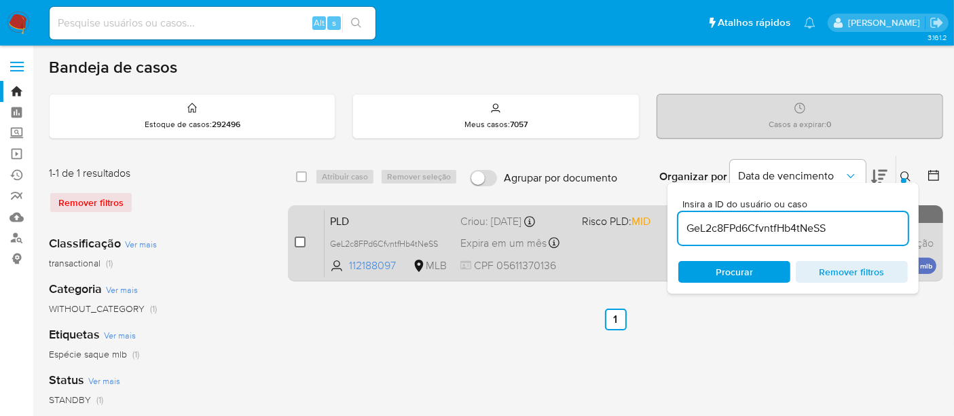
click at [300, 241] on input "checkbox" at bounding box center [300, 241] width 11 height 11
checkbox input "true"
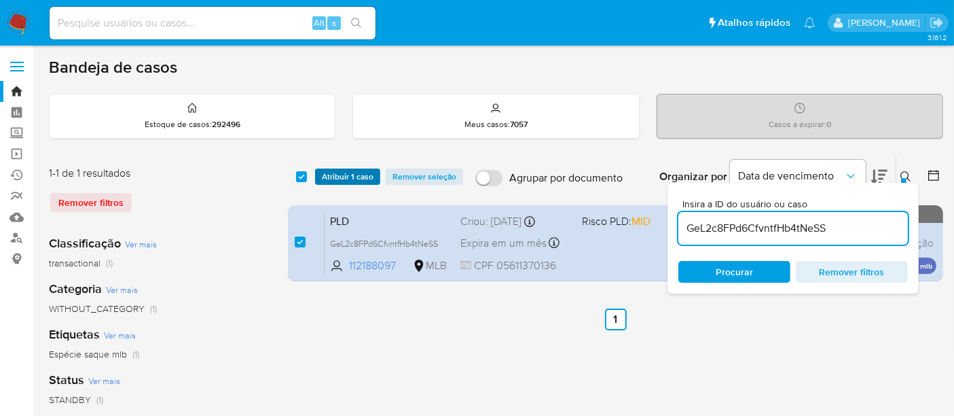
click at [367, 170] on span "Atribuir 1 caso" at bounding box center [348, 177] width 52 height 14
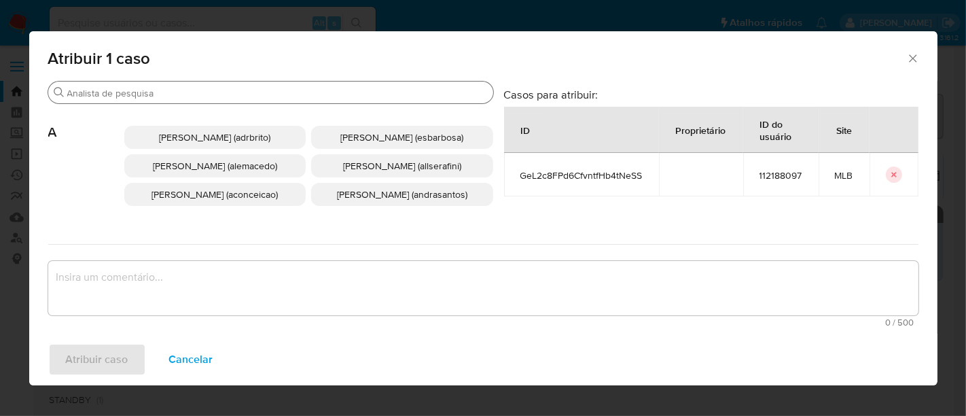
click at [386, 90] on input "Buscar" at bounding box center [277, 93] width 420 height 12
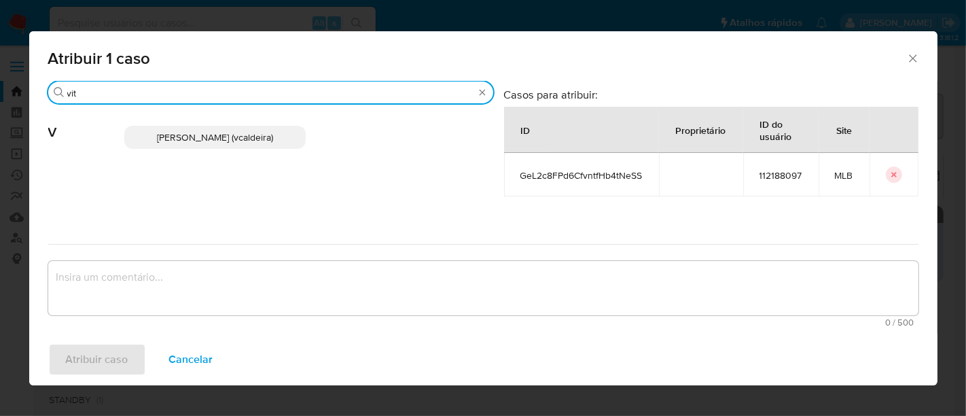
type input "vit"
click at [241, 126] on p "[PERSON_NAME] (vcaldeira)" at bounding box center [215, 137] width 182 height 23
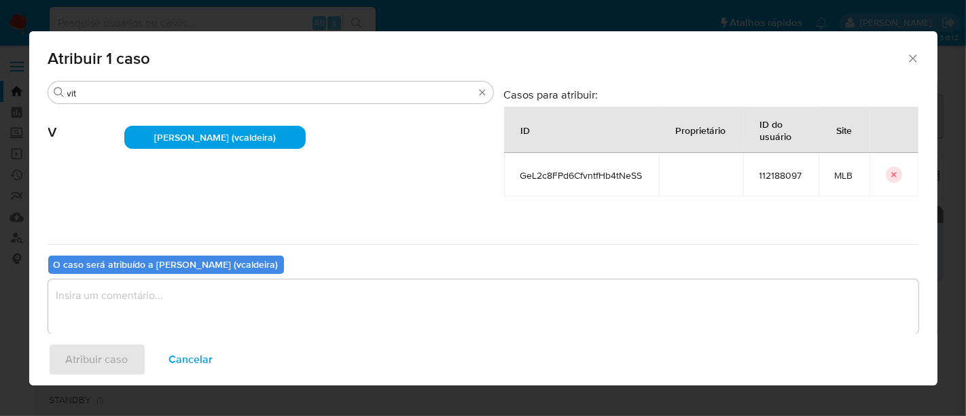
click at [331, 319] on textarea "assign-modal" at bounding box center [483, 306] width 870 height 54
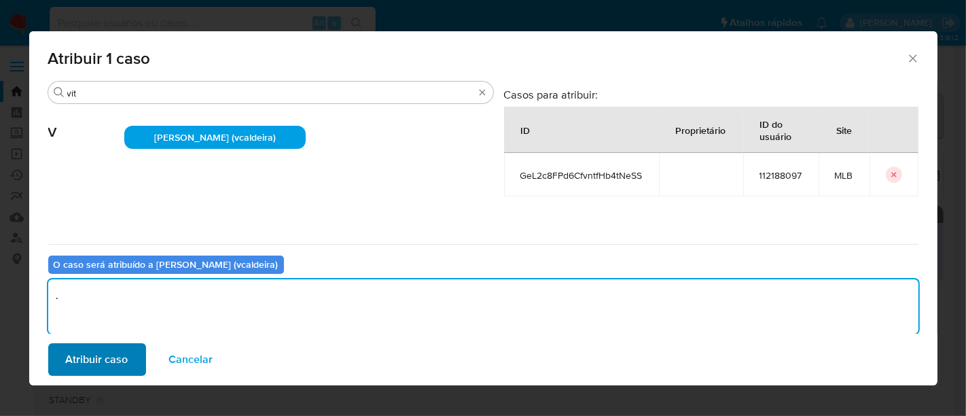
type textarea "."
click at [124, 360] on span "Atribuir caso" at bounding box center [97, 359] width 62 height 30
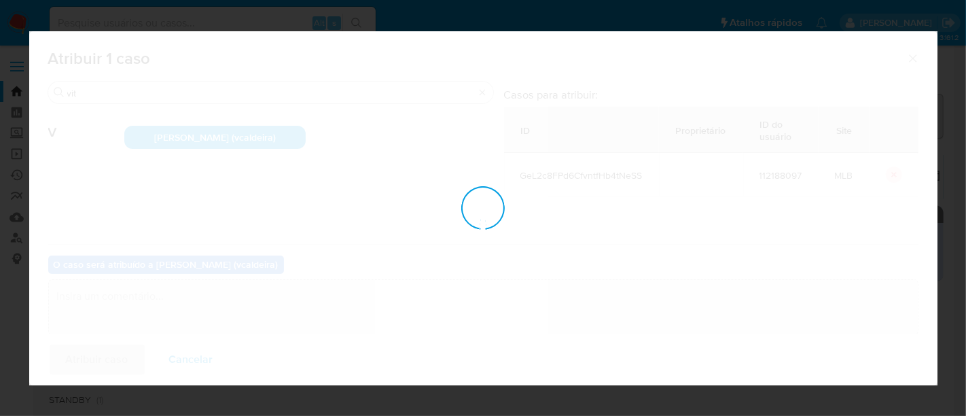
checkbox input "false"
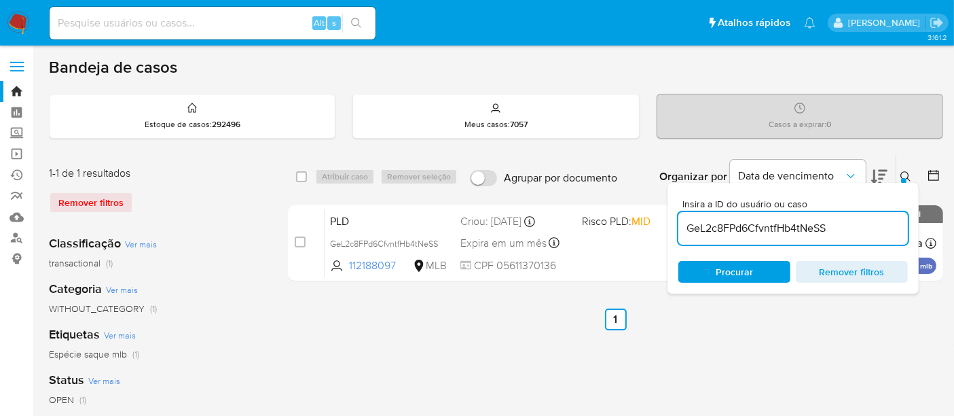
click at [900, 175] on button at bounding box center [907, 176] width 22 height 16
